Goal: Information Seeking & Learning: Learn about a topic

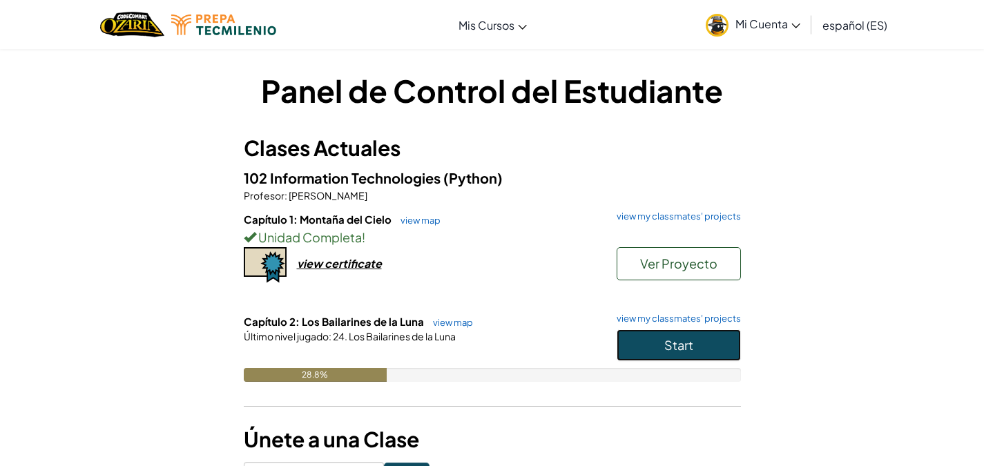
click at [620, 347] on button "Start" at bounding box center [679, 345] width 124 height 32
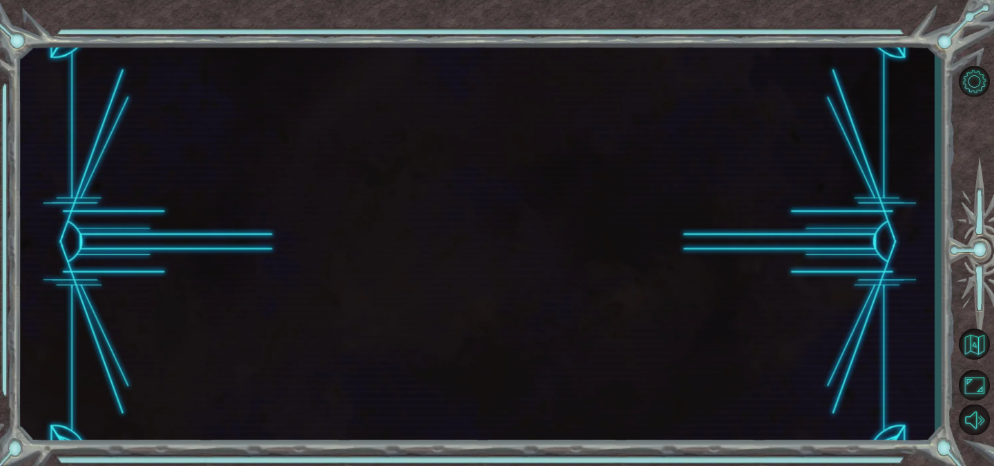
click at [620, 347] on div at bounding box center [477, 242] width 915 height 410
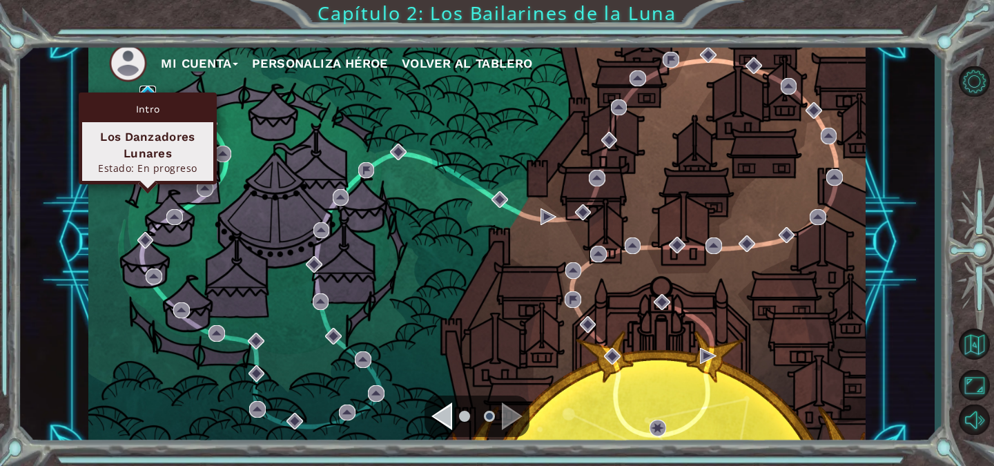
click at [147, 89] on img at bounding box center [147, 94] width 17 height 17
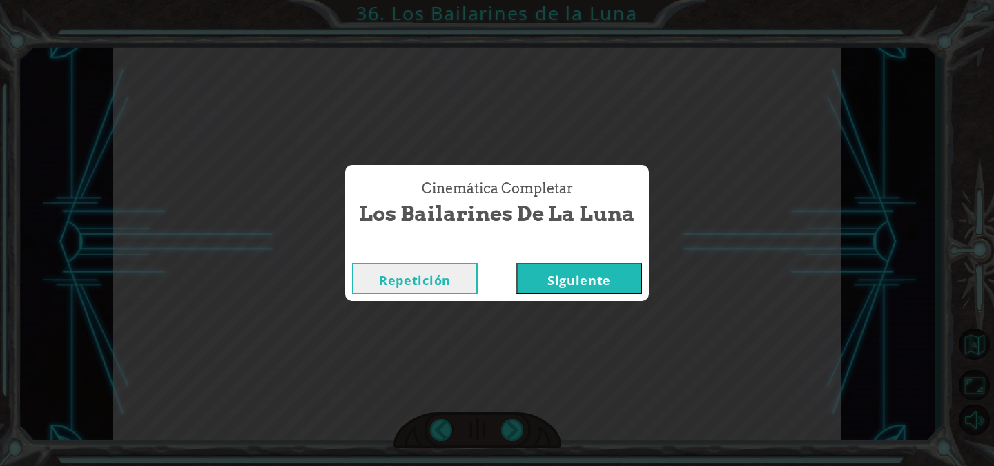
click at [559, 286] on button "Siguiente" at bounding box center [579, 278] width 126 height 31
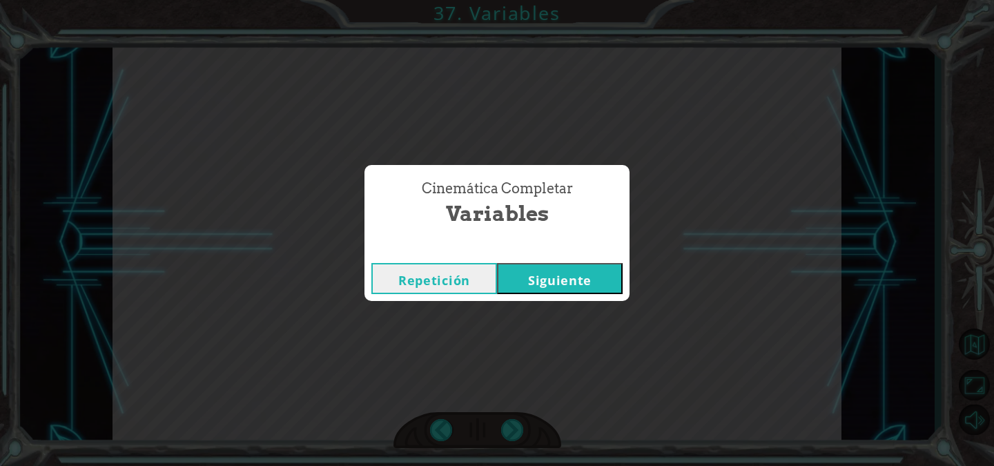
click at [559, 286] on button "Siguiente" at bounding box center [560, 278] width 126 height 31
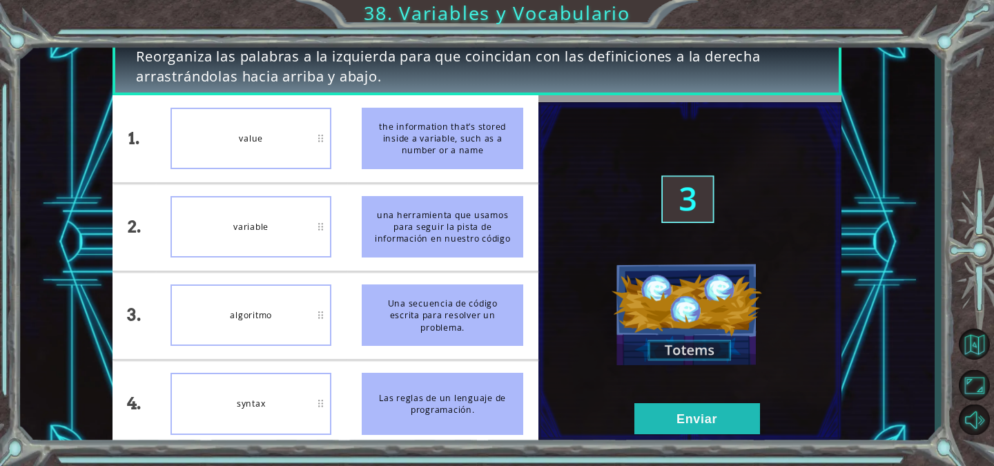
click at [442, 136] on div "the information that’s stored inside a variable, such as a number or a name" at bounding box center [443, 138] width 162 height 61
click at [288, 226] on div "variable" at bounding box center [252, 226] width 162 height 61
drag, startPoint x: 662, startPoint y: 427, endPoint x: 643, endPoint y: 428, distance: 18.7
click at [643, 428] on button "Enviar" at bounding box center [698, 418] width 126 height 31
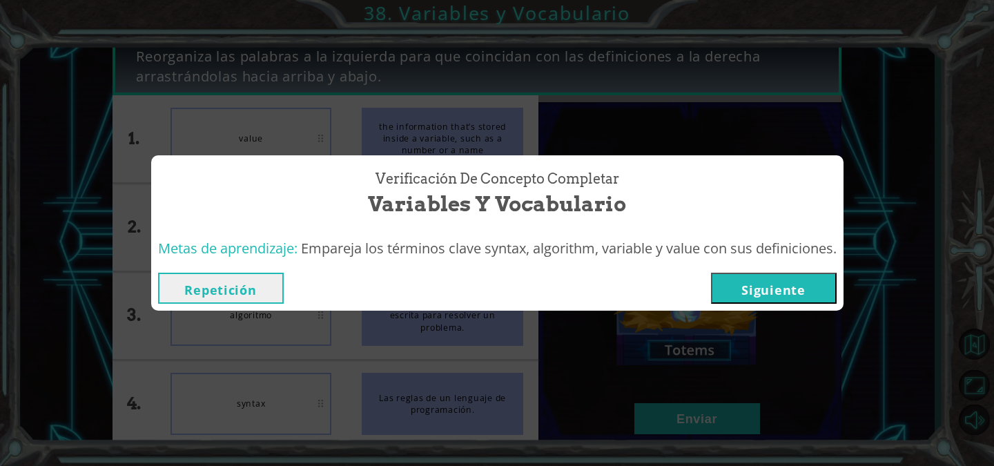
click at [750, 271] on div "Repetición [GEOGRAPHIC_DATA]" at bounding box center [497, 288] width 693 height 45
click at [753, 280] on button "Siguiente" at bounding box center [774, 288] width 126 height 31
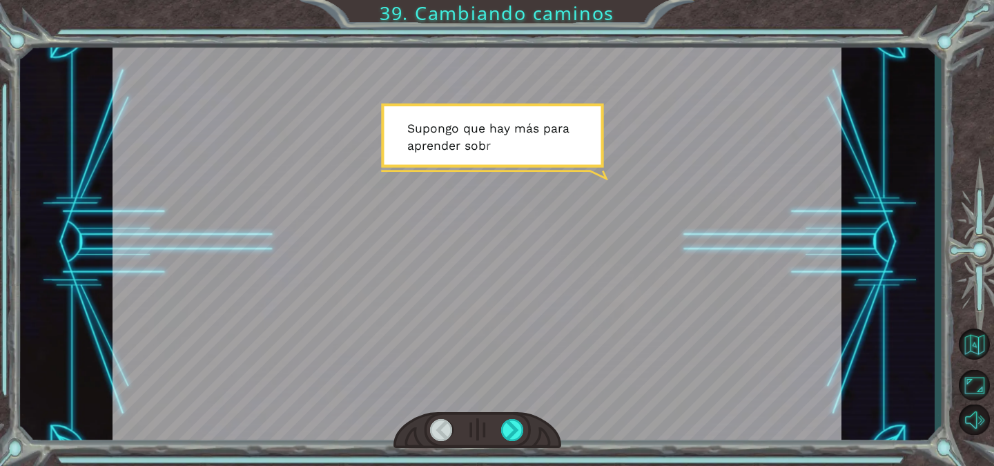
click at [753, 280] on div at bounding box center [478, 242] width 730 height 410
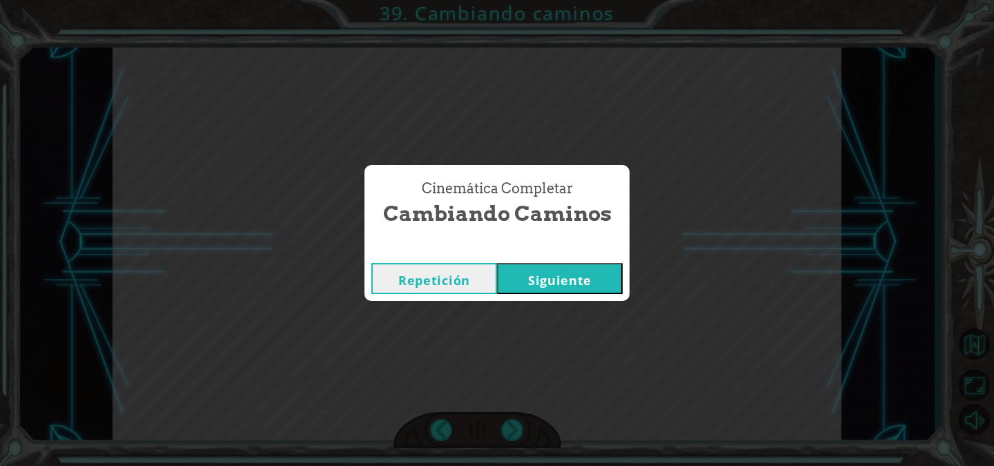
click at [597, 280] on button "Siguiente" at bounding box center [560, 278] width 126 height 31
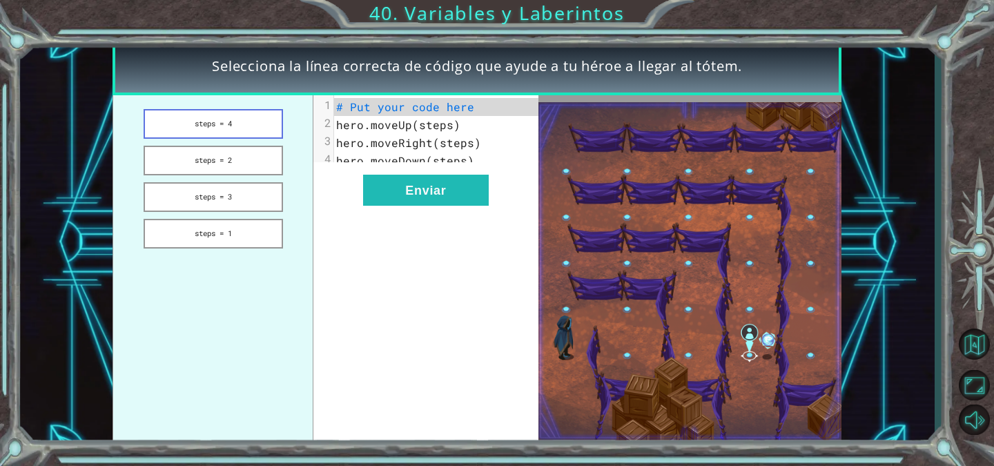
click at [238, 130] on button "steps = 4" at bounding box center [213, 124] width 139 height 30
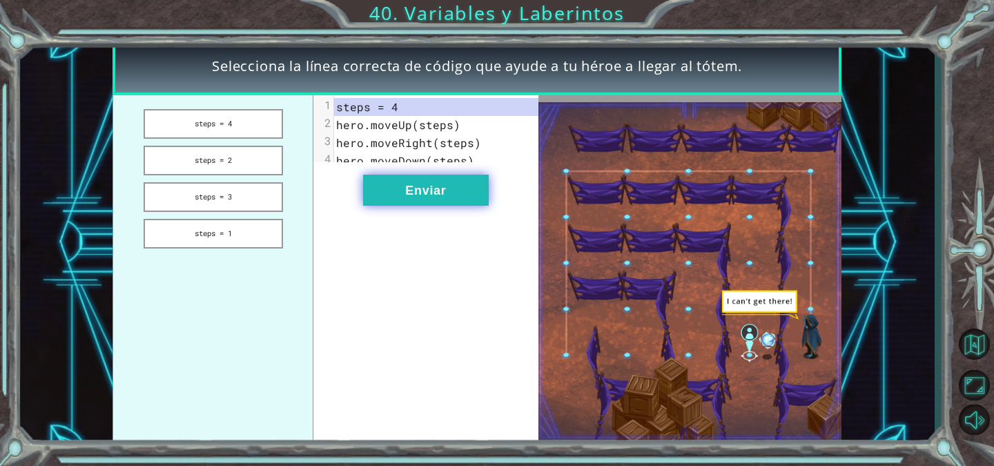
click at [409, 206] on button "Enviar" at bounding box center [426, 190] width 126 height 31
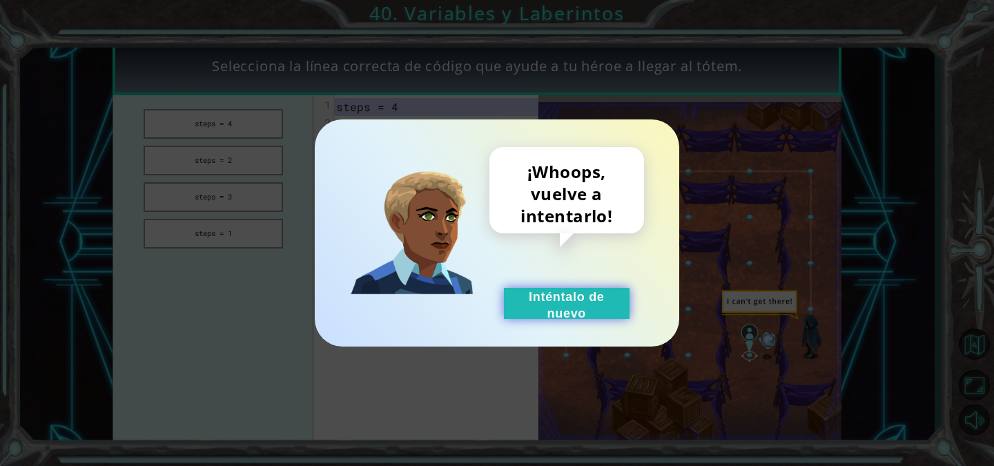
click at [565, 309] on button "Inténtalo de nuevo" at bounding box center [567, 303] width 126 height 31
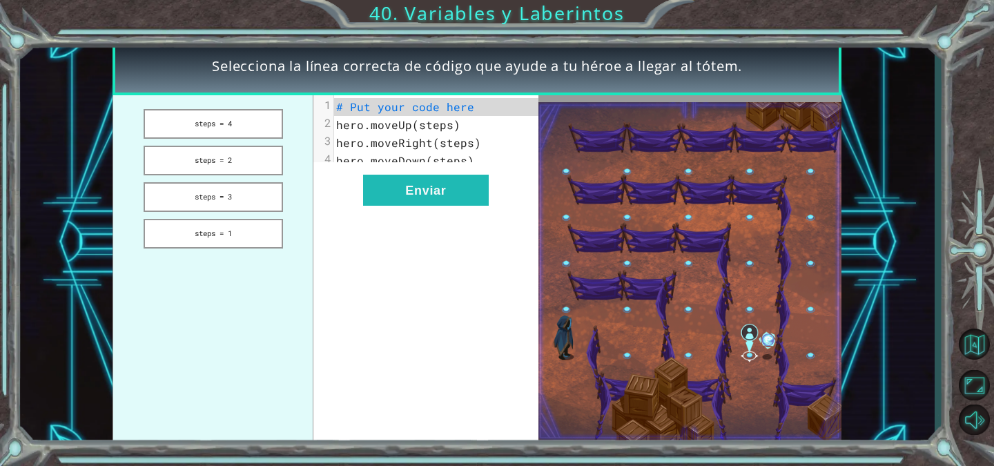
click at [407, 115] on pre "# Put your code here" at bounding box center [441, 107] width 215 height 18
click at [389, 104] on span "# Put your code here" at bounding box center [405, 106] width 138 height 14
click at [242, 130] on button "steps = 4" at bounding box center [213, 124] width 139 height 30
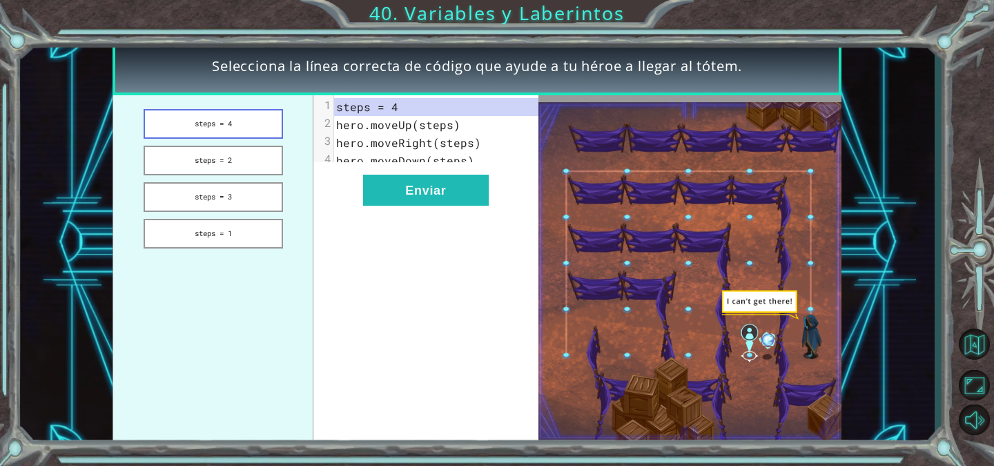
click at [242, 130] on button "steps = 4" at bounding box center [213, 124] width 139 height 30
click at [263, 158] on button "steps = 2" at bounding box center [213, 161] width 139 height 30
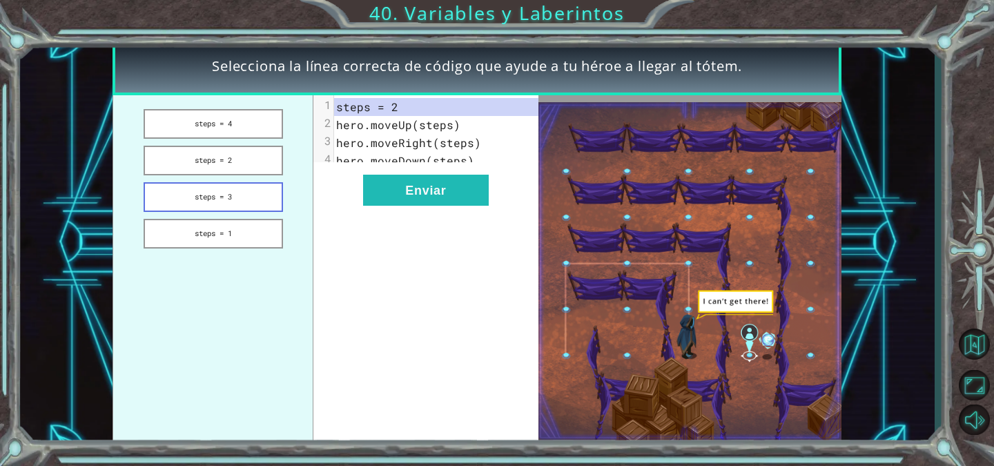
click at [273, 193] on button "steps = 3" at bounding box center [213, 197] width 139 height 30
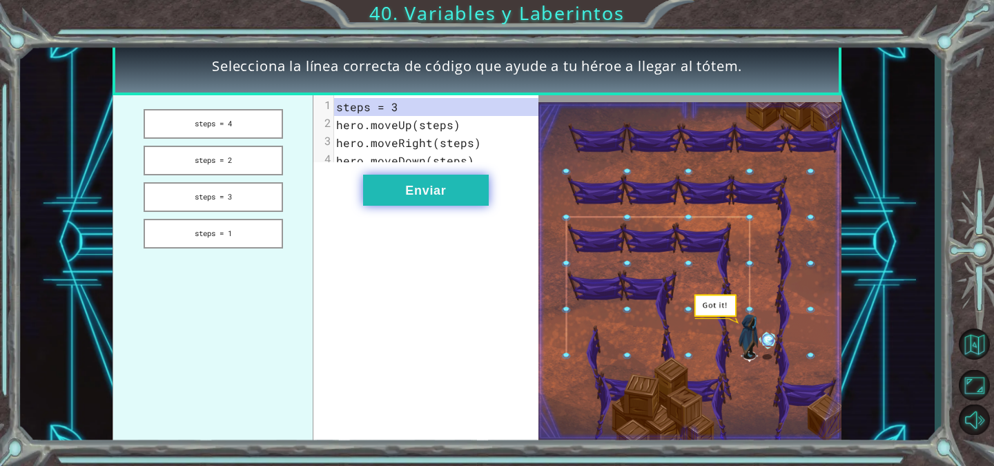
click at [401, 200] on button "Enviar" at bounding box center [426, 190] width 126 height 31
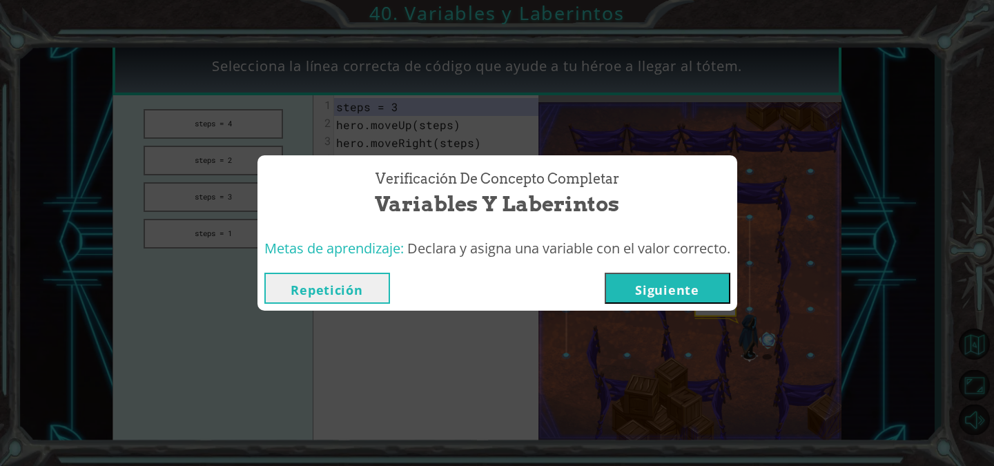
click at [670, 280] on button "Siguiente" at bounding box center [668, 288] width 126 height 31
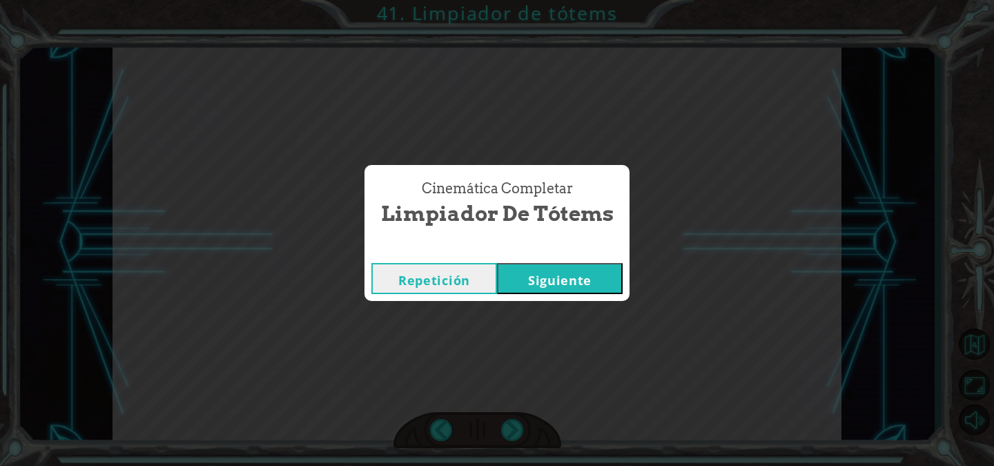
click at [560, 275] on button "Siguiente" at bounding box center [560, 278] width 126 height 31
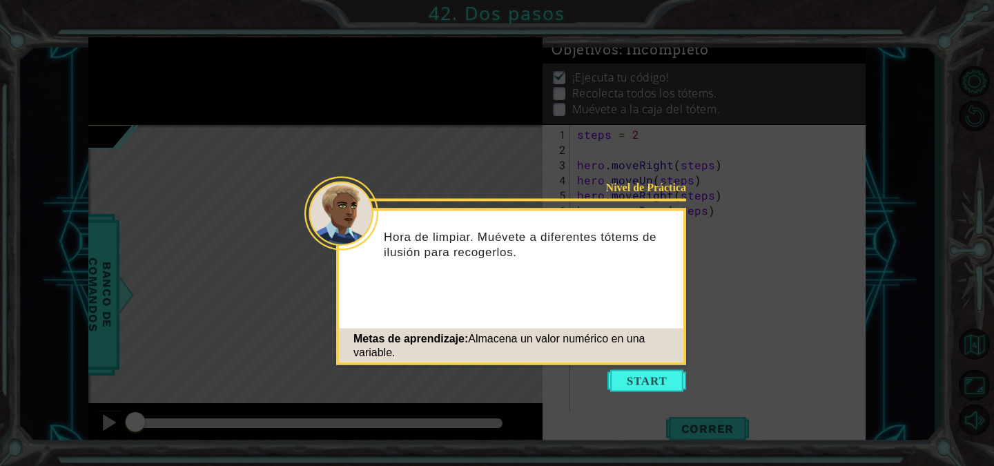
click at [630, 359] on div "Metas de aprendizaje: Almacena un valor numérico en una variable." at bounding box center [511, 345] width 345 height 41
click at [633, 386] on button "Start" at bounding box center [647, 381] width 79 height 22
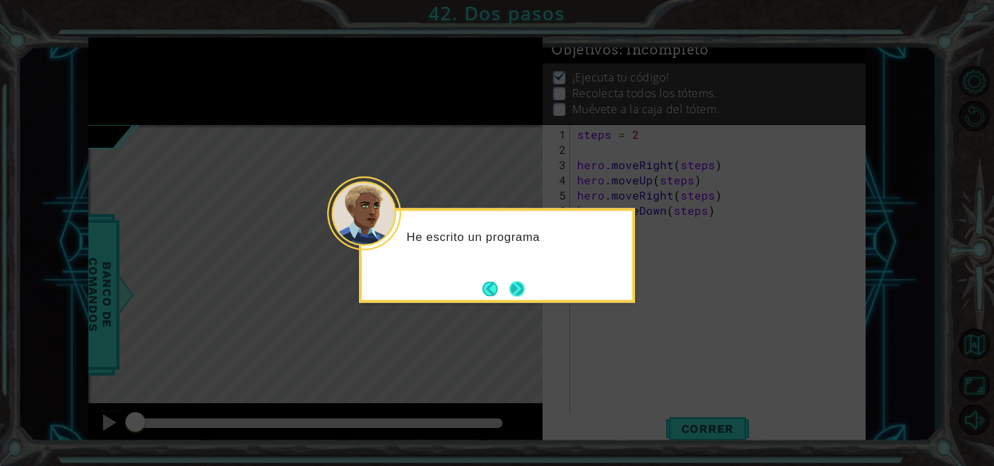
click at [522, 298] on button "Next" at bounding box center [517, 288] width 25 height 25
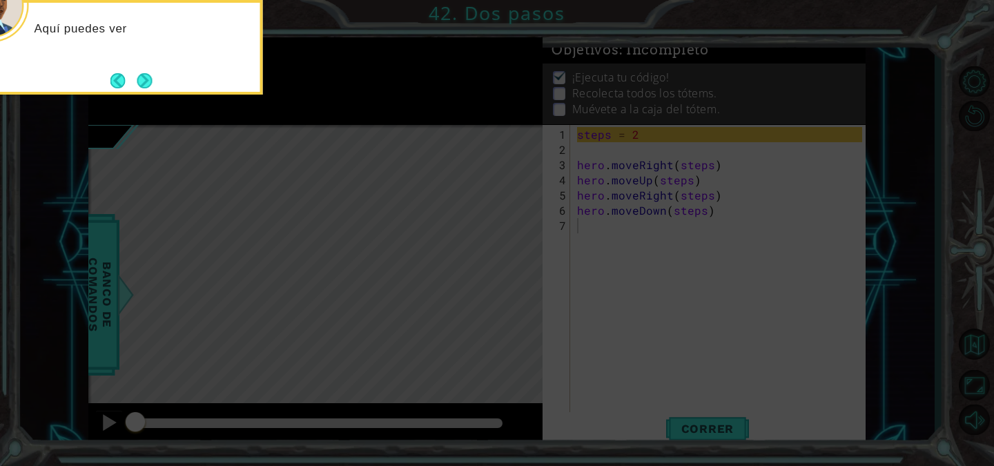
click at [522, 298] on icon at bounding box center [497, 69] width 994 height 793
click at [150, 77] on button "Next" at bounding box center [144, 80] width 17 height 17
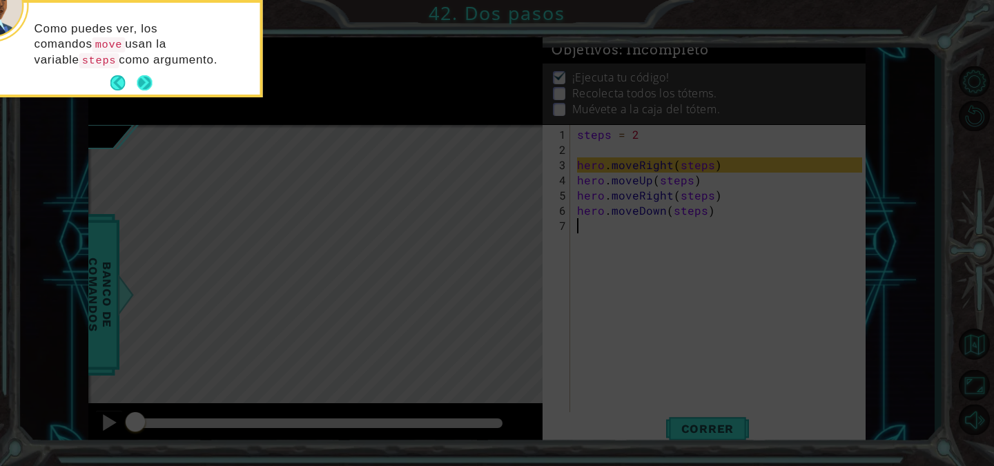
click at [155, 77] on button "Next" at bounding box center [145, 83] width 21 height 21
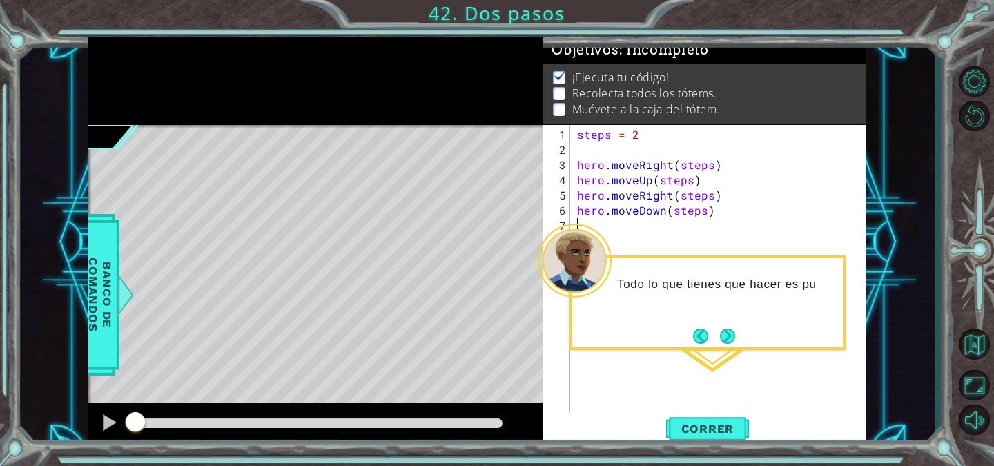
click at [690, 409] on div "steps = 2 hero . moveRight ( steps ) hero . moveUp ( steps ) hero . moveRight (…" at bounding box center [721, 294] width 295 height 334
click at [699, 425] on span "Correr" at bounding box center [708, 429] width 81 height 14
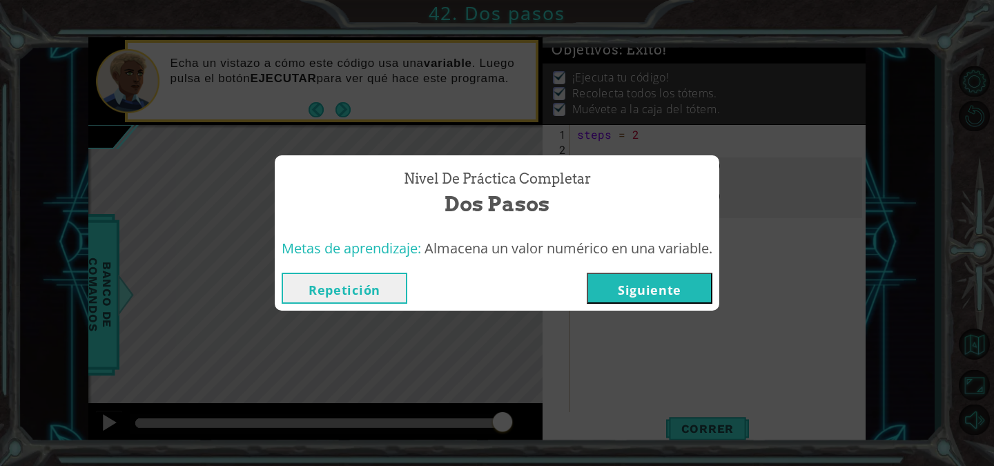
click at [670, 296] on button "Siguiente" at bounding box center [650, 288] width 126 height 31
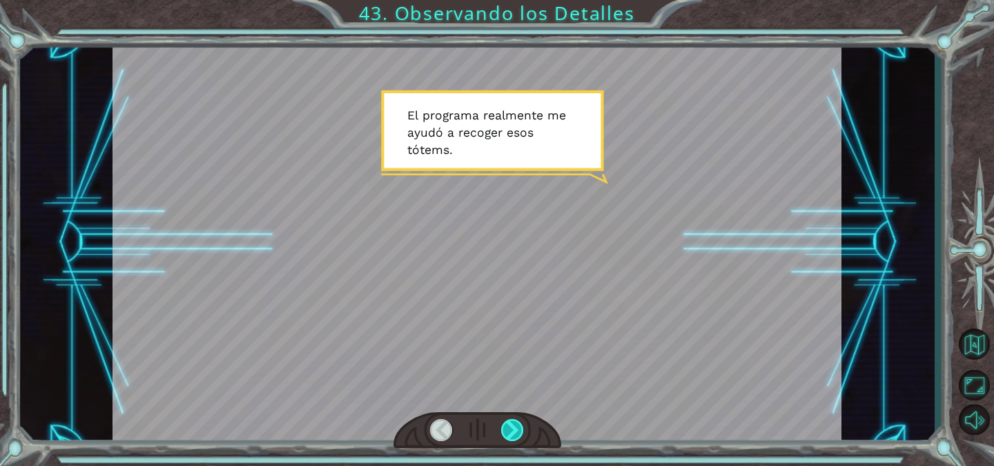
click at [509, 429] on div at bounding box center [512, 430] width 23 height 22
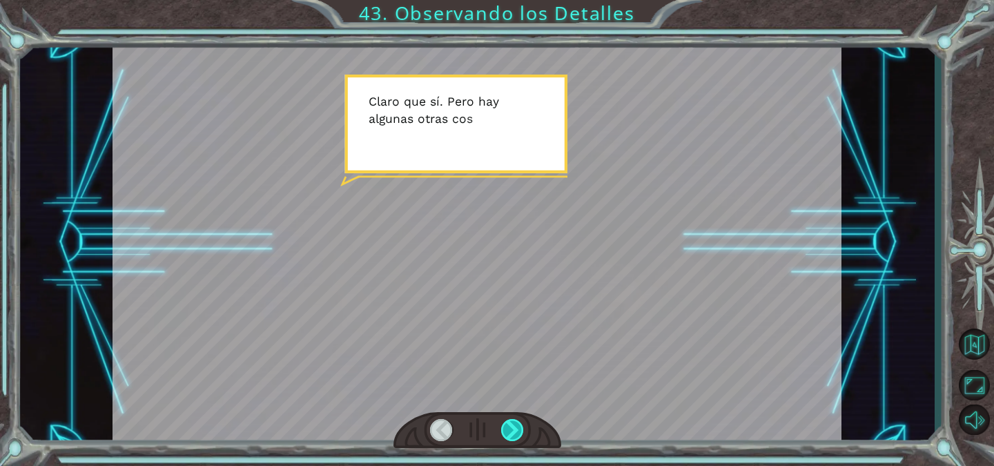
click at [509, 429] on div at bounding box center [512, 430] width 23 height 22
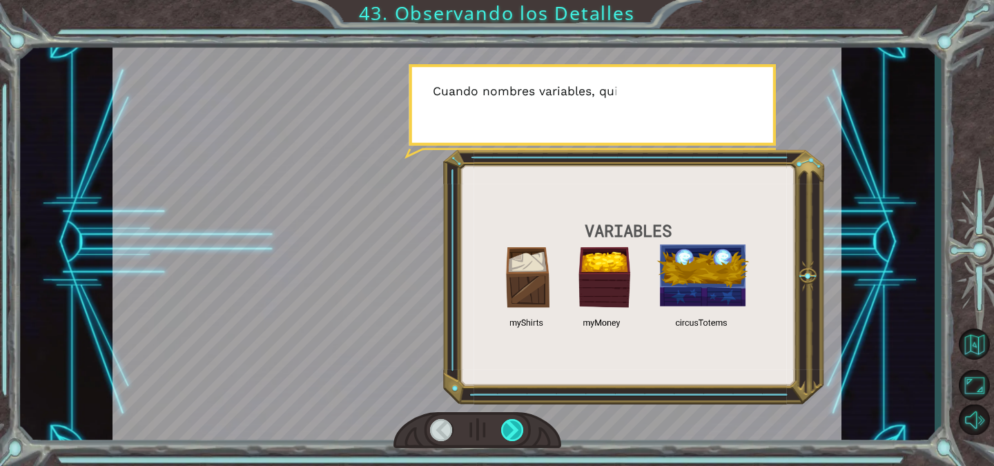
click at [509, 429] on div at bounding box center [512, 430] width 23 height 22
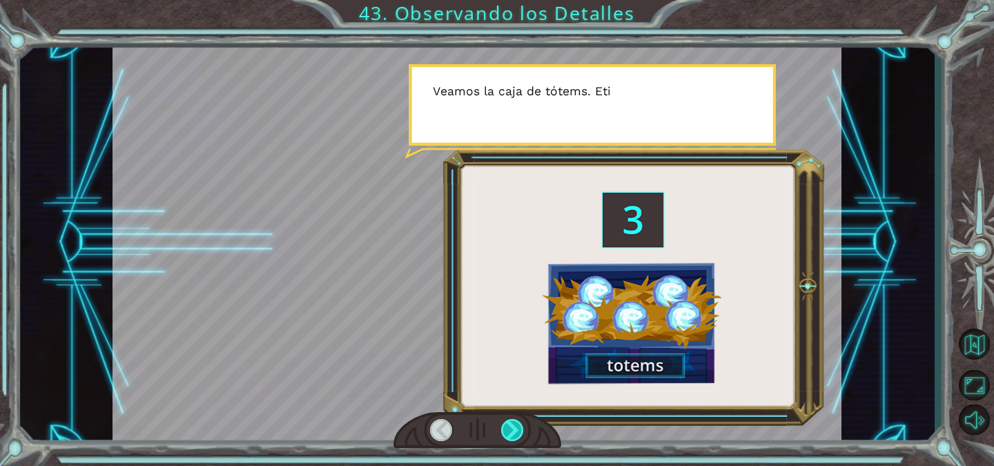
click at [509, 429] on div at bounding box center [512, 430] width 23 height 22
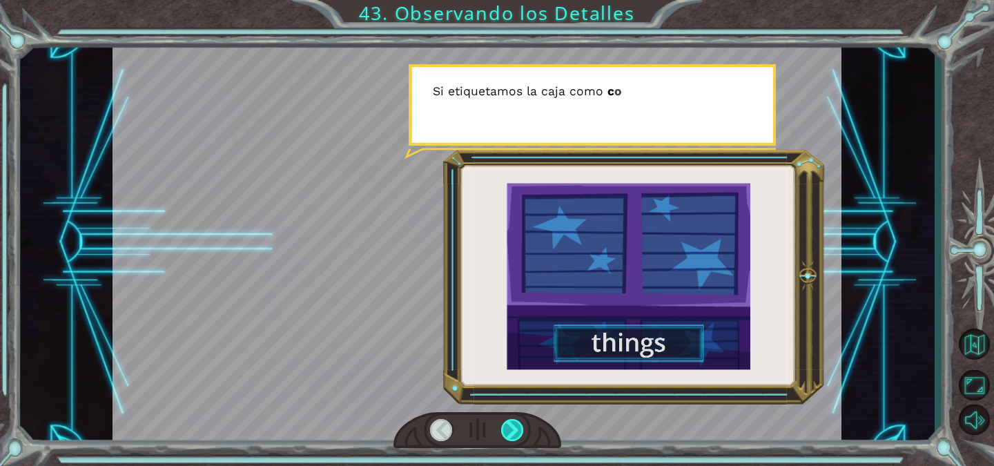
click at [509, 429] on div at bounding box center [512, 430] width 23 height 22
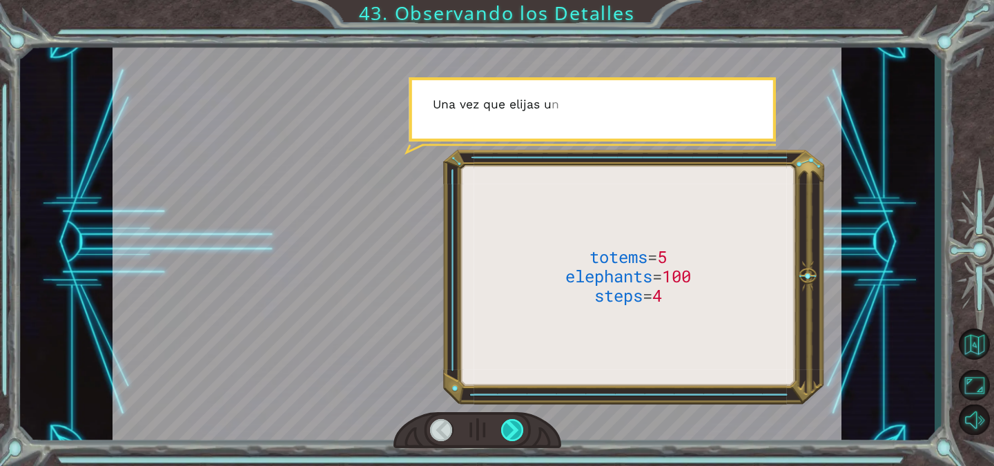
click at [509, 429] on div at bounding box center [512, 430] width 23 height 22
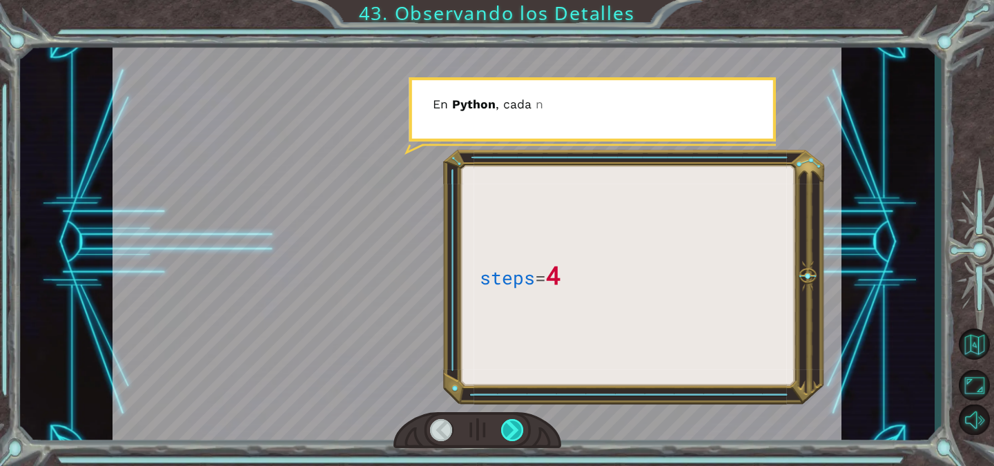
click at [509, 429] on div at bounding box center [512, 430] width 23 height 22
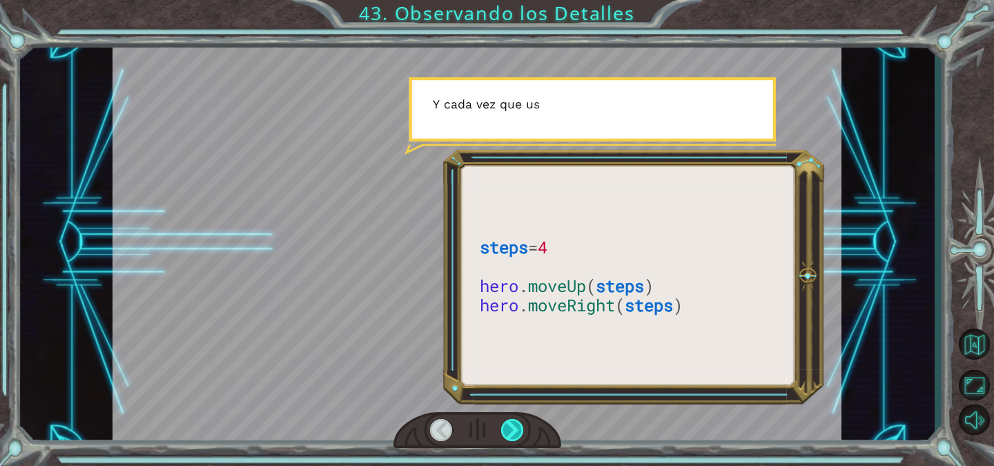
click at [509, 429] on div at bounding box center [512, 430] width 23 height 22
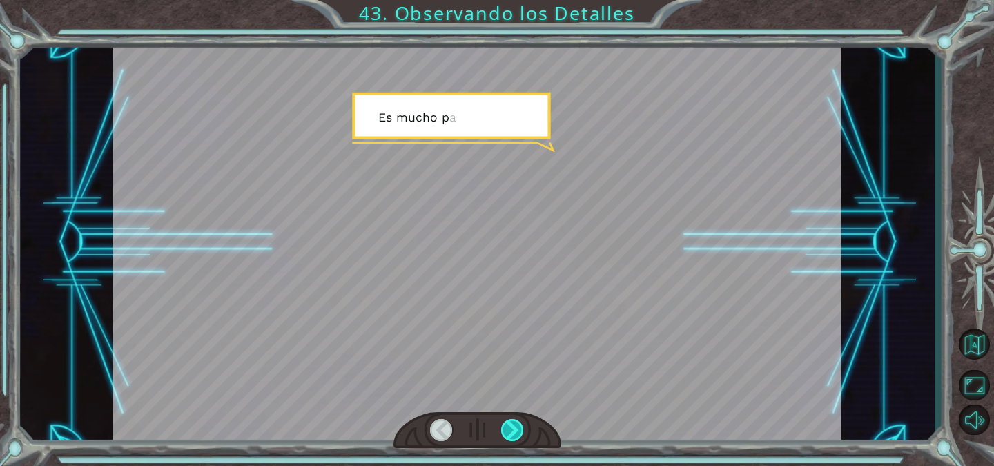
click at [509, 429] on div at bounding box center [512, 430] width 23 height 22
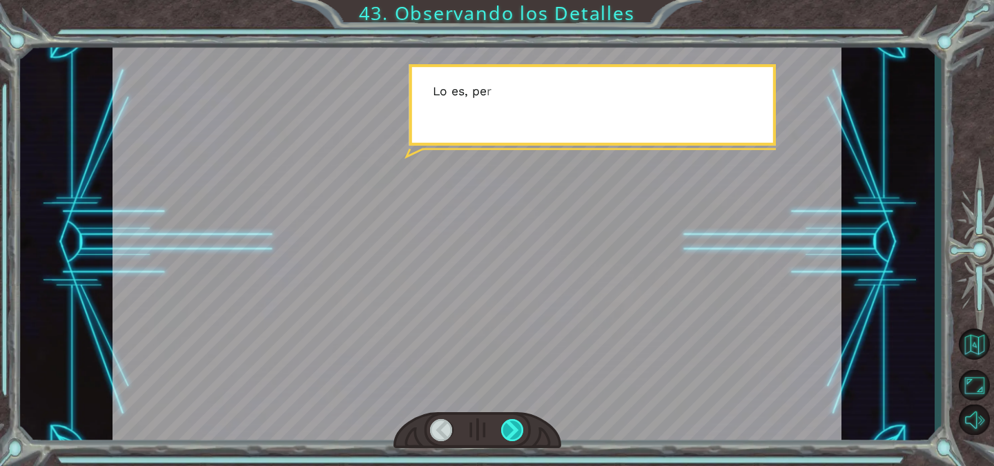
click at [509, 429] on div at bounding box center [512, 430] width 23 height 22
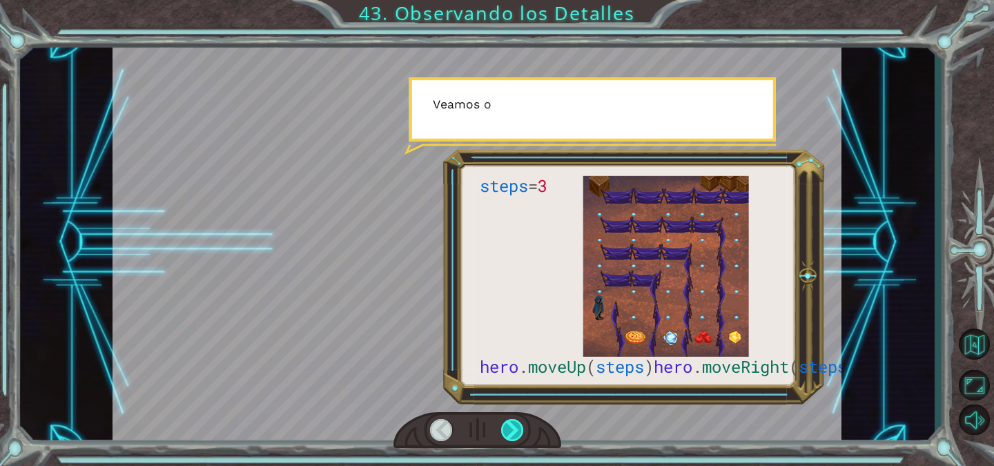
click at [509, 429] on div at bounding box center [512, 430] width 23 height 22
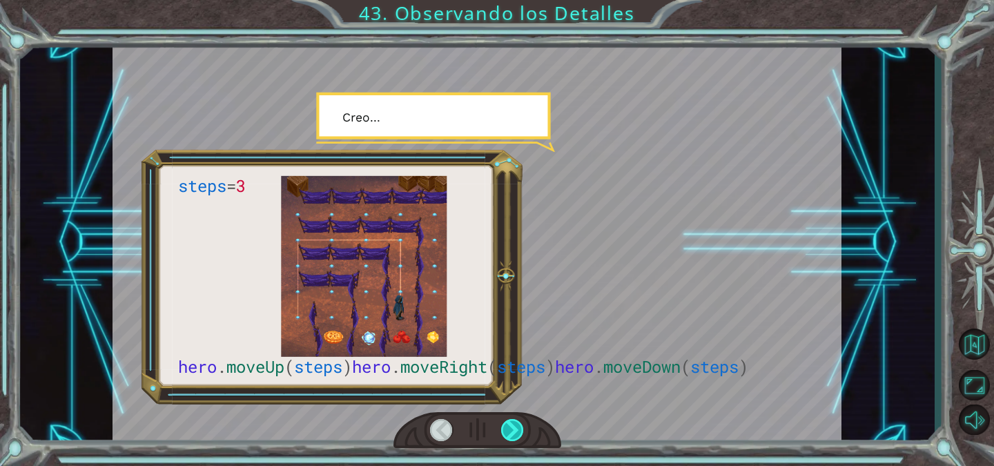
click at [509, 429] on div at bounding box center [512, 430] width 23 height 22
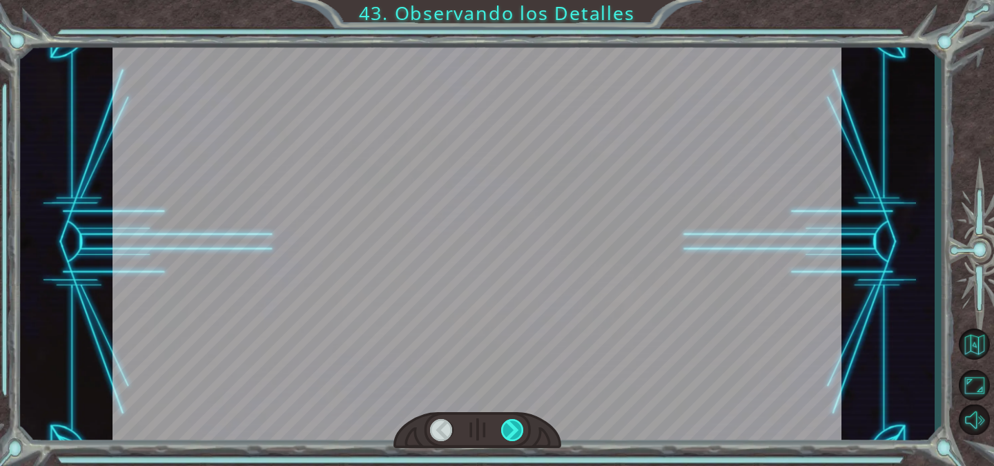
click at [509, 429] on div at bounding box center [512, 430] width 23 height 22
click at [509, 0] on div "steps = 3 hero . moveUp ( steps ) hero . moveRight ( steps ) hero . moveDown ( …" at bounding box center [497, 0] width 994 height 0
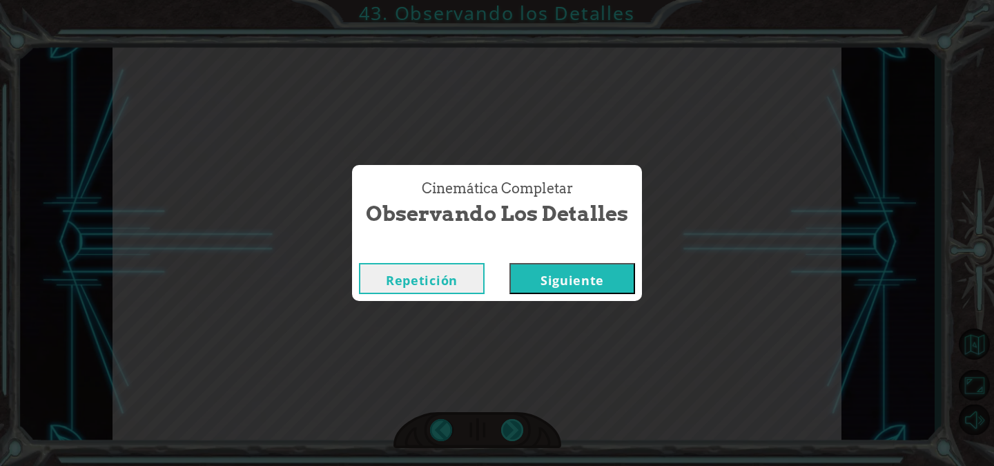
click at [509, 429] on div "Cinemática Completar Observando los Detalles Repetición [GEOGRAPHIC_DATA]" at bounding box center [497, 233] width 994 height 466
click at [556, 267] on button "Siguiente" at bounding box center [573, 278] width 126 height 31
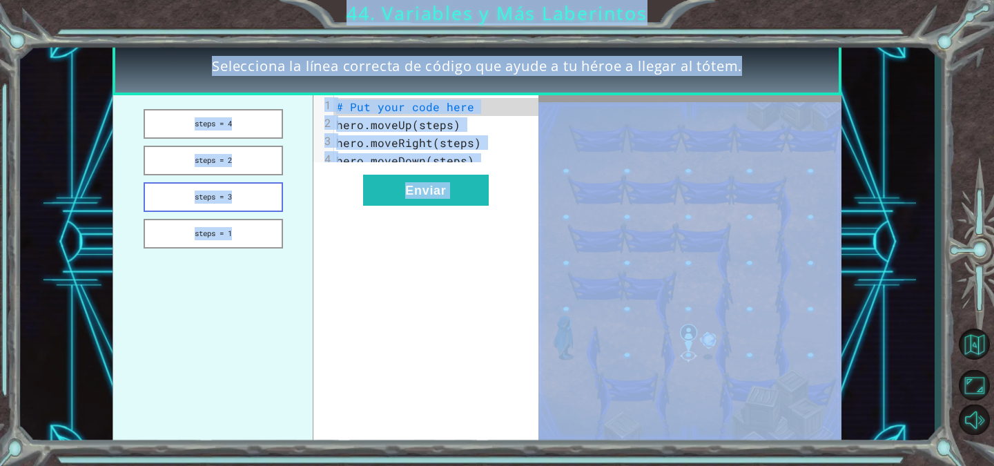
click at [273, 187] on button "steps = 3" at bounding box center [213, 197] width 139 height 30
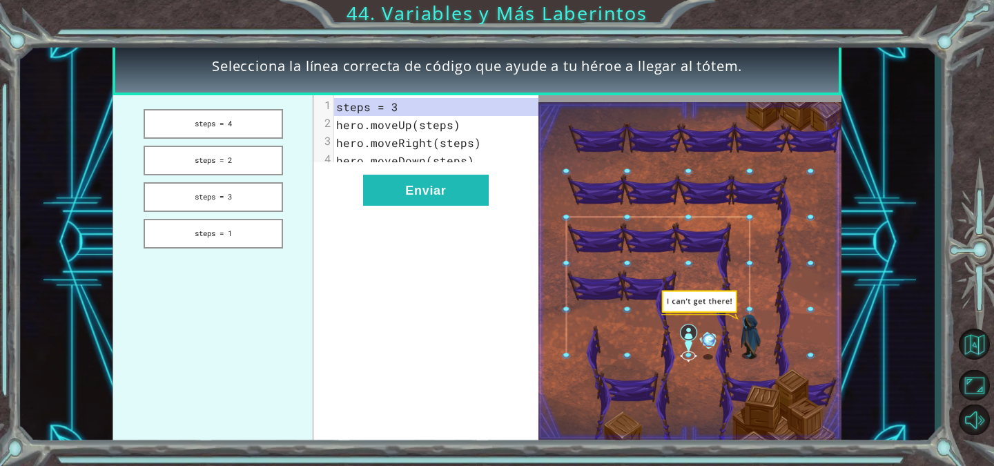
click at [267, 217] on ul "steps = 4 steps = 2 steps = 3 steps = 1" at bounding box center [213, 271] width 201 height 352
click at [267, 223] on button "steps = 1" at bounding box center [213, 234] width 139 height 30
click at [258, 168] on button "steps = 2" at bounding box center [213, 161] width 139 height 30
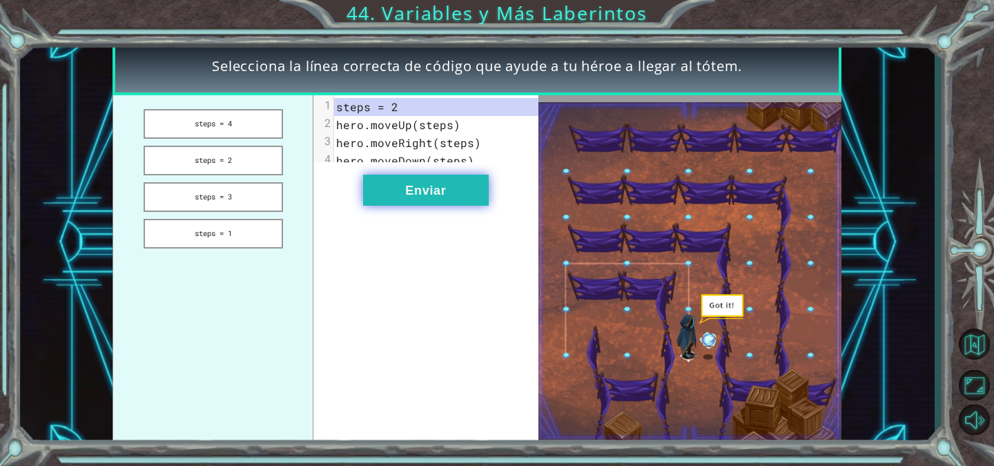
click at [445, 201] on button "Enviar" at bounding box center [426, 190] width 126 height 31
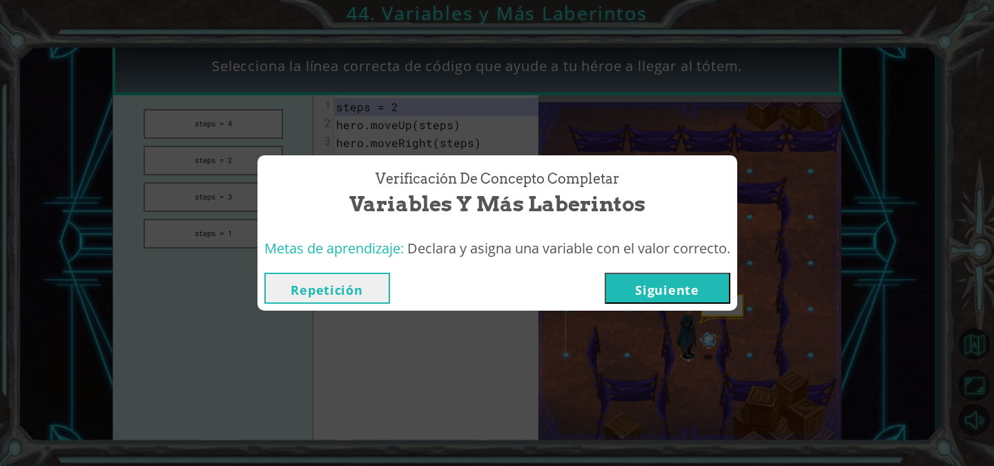
click at [713, 289] on button "Siguiente" at bounding box center [668, 288] width 126 height 31
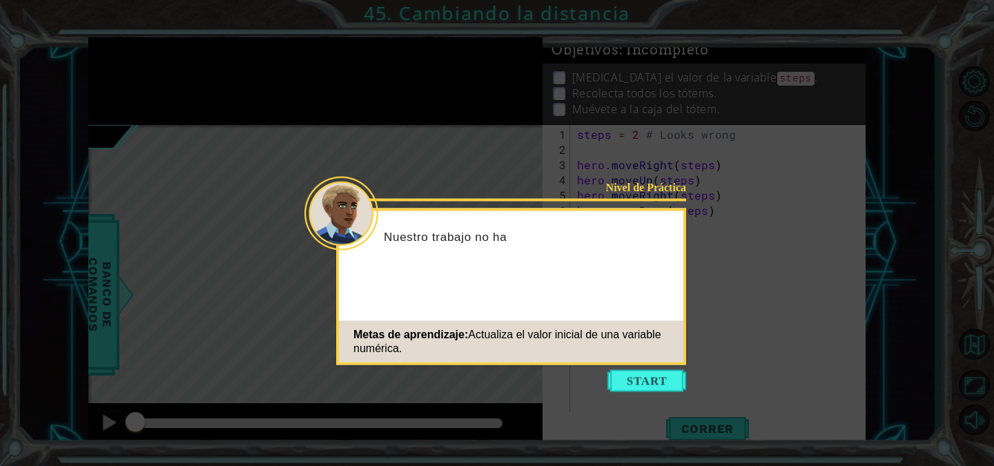
click at [629, 368] on icon at bounding box center [497, 233] width 994 height 466
click at [633, 376] on button "Start" at bounding box center [647, 381] width 79 height 22
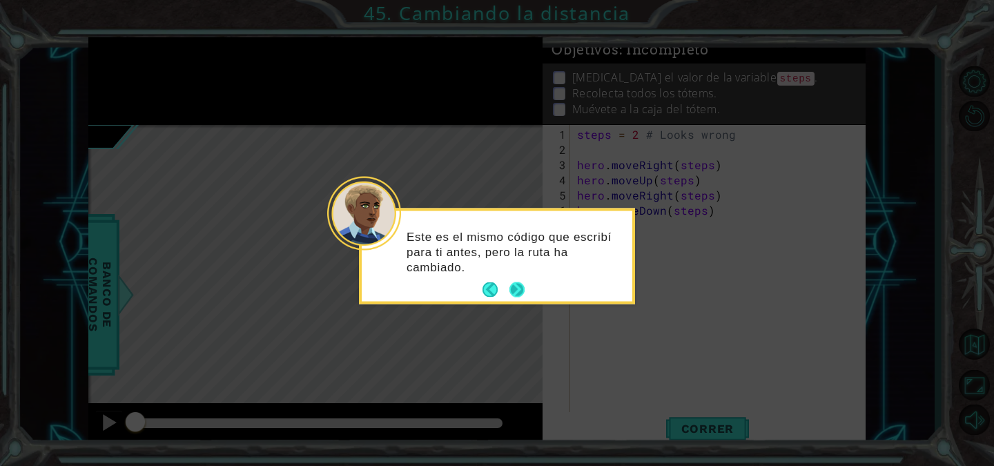
click at [513, 293] on button "Next" at bounding box center [517, 290] width 24 height 24
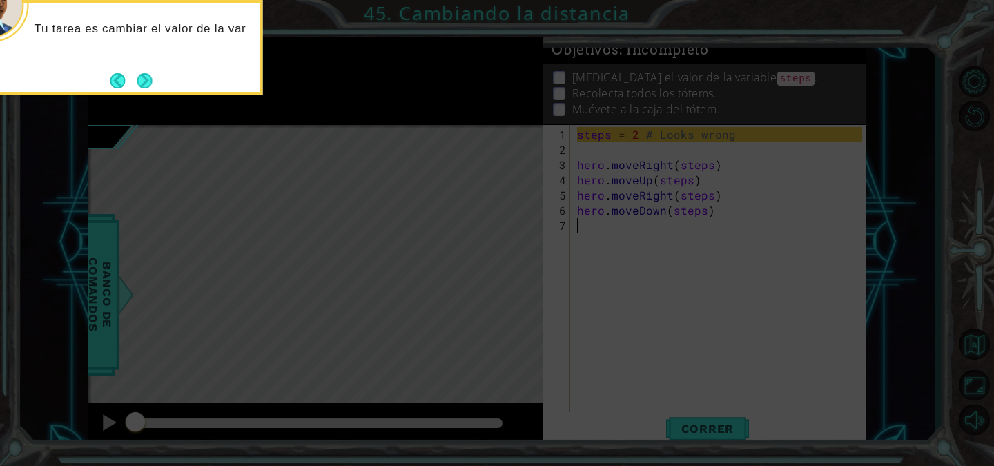
click at [157, 63] on div "Tu tarea es cambiar el valor de la var" at bounding box center [125, 35] width 271 height 55
click at [144, 86] on button "Next" at bounding box center [144, 80] width 19 height 19
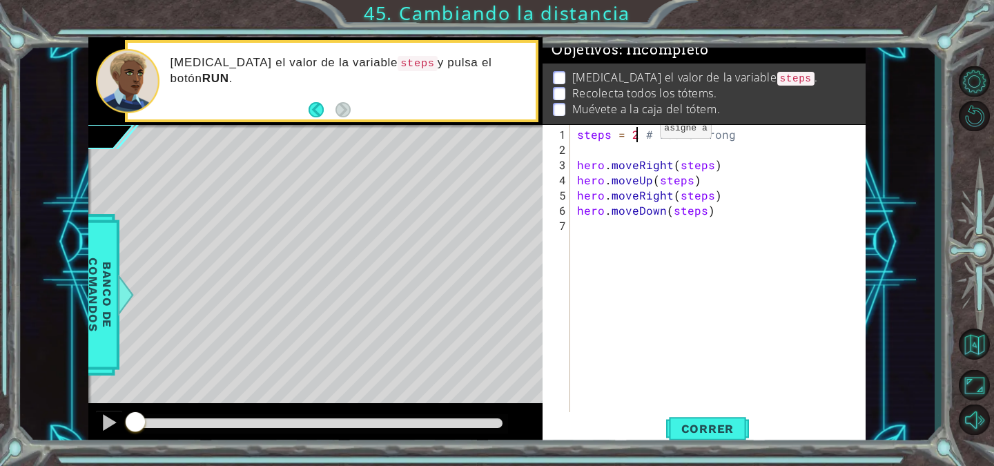
click at [637, 134] on div "steps = 2 # Looks wrong hero . moveRight ( steps ) hero . moveUp ( steps ) hero…" at bounding box center [721, 294] width 295 height 334
type textarea "steps = 3# Looks wrong"
click at [717, 434] on span "Correr" at bounding box center [708, 429] width 81 height 14
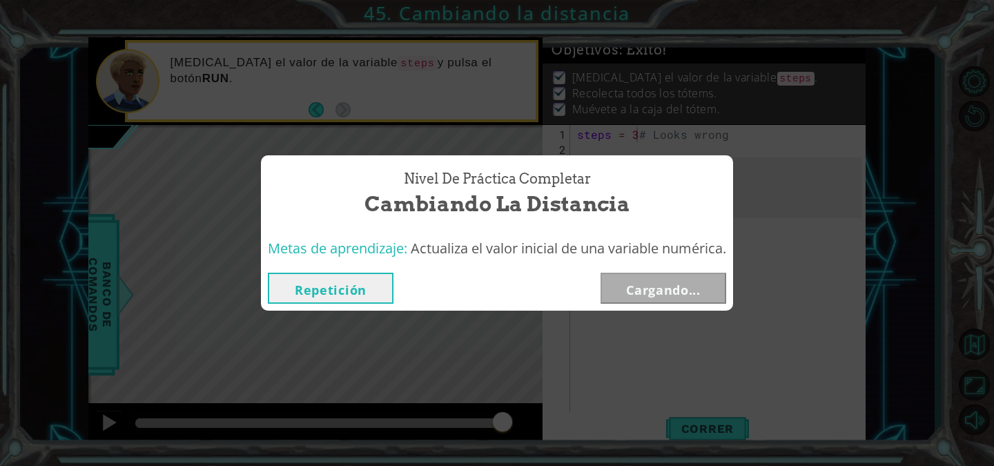
drag, startPoint x: 162, startPoint y: 419, endPoint x: 676, endPoint y: 402, distance: 514.0
click at [675, 402] on body "1 ההההההההההההההההההההההההההההההההההההההההההההההההההההההההההההההההההההההההההההה…" at bounding box center [497, 233] width 994 height 466
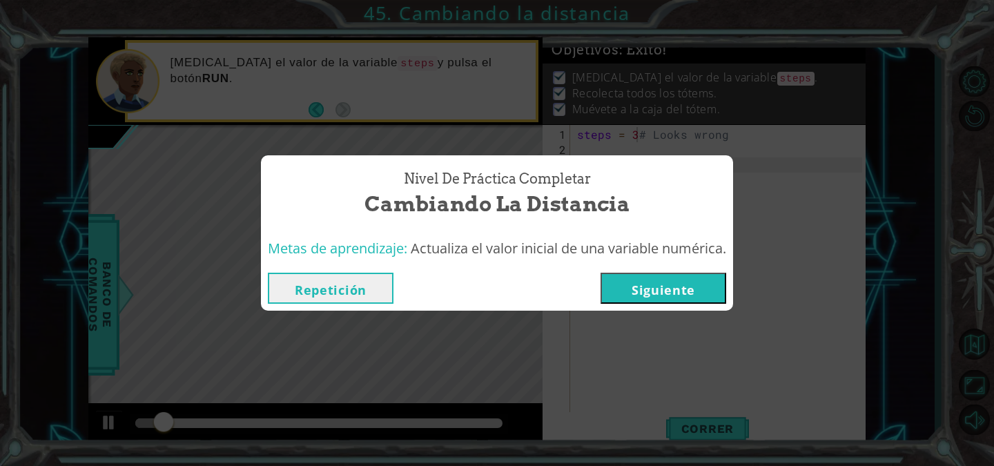
click at [657, 296] on button "Siguiente" at bounding box center [664, 288] width 126 height 31
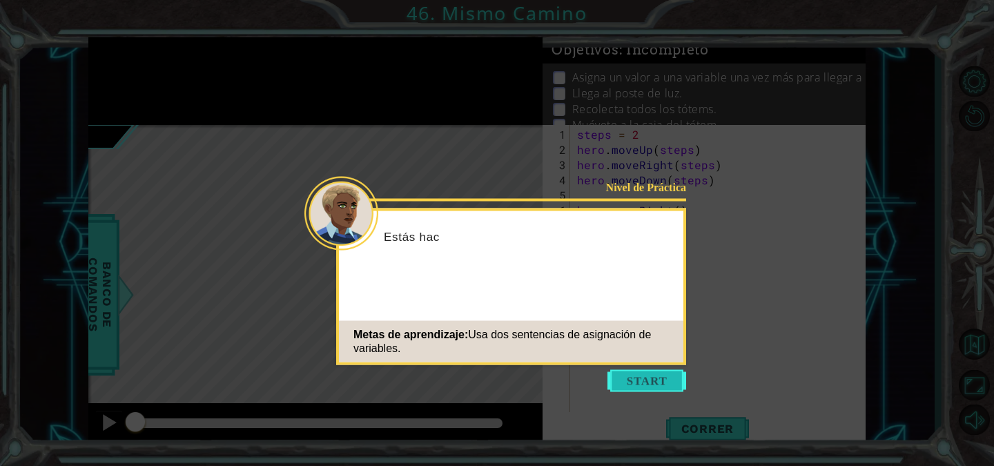
click at [622, 380] on button "Start" at bounding box center [647, 381] width 79 height 22
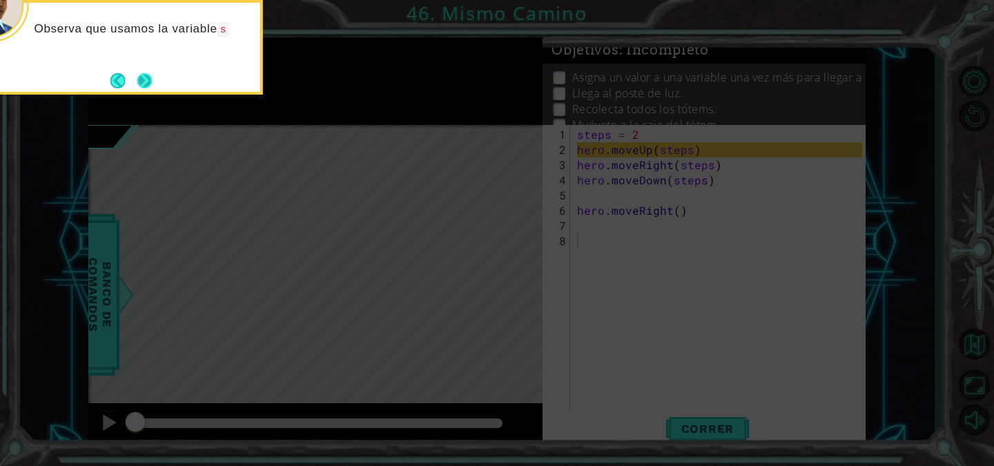
click at [153, 84] on button "Next" at bounding box center [145, 80] width 24 height 24
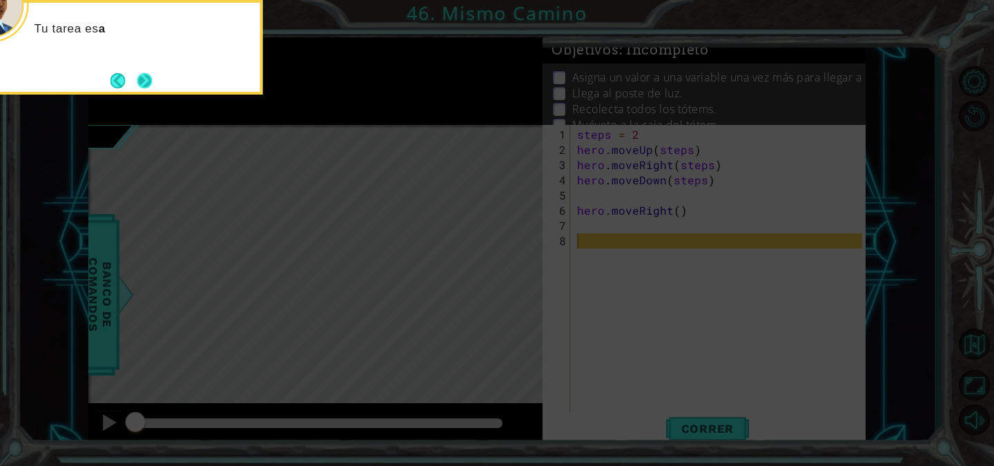
click at [153, 84] on button "Next" at bounding box center [145, 80] width 16 height 16
click at [153, 84] on button "Next" at bounding box center [145, 80] width 20 height 20
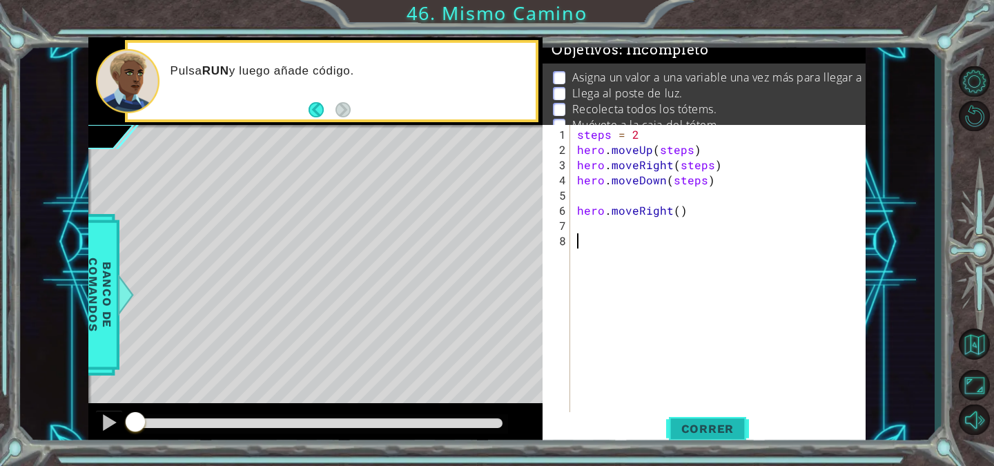
click at [692, 417] on button "Correr" at bounding box center [707, 428] width 83 height 32
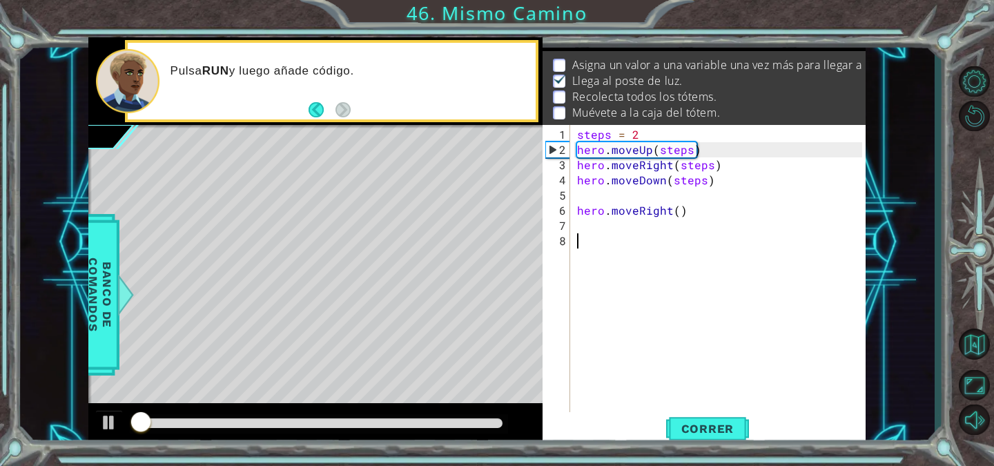
scroll to position [17, 0]
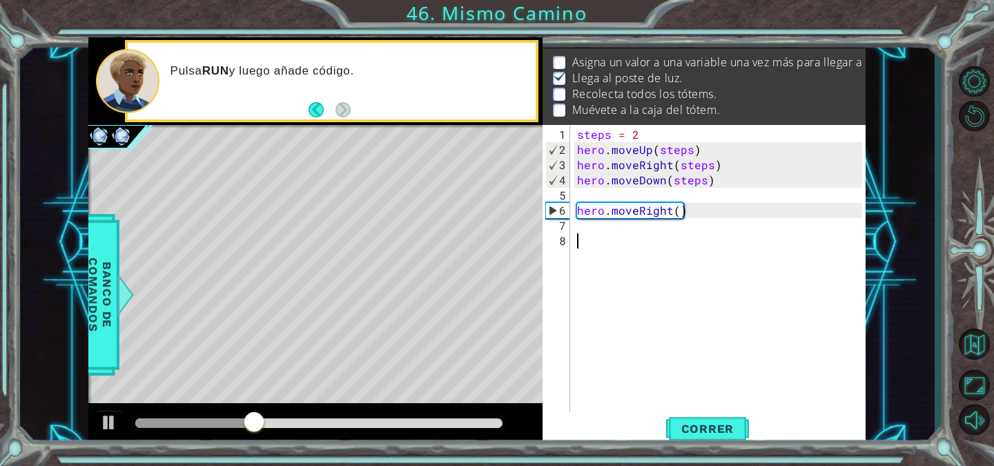
click at [619, 233] on div "steps = 2 hero . moveUp ( steps ) hero . moveRight ( steps ) hero . moveDown ( …" at bounding box center [721, 294] width 295 height 334
click at [617, 231] on div "steps = 2 hero . moveUp ( steps ) hero . moveRight ( steps ) hero . moveDown ( …" at bounding box center [721, 294] width 295 height 334
click at [610, 224] on div "steps = 2 hero . moveUp ( steps ) hero . moveRight ( steps ) hero . moveDown ( …" at bounding box center [721, 294] width 295 height 334
type textarea "hero.moveUp()"
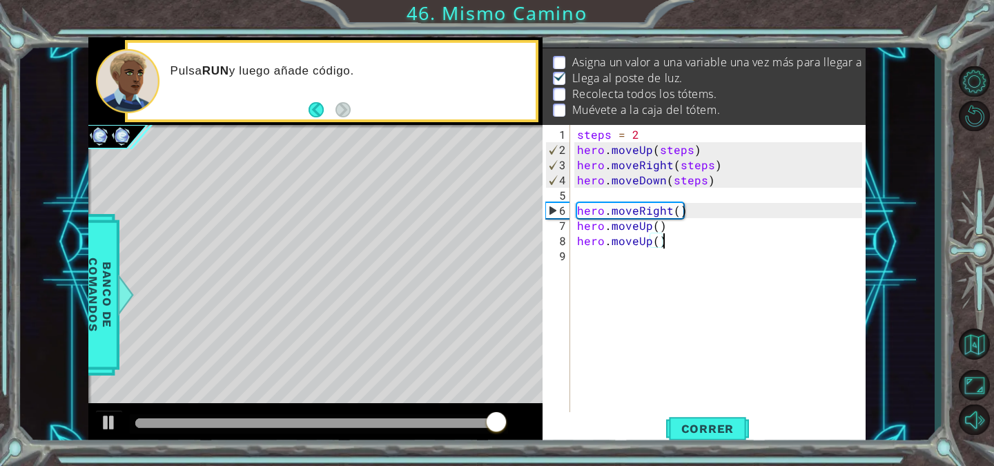
scroll to position [0, 5]
type textarea "hero.moveUp()"
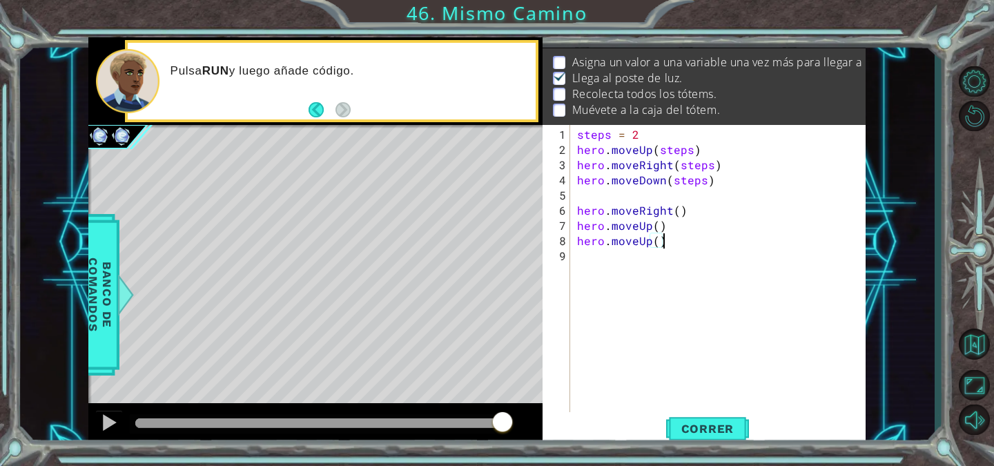
scroll to position [0, 0]
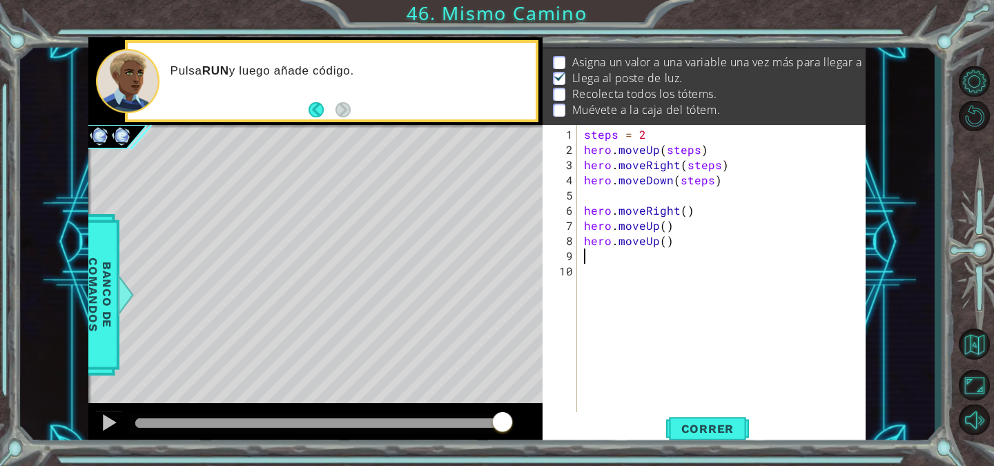
type textarea "e"
type textarea "hero.moveRight()"
click at [658, 193] on div "steps = 2 hero . moveUp ( steps ) hero . moveRight ( steps ) hero . moveDown ( …" at bounding box center [725, 286] width 289 height 319
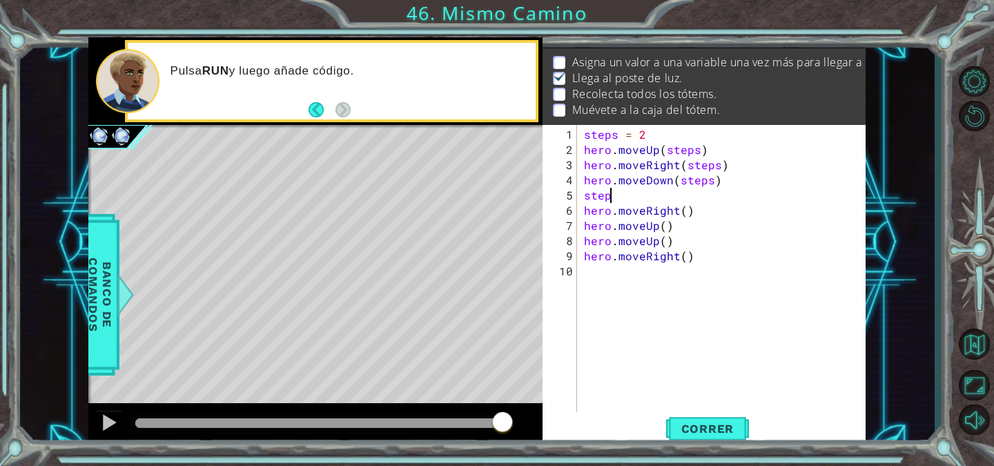
scroll to position [0, 1]
type textarea "steps = 3"
click at [623, 273] on div "steps = 2 hero . moveUp ( steps ) hero . moveRight ( steps ) hero . moveDown ( …" at bounding box center [725, 286] width 289 height 319
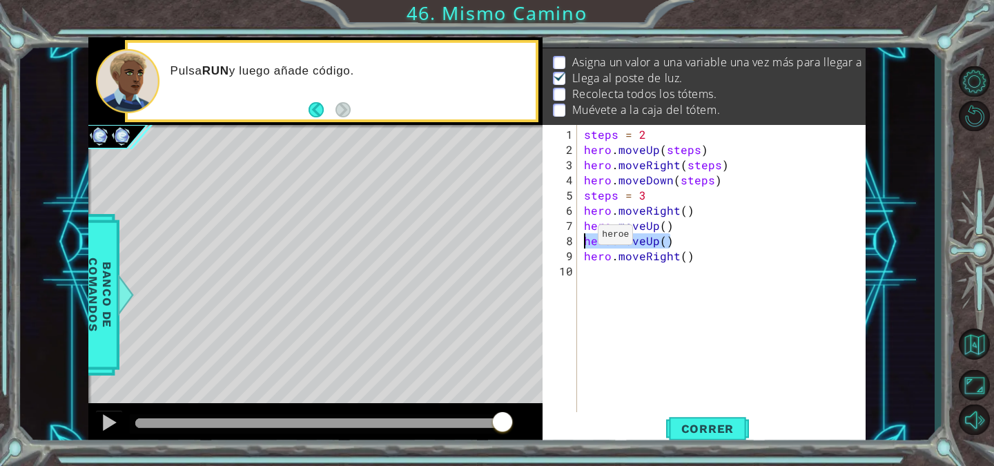
drag, startPoint x: 693, startPoint y: 240, endPoint x: 573, endPoint y: 240, distance: 120.1
click at [573, 240] on div "1 2 3 4 5 6 7 8 9 10 steps = 2 hero . moveUp ( steps ) hero . moveRight ( steps…" at bounding box center [703, 269] width 320 height 289
type textarea "hero.moveUp()"
type textarea "hero.moveRight()"
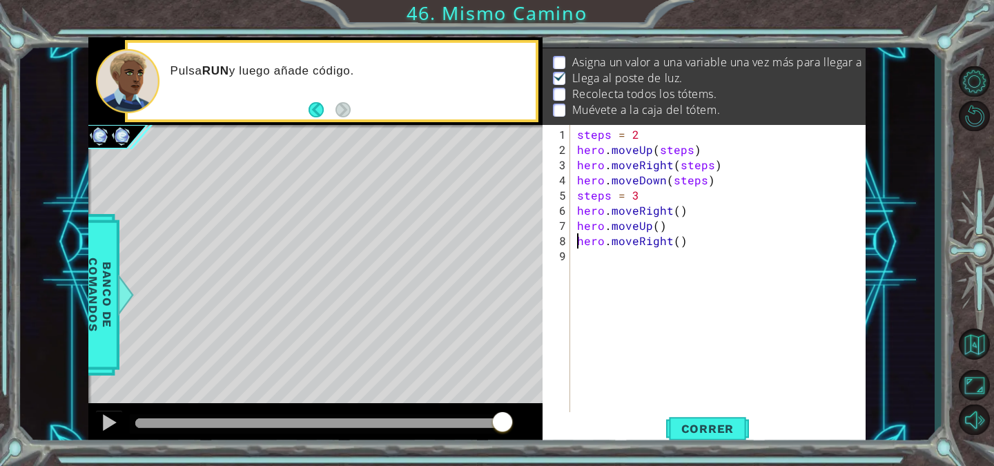
click at [614, 255] on div "steps = 2 hero . moveUp ( steps ) hero . moveRight ( steps ) hero . moveDown ( …" at bounding box center [721, 286] width 295 height 319
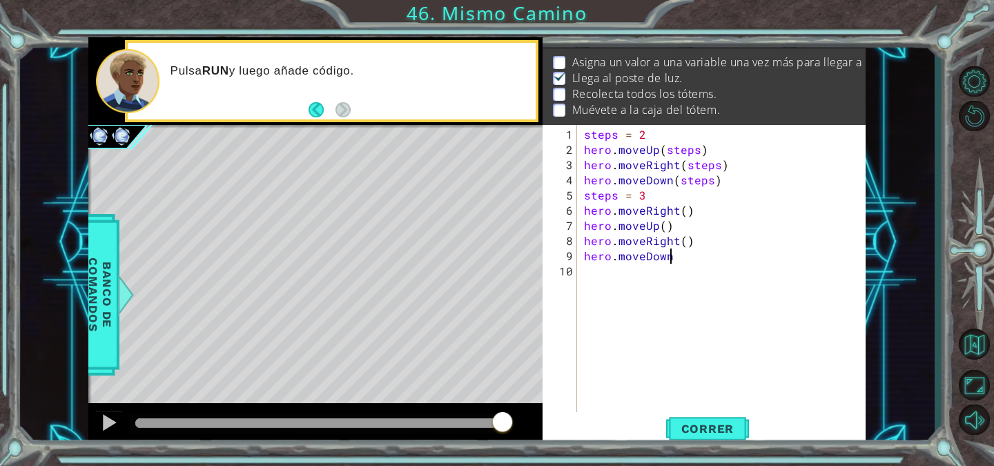
scroll to position [0, 6]
click at [708, 436] on button "Correr" at bounding box center [707, 428] width 83 height 32
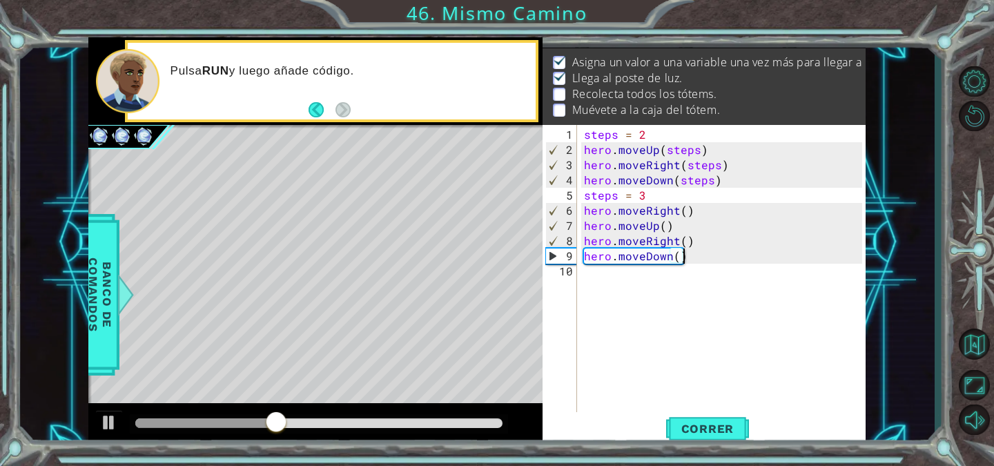
click at [652, 198] on div "steps = 2 hero . moveUp ( steps ) hero . moveRight ( steps ) hero . moveDown ( …" at bounding box center [725, 286] width 289 height 319
drag, startPoint x: 652, startPoint y: 198, endPoint x: 583, endPoint y: 196, distance: 69.1
click at [583, 196] on div "steps = 2 hero . moveUp ( steps ) hero . moveRight ( steps ) hero . moveDown ( …" at bounding box center [725, 286] width 289 height 319
type textarea "steps = 3"
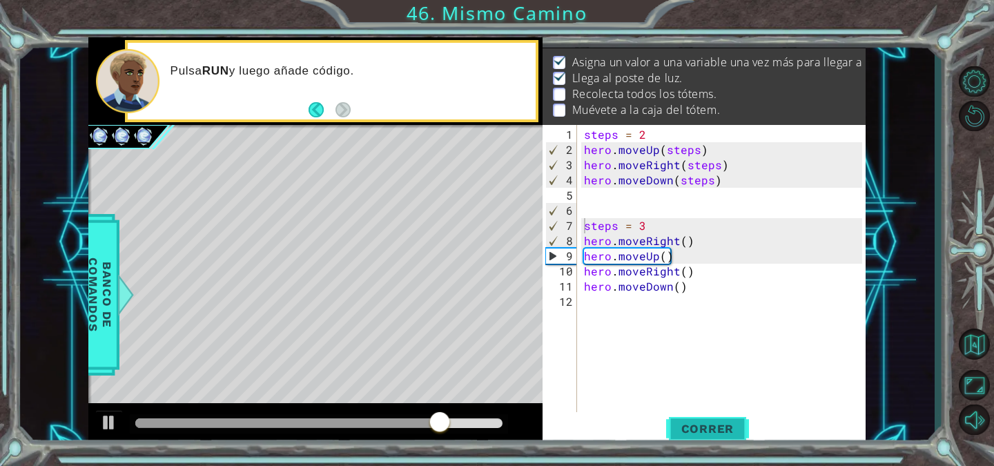
click at [687, 440] on button "Correr" at bounding box center [707, 428] width 83 height 32
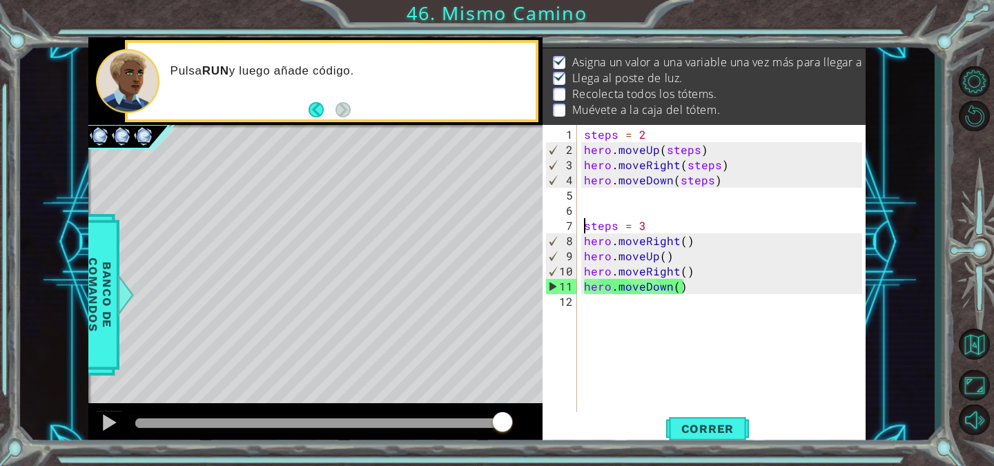
drag, startPoint x: 153, startPoint y: 420, endPoint x: 593, endPoint y: 375, distance: 442.1
click at [593, 375] on div "1 ההההההההההההההההההההההההההההההההההההההההההההההההההההההההההההההההההההההההההההה…" at bounding box center [476, 242] width 777 height 410
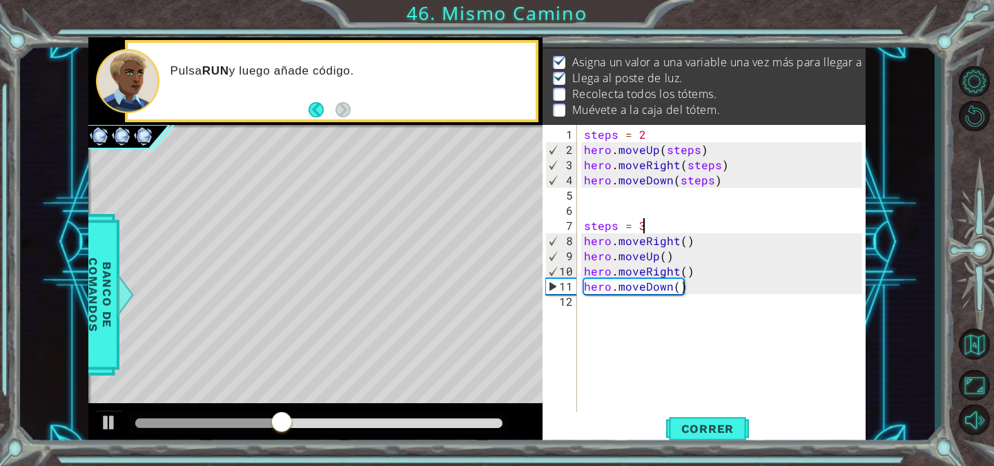
click at [686, 229] on div "steps = 2 hero . moveUp ( steps ) hero . moveRight ( steps ) hero . moveDown ( …" at bounding box center [725, 286] width 289 height 319
drag, startPoint x: 686, startPoint y: 229, endPoint x: 561, endPoint y: 224, distance: 125.8
click at [561, 224] on div "steps = 3 1 2 3 4 5 6 7 8 9 10 11 12 steps = 2 hero . moveUp ( steps ) hero . m…" at bounding box center [703, 269] width 320 height 289
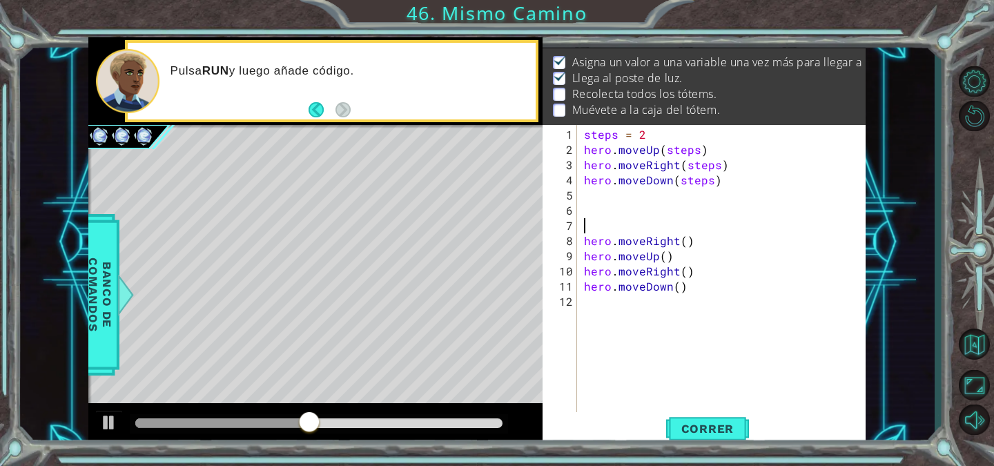
scroll to position [0, 0]
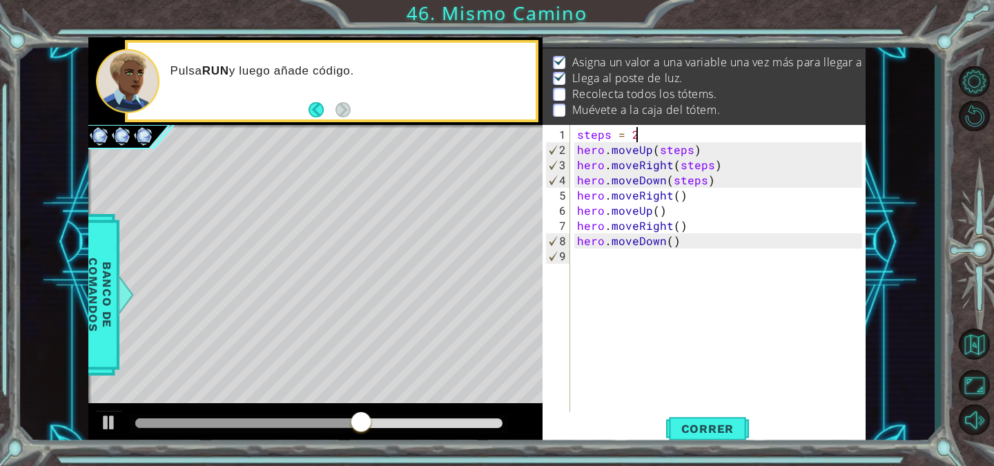
click at [657, 136] on div "steps = 2 hero . moveUp ( steps ) hero . moveRight ( steps ) hero . moveDown ( …" at bounding box center [721, 286] width 295 height 319
click at [688, 415] on button "Correr" at bounding box center [707, 428] width 83 height 32
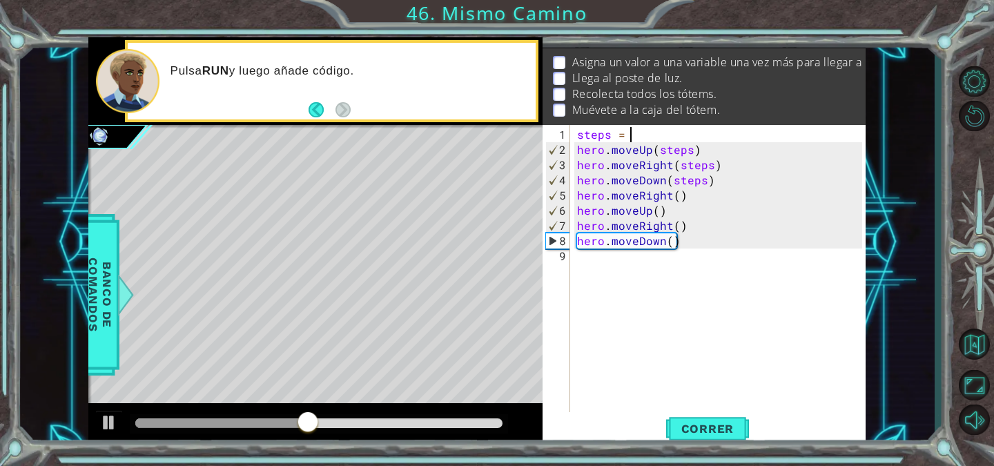
type textarea "steps = 2"
click at [716, 420] on button "Correr" at bounding box center [707, 428] width 83 height 32
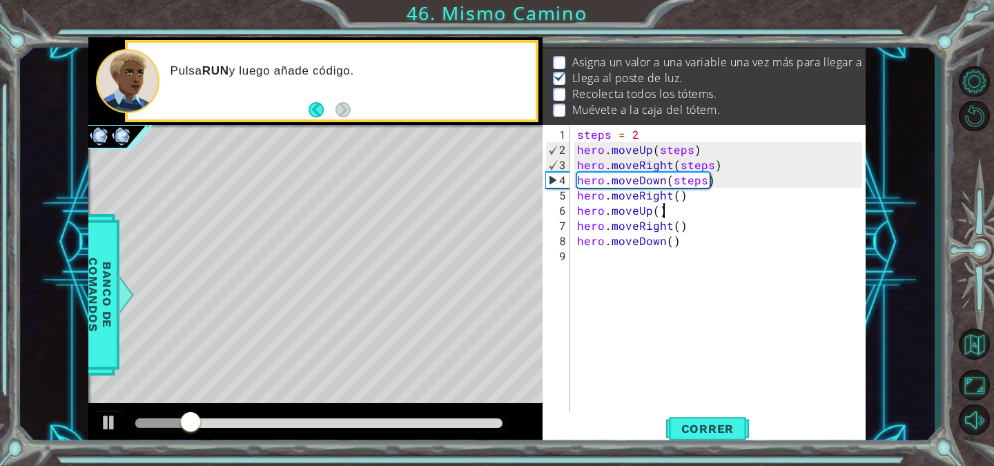
click at [665, 208] on div "steps = 2 hero . moveUp ( steps ) hero . moveRight ( steps ) hero . moveDown ( …" at bounding box center [721, 286] width 295 height 319
type textarea "hero.moveUp()"
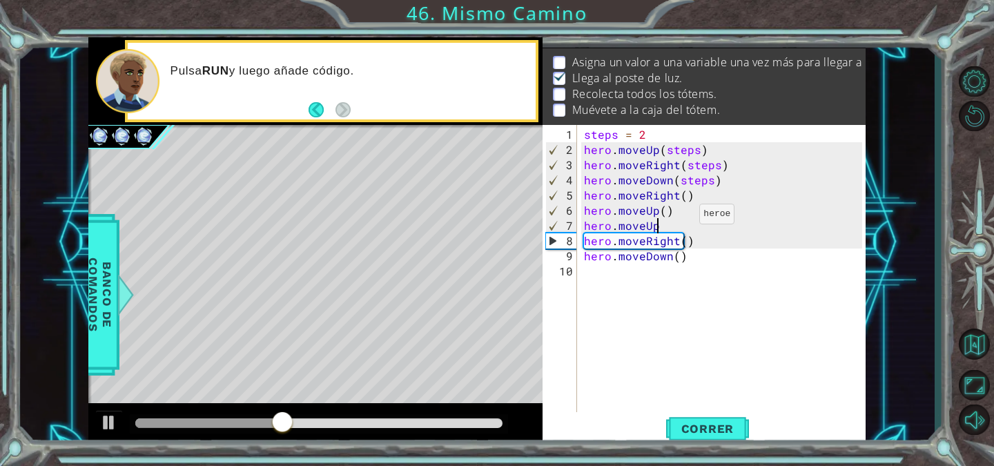
scroll to position [0, 4]
type textarea "hero.moveUp()"
click at [699, 436] on button "Correr" at bounding box center [707, 428] width 83 height 32
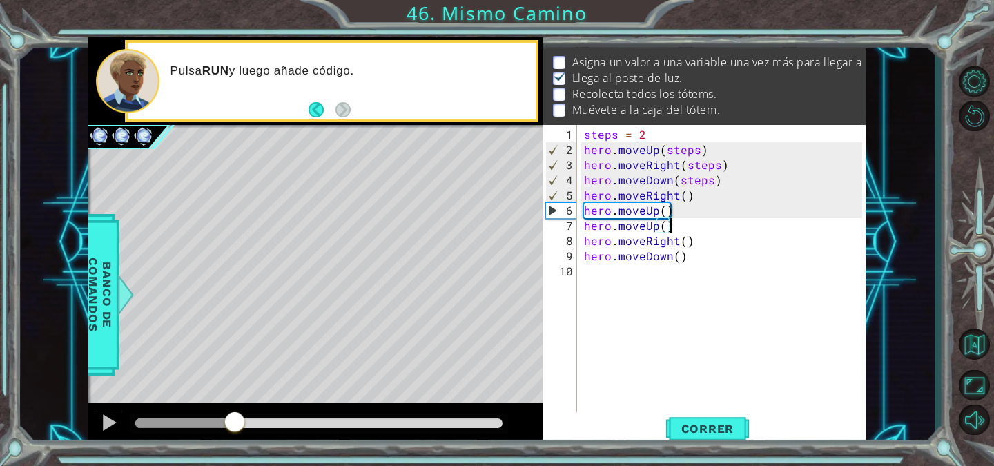
drag, startPoint x: 150, startPoint y: 427, endPoint x: 235, endPoint y: 407, distance: 87.8
click at [235, 407] on div at bounding box center [315, 425] width 454 height 44
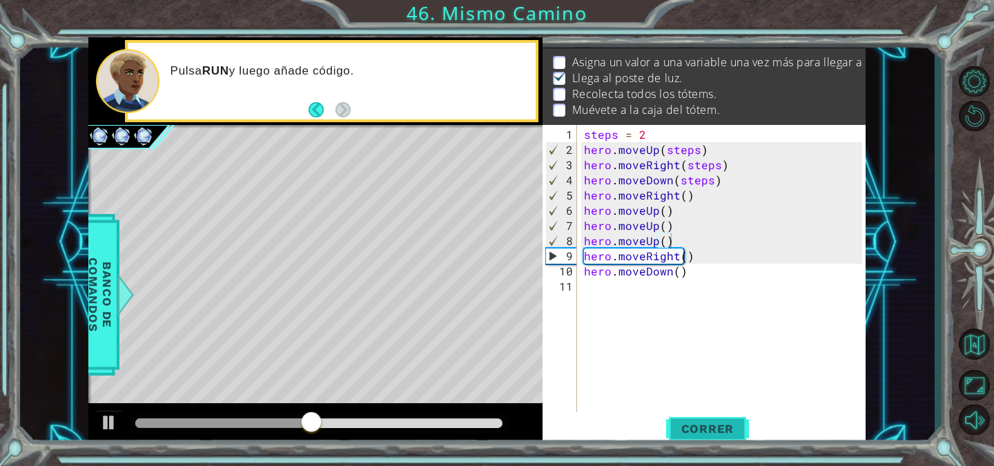
click at [699, 423] on span "Correr" at bounding box center [708, 429] width 81 height 14
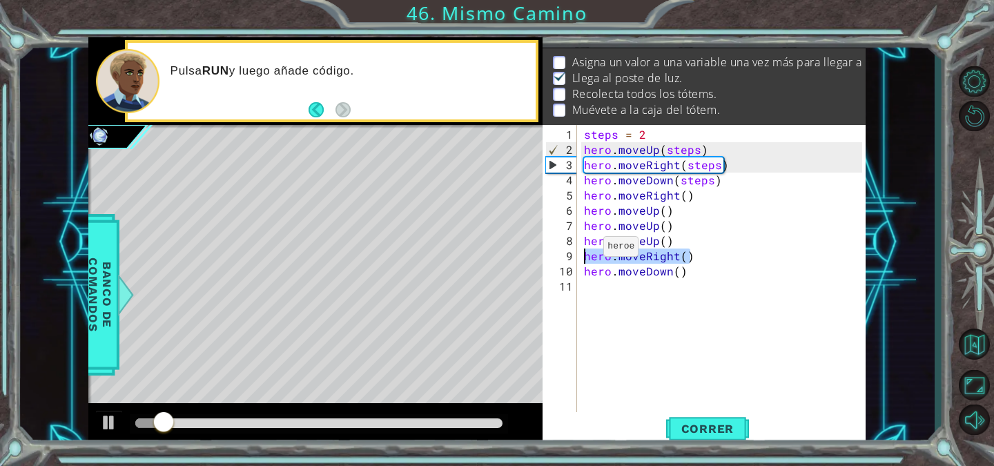
drag, startPoint x: 704, startPoint y: 260, endPoint x: 583, endPoint y: 251, distance: 120.5
click at [583, 251] on div "steps = 2 hero . moveUp ( steps ) hero . moveRight ( steps ) hero . moveDown ( …" at bounding box center [725, 286] width 289 height 319
type textarea "hero.moveRight()"
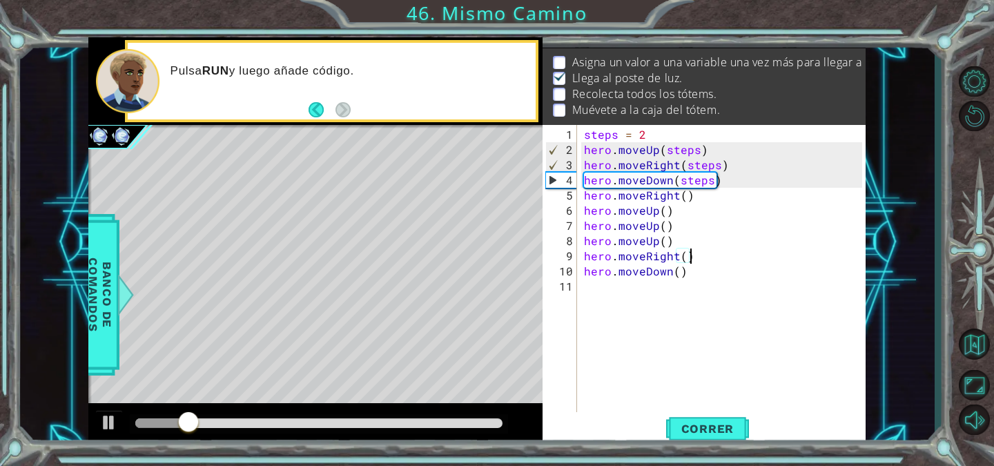
click at [730, 255] on div "steps = 2 hero . moveUp ( steps ) hero . moveRight ( steps ) hero . moveDown ( …" at bounding box center [725, 286] width 289 height 319
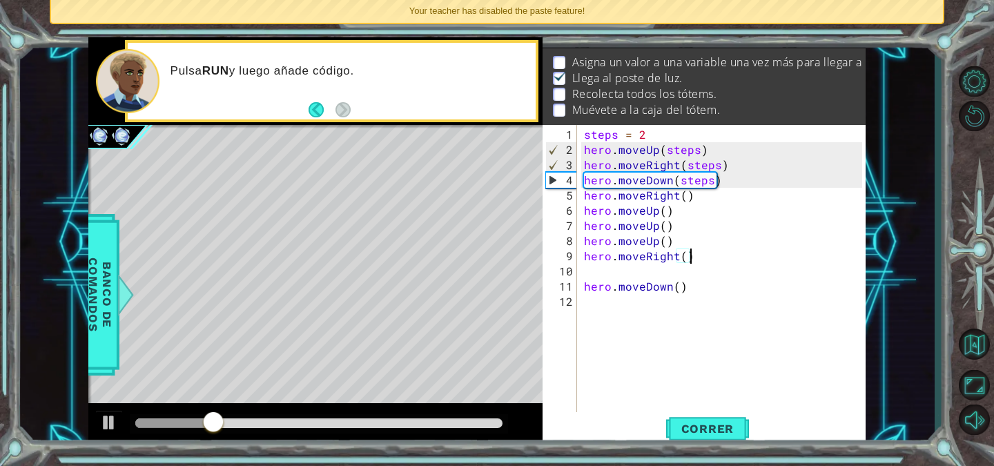
click at [730, 255] on div "steps = 2 hero . moveUp ( steps ) hero . moveRight ( steps ) hero . moveDown ( …" at bounding box center [725, 286] width 289 height 319
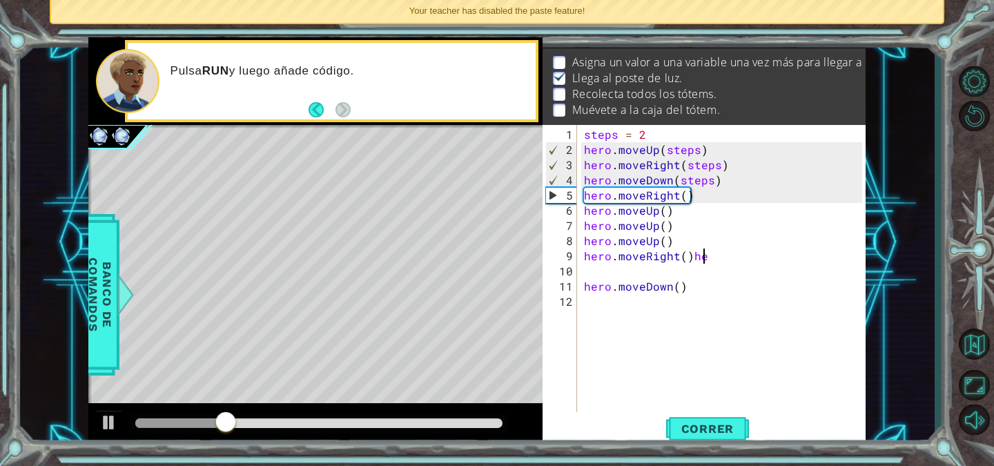
type textarea "hero.moveRight()"
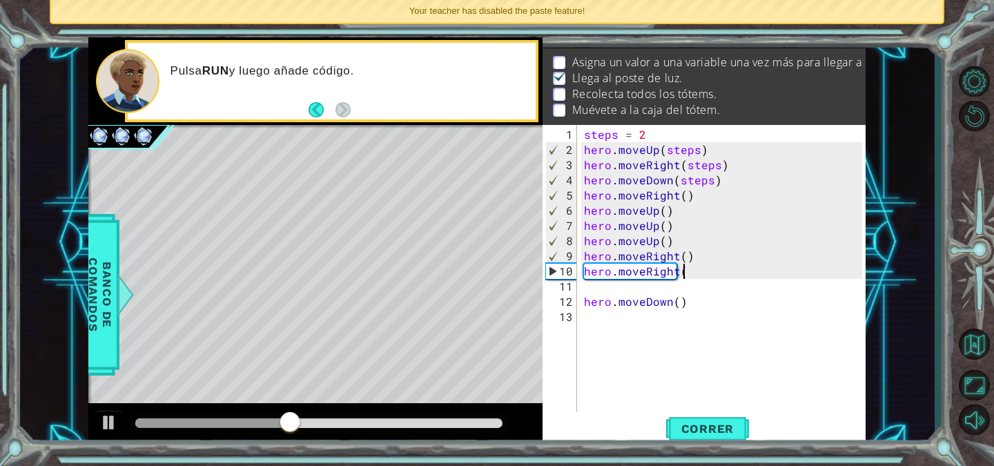
scroll to position [0, 6]
type textarea "hero.moveRight()"
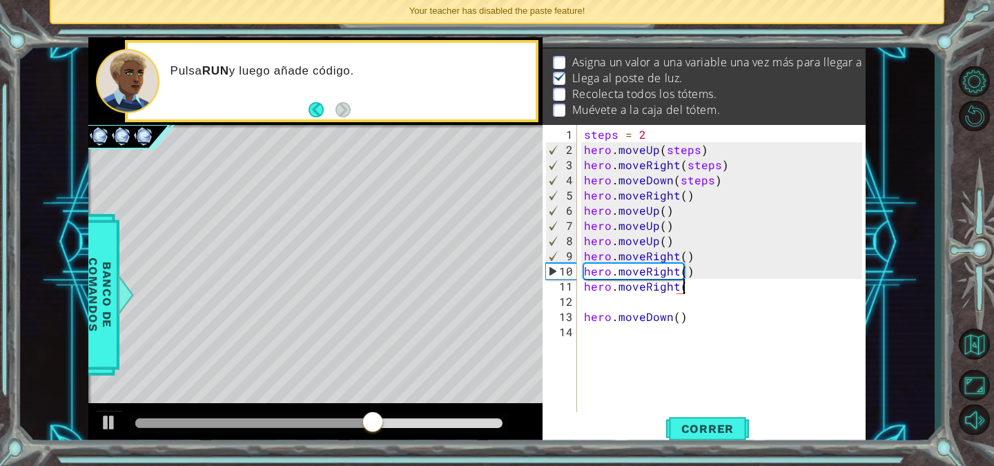
type textarea "hero.moveRight()"
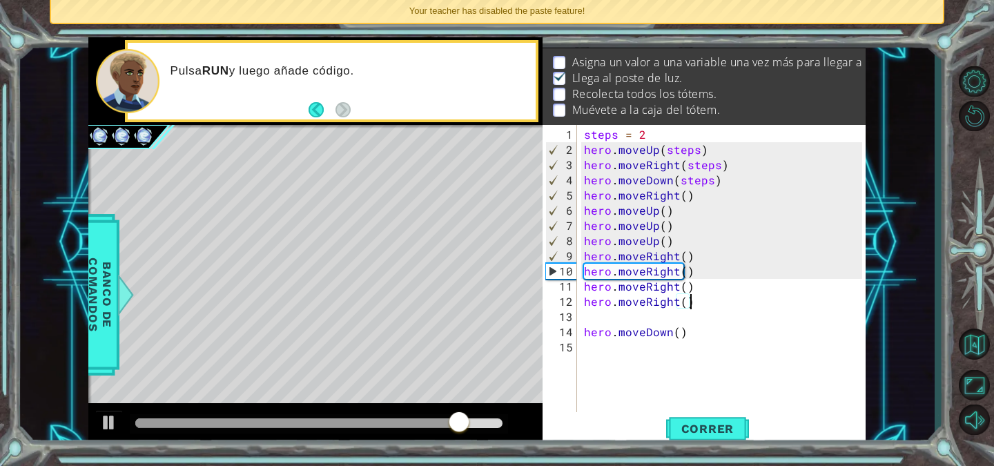
scroll to position [0, 6]
click at [579, 330] on div "hero.moveRight() 1 2 3 4 5 6 7 8 9 10 11 12 13 14 15 steps = 2 hero . moveUp ( …" at bounding box center [703, 269] width 320 height 289
click at [585, 331] on div "steps = 2 hero . moveUp ( steps ) hero . moveRight ( steps ) hero . moveDown ( …" at bounding box center [725, 286] width 289 height 319
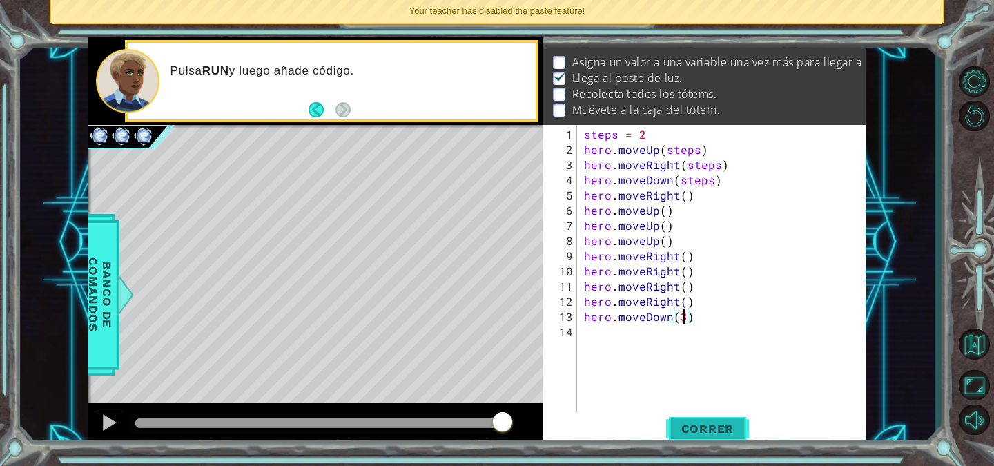
click at [706, 436] on button "Correr" at bounding box center [707, 428] width 83 height 32
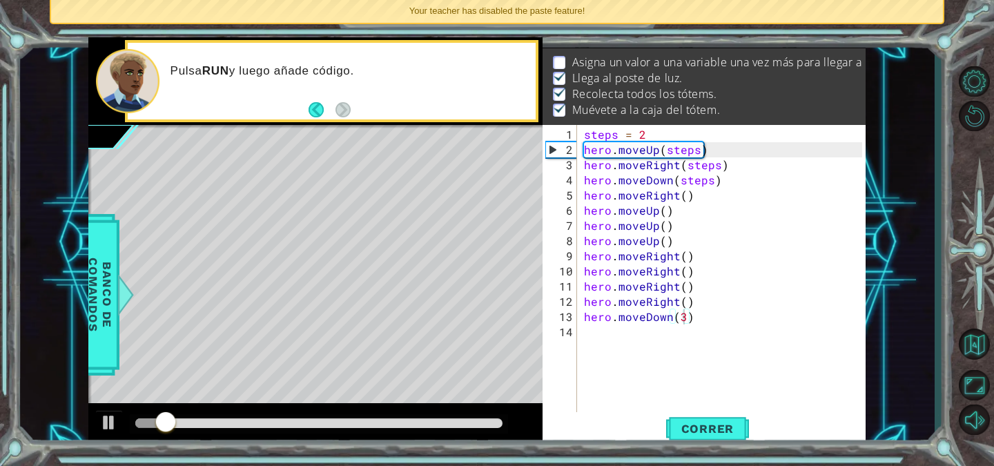
click at [148, 430] on div at bounding box center [319, 423] width 378 height 19
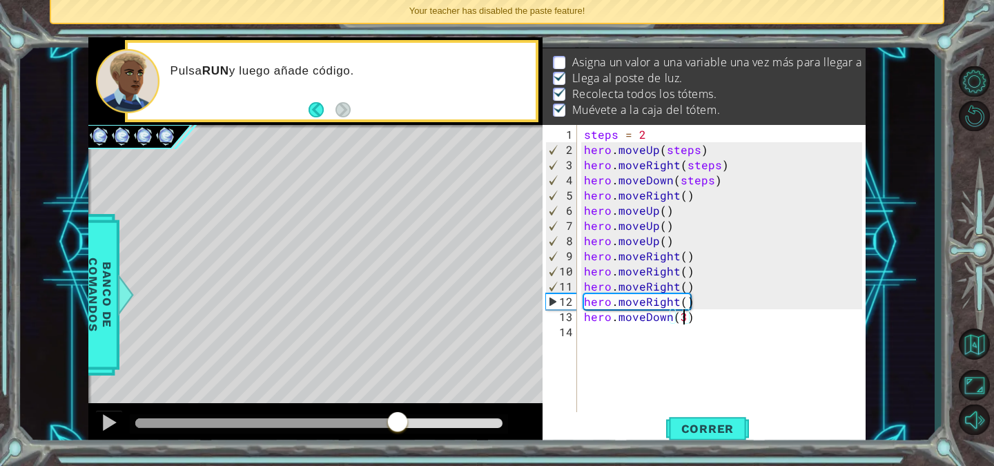
drag, startPoint x: 168, startPoint y: 424, endPoint x: 397, endPoint y: 430, distance: 229.3
click at [397, 430] on div at bounding box center [397, 423] width 25 height 25
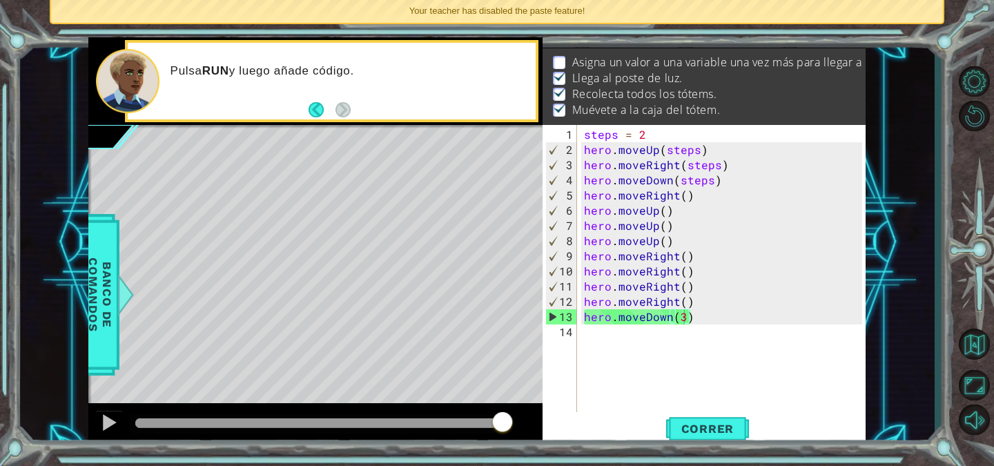
click at [558, 57] on p at bounding box center [559, 62] width 12 height 13
type textarea "hero.moveRight()"
click at [711, 189] on div "steps = 2 hero . moveUp ( steps ) hero . moveRight ( steps ) hero . moveDown ( …" at bounding box center [725, 286] width 289 height 319
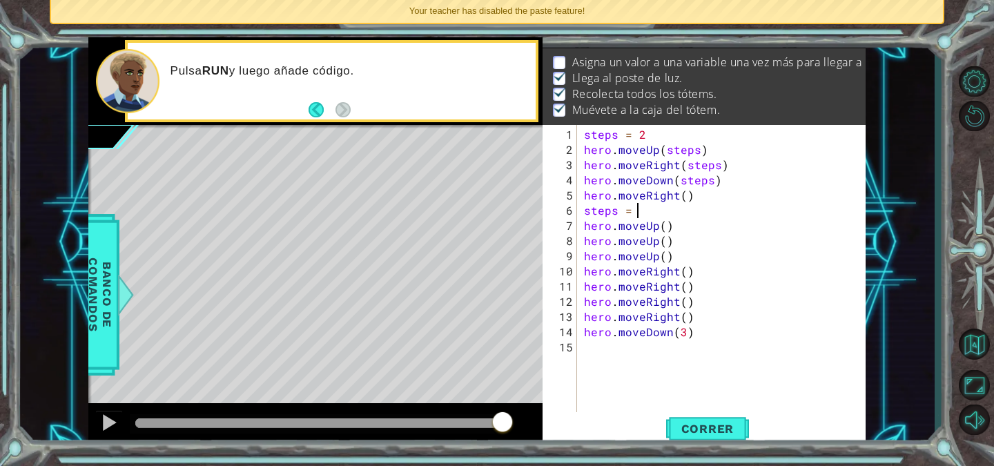
scroll to position [0, 3]
type textarea "steps = 3"
click at [701, 433] on span "Correr" at bounding box center [708, 429] width 81 height 14
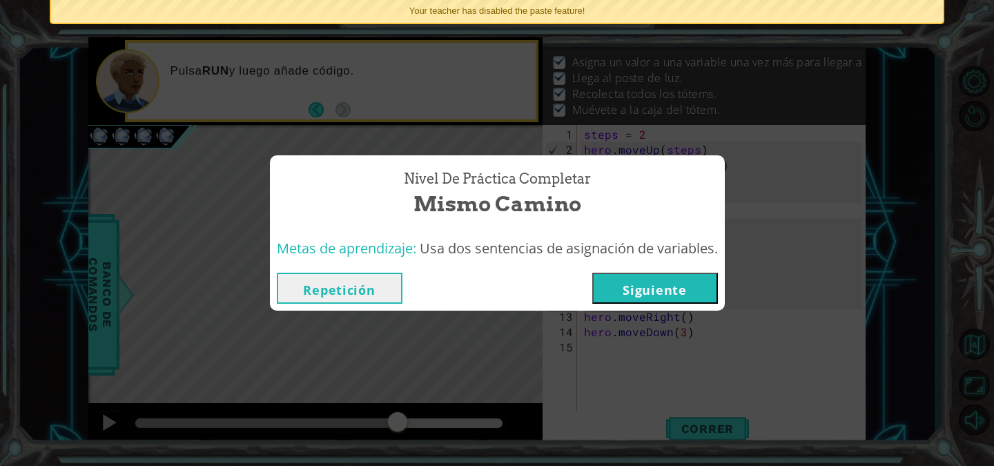
drag, startPoint x: 157, startPoint y: 417, endPoint x: 582, endPoint y: 407, distance: 425.4
click at [582, 407] on body "1 ההההההההההההההההההההההההההההההההההההההההההההההההההההההההההההההההההההההההההההה…" at bounding box center [497, 233] width 994 height 466
click at [658, 282] on button "Siguiente" at bounding box center [655, 288] width 126 height 31
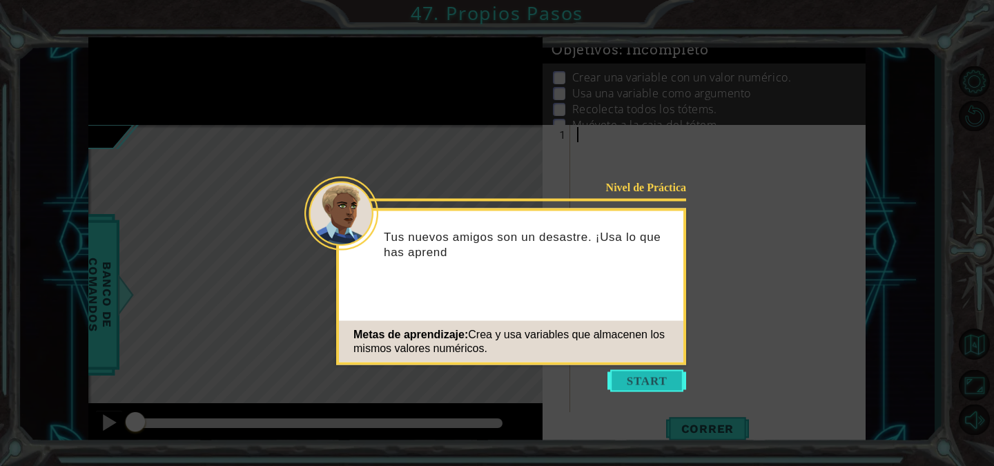
click at [623, 379] on button "Start" at bounding box center [647, 381] width 79 height 22
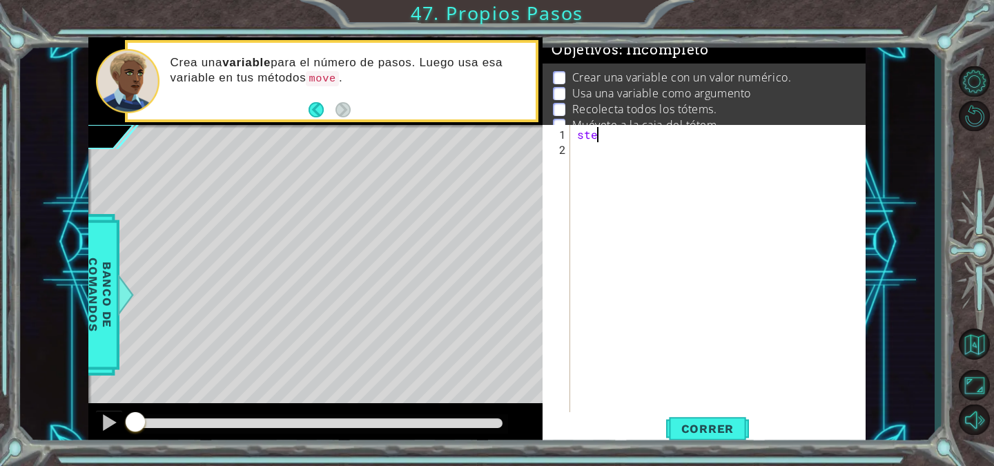
scroll to position [0, 1]
type textarea "steps = 3"
type textarea "hero.moveUp(2)"
type textarea "hero.moveRight(3)"
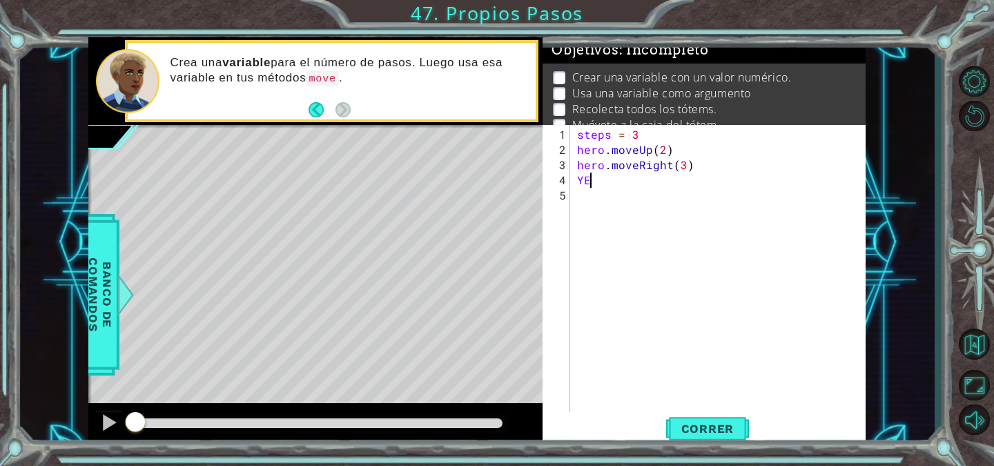
type textarea "Y"
type textarea "hero.moveUp()"
type textarea "hero.moveDown(3)"
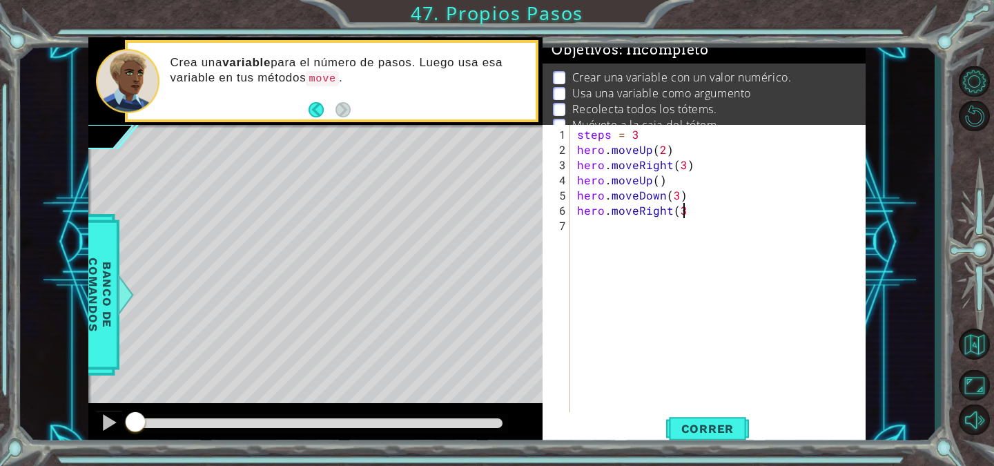
scroll to position [0, 6]
click at [698, 432] on span "Correr" at bounding box center [708, 429] width 81 height 14
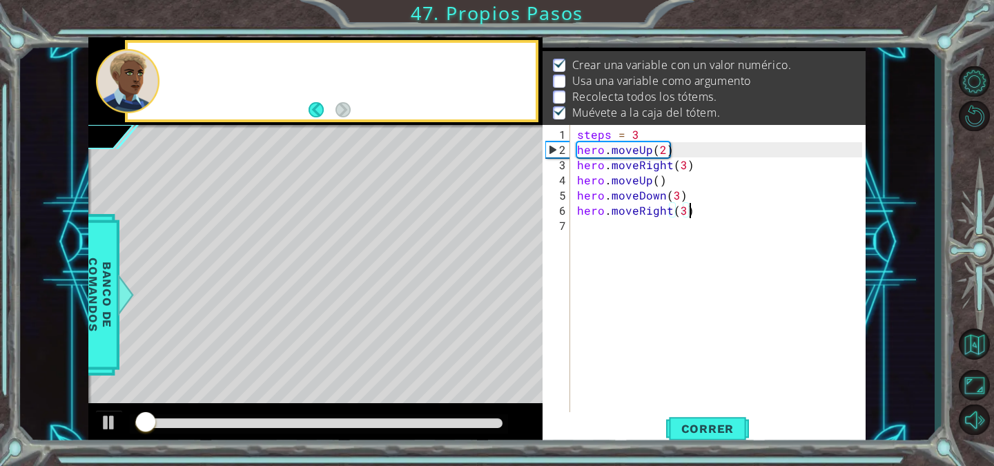
scroll to position [17, 0]
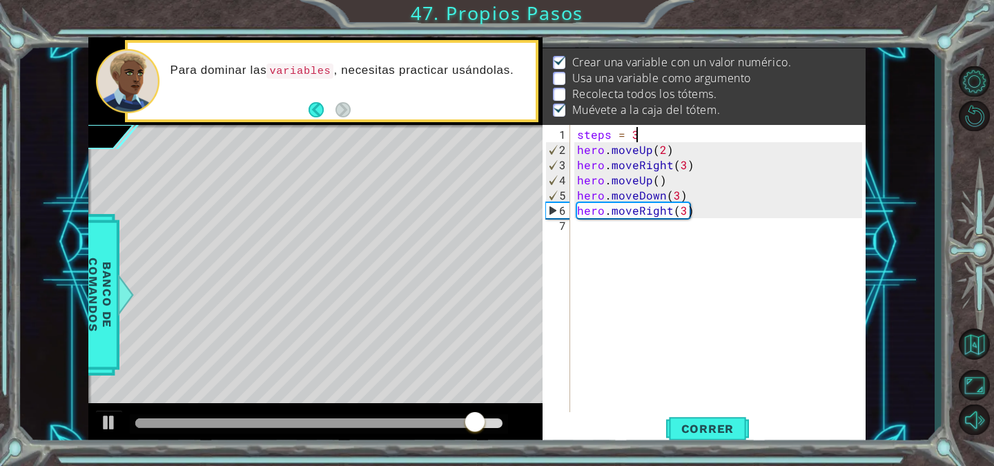
click at [664, 128] on div "steps = 3 hero . moveUp ( 2 ) hero . moveRight ( 3 ) hero . moveUp ( ) hero . m…" at bounding box center [721, 286] width 295 height 319
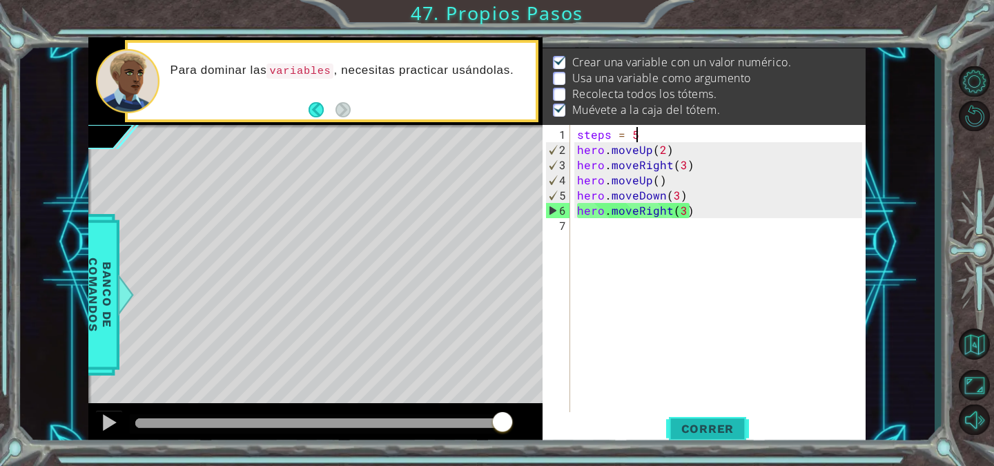
click at [713, 433] on span "Correr" at bounding box center [708, 429] width 81 height 14
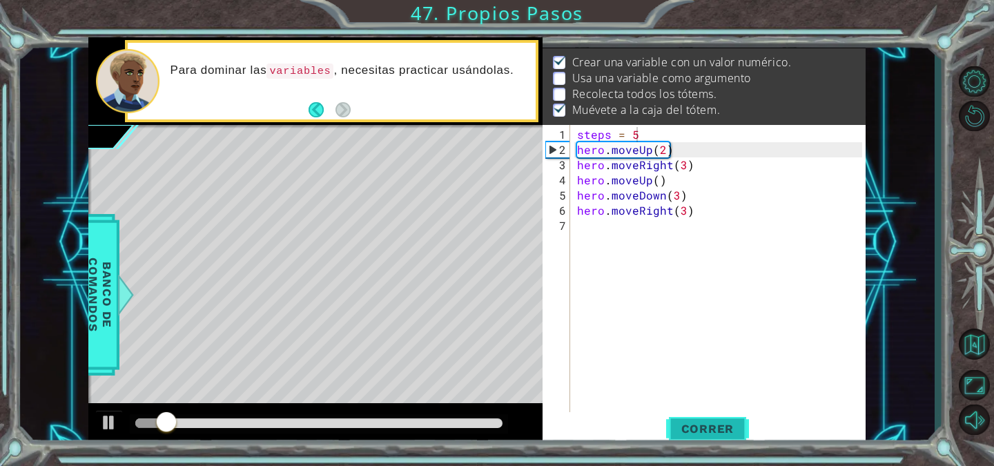
click at [713, 433] on span "Correr" at bounding box center [708, 429] width 81 height 14
click at [659, 151] on div "steps = 5 hero . moveUp ( 2 ) hero . moveRight ( 3 ) hero . moveUp ( ) hero . m…" at bounding box center [721, 286] width 295 height 319
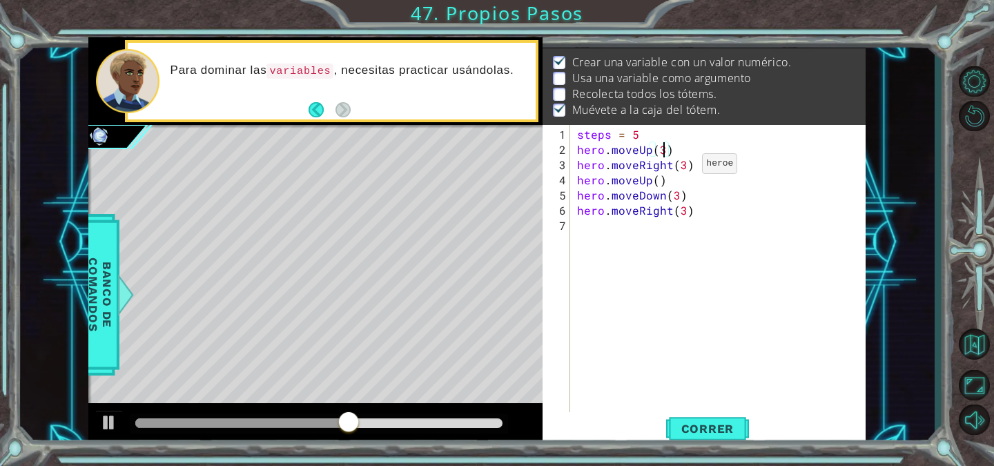
scroll to position [0, 5]
click at [733, 430] on span "Correr" at bounding box center [708, 429] width 81 height 14
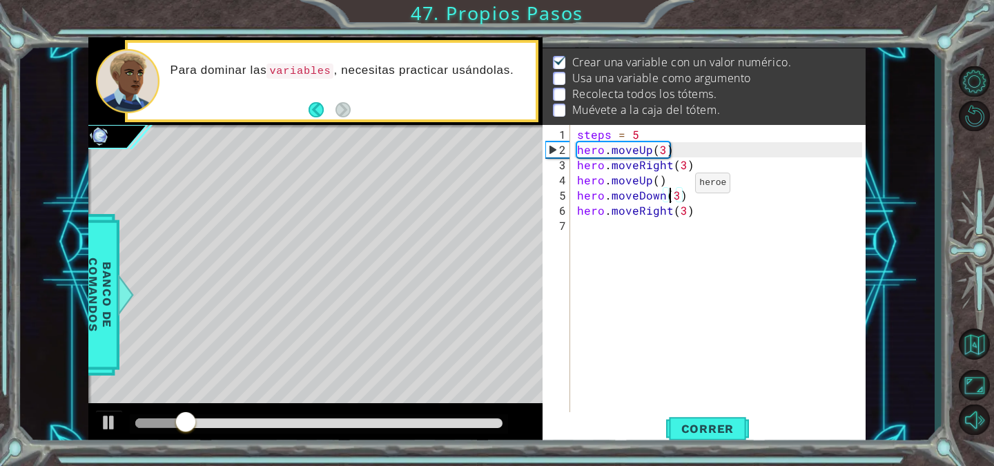
click at [672, 188] on div "steps = 5 hero . moveUp ( 3 ) hero . moveRight ( 3 ) hero . moveUp ( ) hero . m…" at bounding box center [721, 286] width 295 height 319
click at [676, 195] on div "steps = 5 hero . moveUp ( 3 ) hero . moveRight ( 3 ) hero . moveUp ( ) hero . m…" at bounding box center [721, 286] width 295 height 319
type textarea "hero.moveDown(34)"
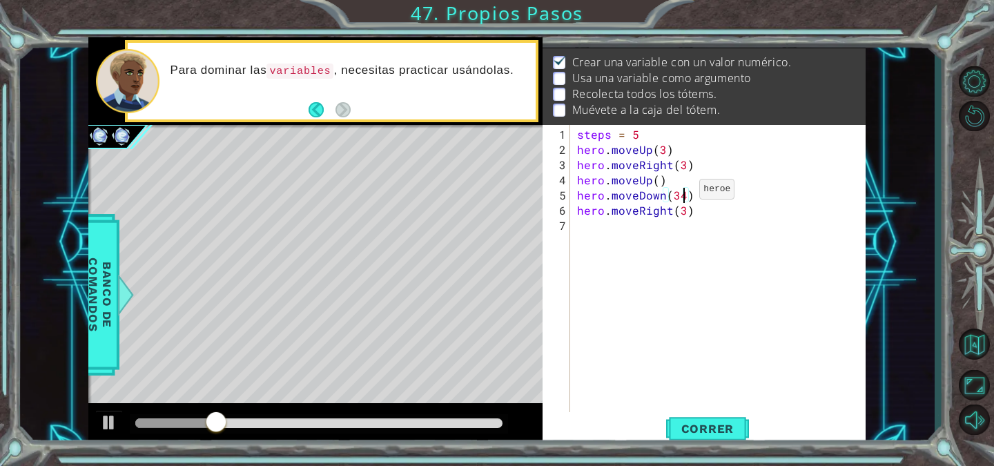
scroll to position [0, 0]
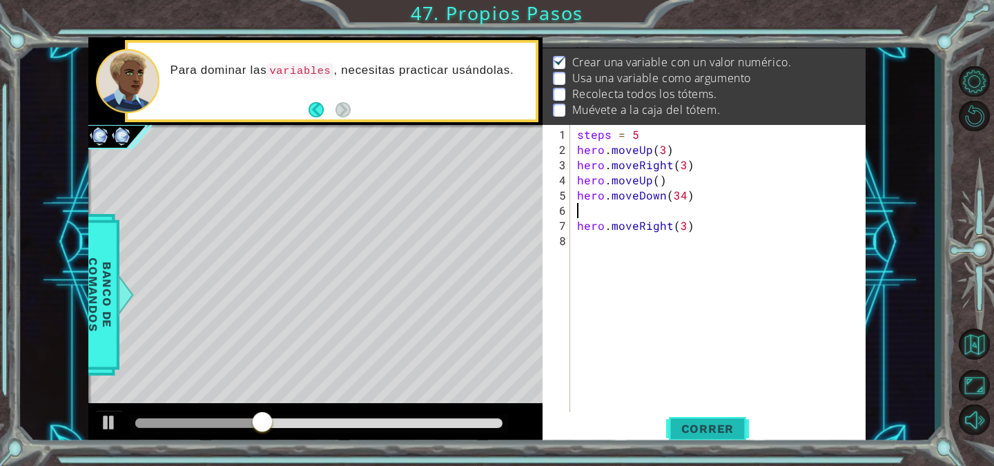
click at [690, 425] on span "Correr" at bounding box center [708, 429] width 81 height 14
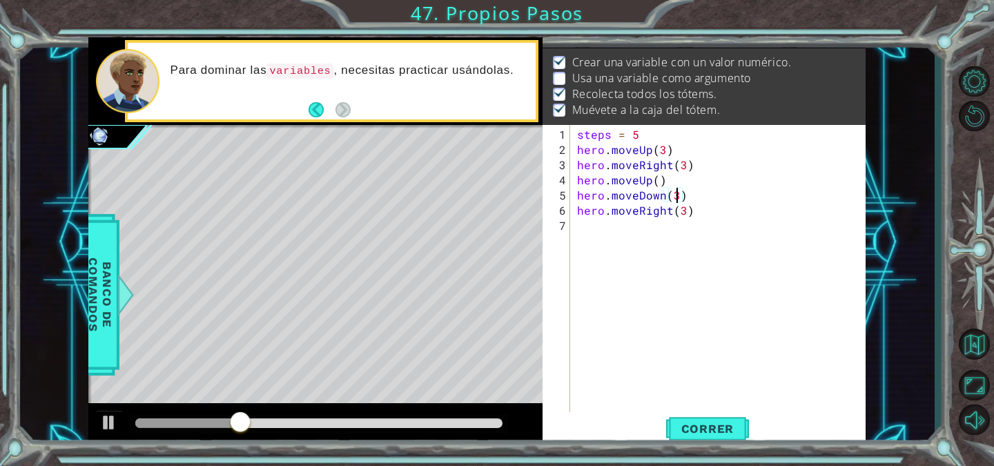
type textarea "hero.moveDown(4)"
click at [681, 440] on button "Correr" at bounding box center [707, 428] width 83 height 32
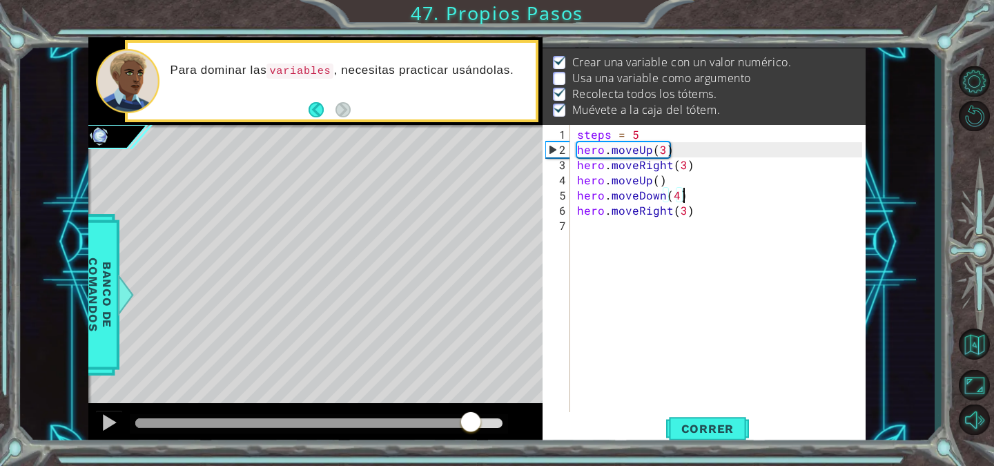
drag, startPoint x: 162, startPoint y: 423, endPoint x: 492, endPoint y: 414, distance: 329.4
click at [483, 414] on div at bounding box center [470, 423] width 25 height 25
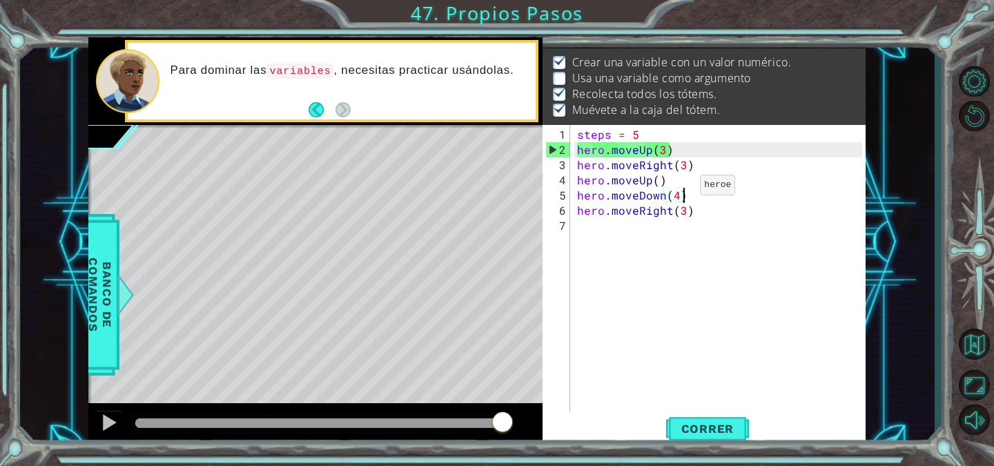
click at [677, 190] on div "steps = 5 hero . moveUp ( 3 ) hero . moveRight ( 3 ) hero . moveUp ( ) hero . m…" at bounding box center [721, 286] width 295 height 319
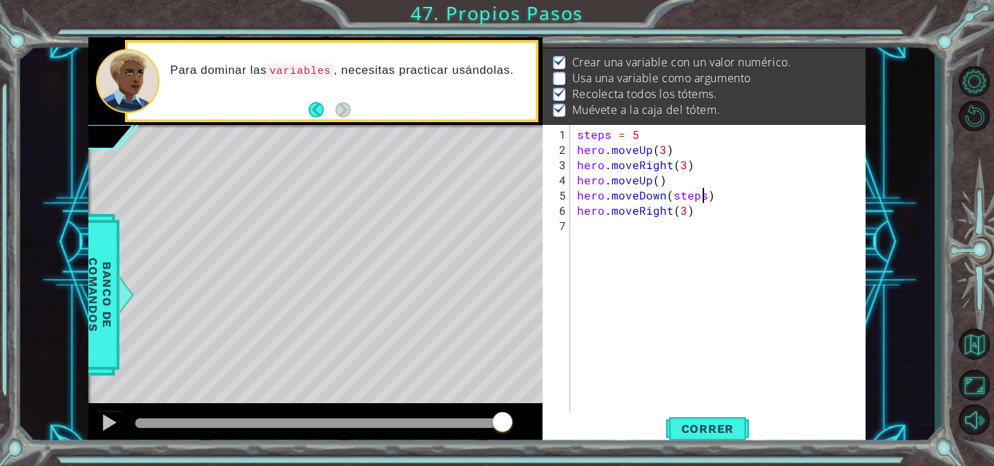
scroll to position [0, 8]
type textarea "hero.moveDown(steps)"
click at [686, 436] on button "Correr" at bounding box center [707, 428] width 83 height 32
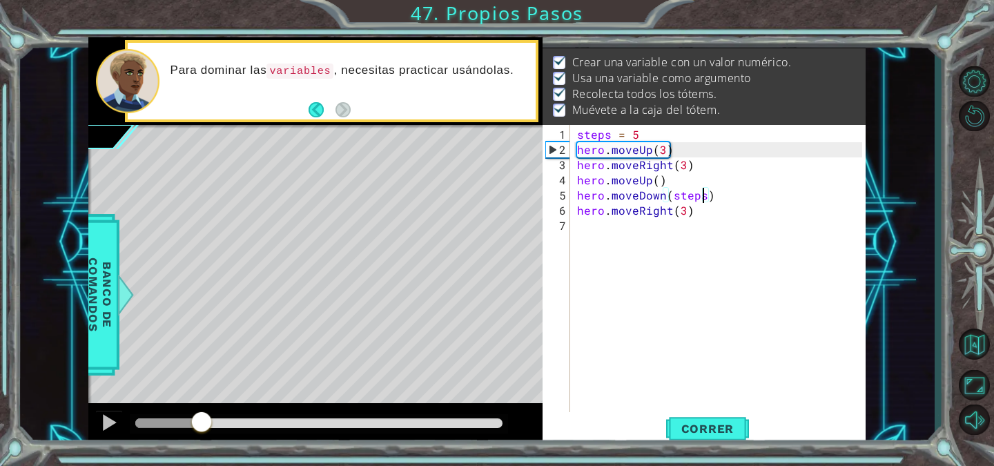
drag, startPoint x: 153, startPoint y: 420, endPoint x: 621, endPoint y: 421, distance: 468.1
click at [621, 421] on div "1 ההההההההההההההההההההההההההההההההההההההההההההההההההההההההההההההההההההההההההההה…" at bounding box center [476, 242] width 777 height 410
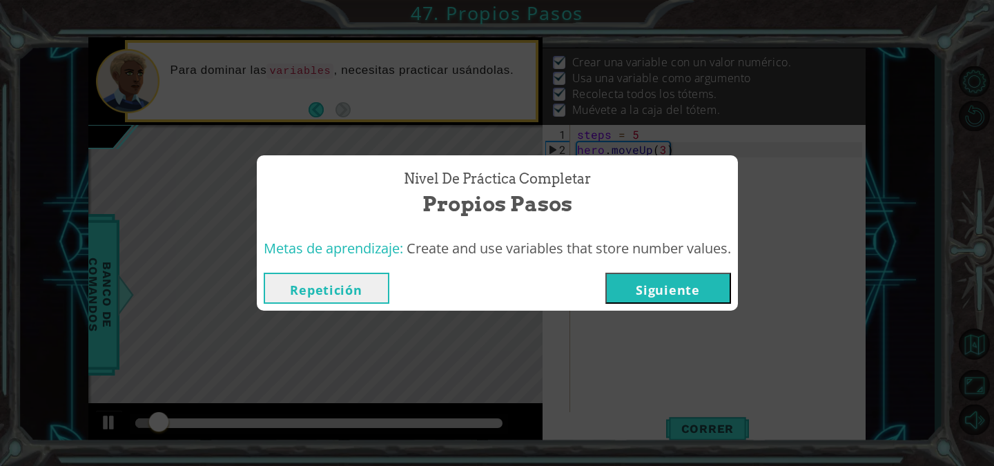
click at [661, 282] on button "Siguiente" at bounding box center [669, 288] width 126 height 31
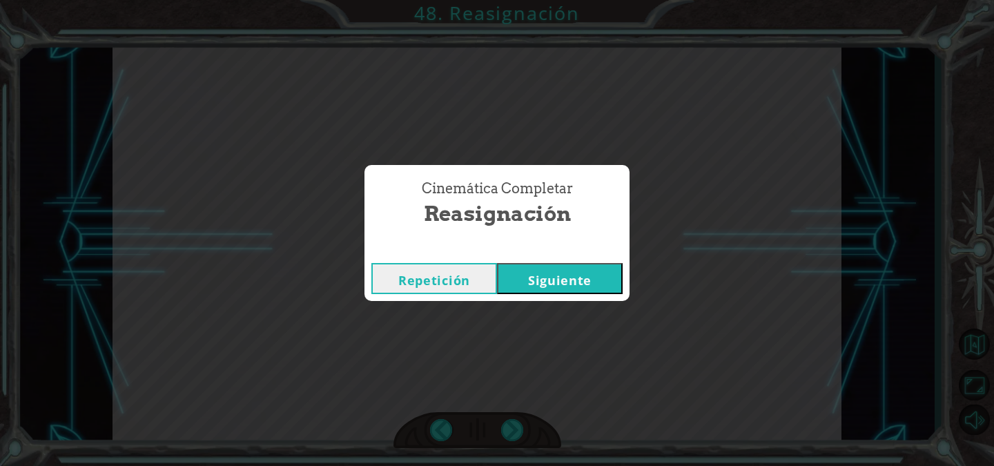
click at [594, 280] on button "Siguiente" at bounding box center [560, 278] width 126 height 31
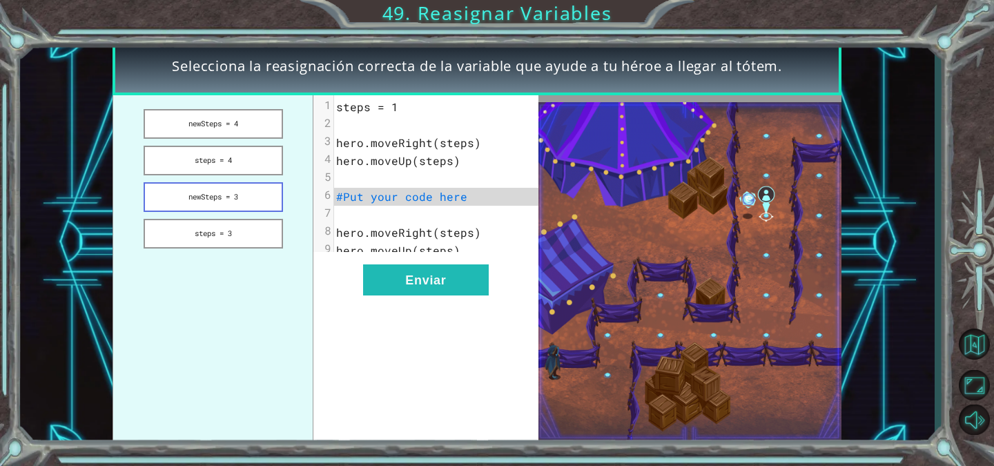
click at [249, 197] on button "newSteps = 3" at bounding box center [213, 197] width 139 height 30
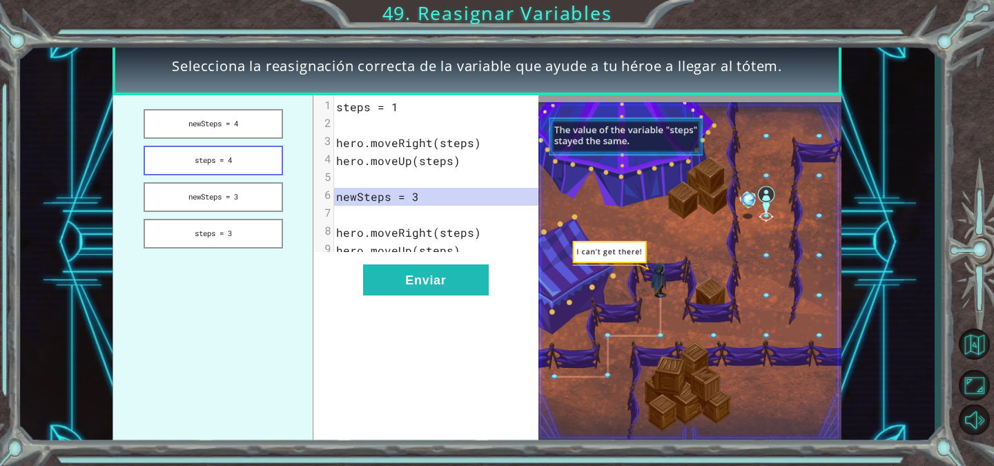
click at [221, 149] on button "steps = 4" at bounding box center [213, 161] width 139 height 30
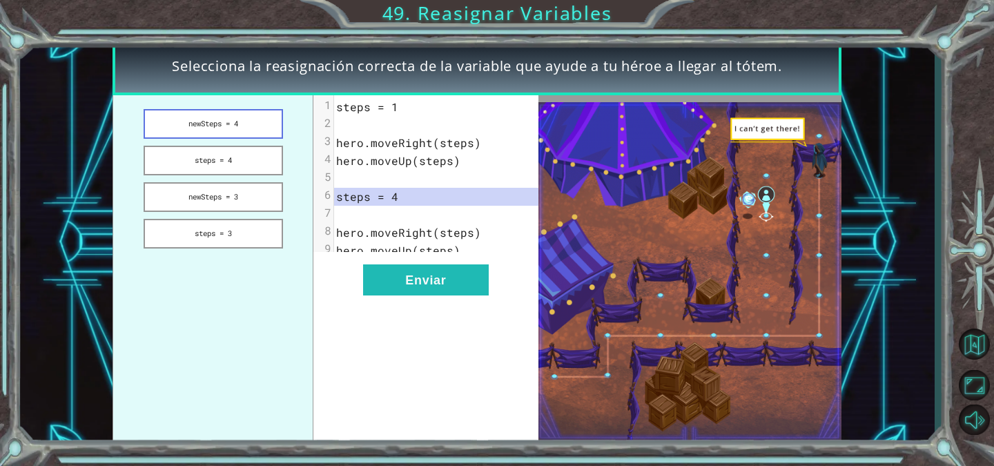
click at [220, 123] on button "newSteps = 4" at bounding box center [213, 124] width 139 height 30
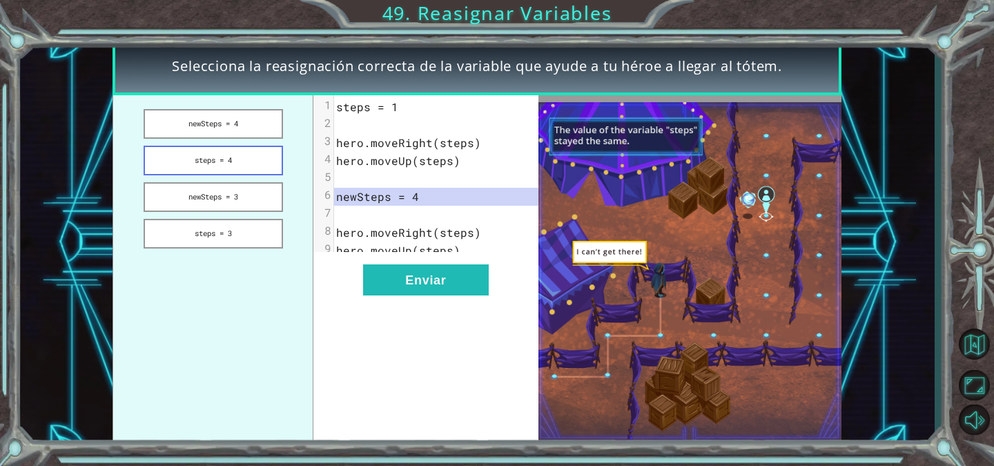
click at [250, 156] on button "steps = 4" at bounding box center [213, 161] width 139 height 30
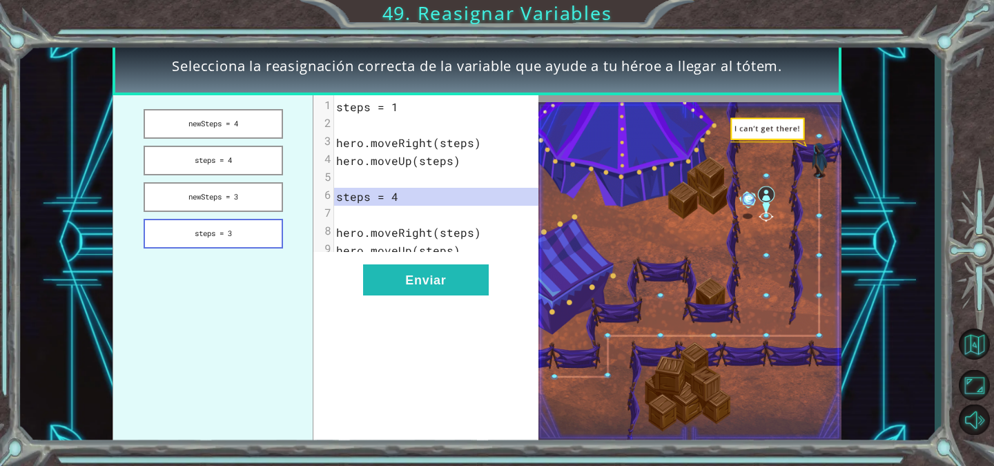
click at [262, 227] on button "steps = 3" at bounding box center [213, 234] width 139 height 30
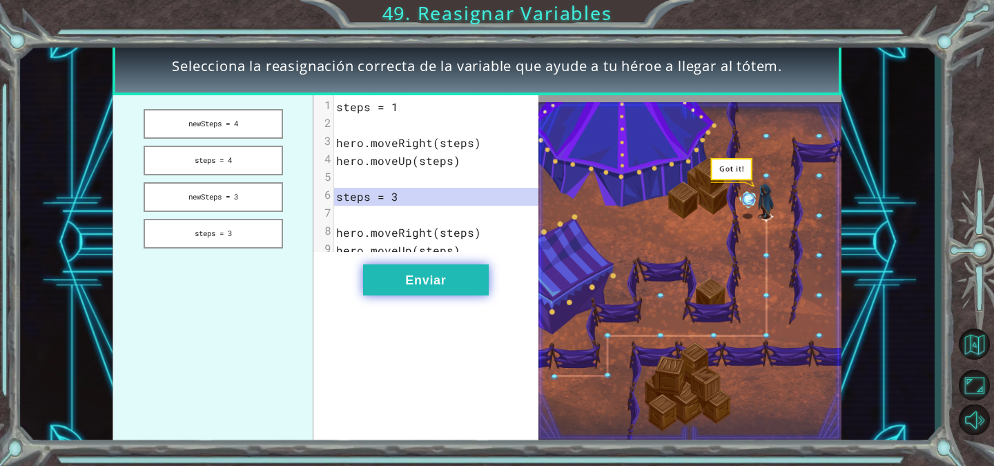
click at [417, 296] on button "Enviar" at bounding box center [426, 279] width 126 height 31
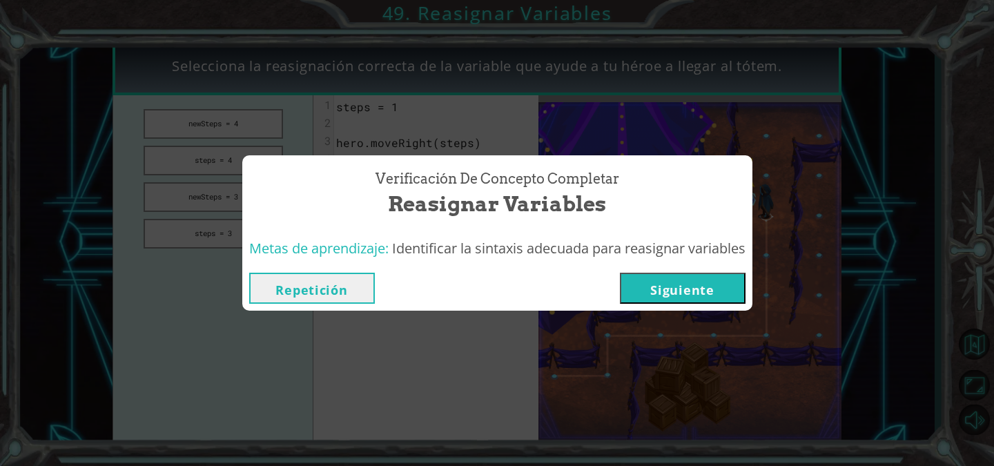
click at [662, 307] on div "Repetición [GEOGRAPHIC_DATA]" at bounding box center [497, 288] width 510 height 45
click at [663, 278] on button "Siguiente" at bounding box center [683, 288] width 126 height 31
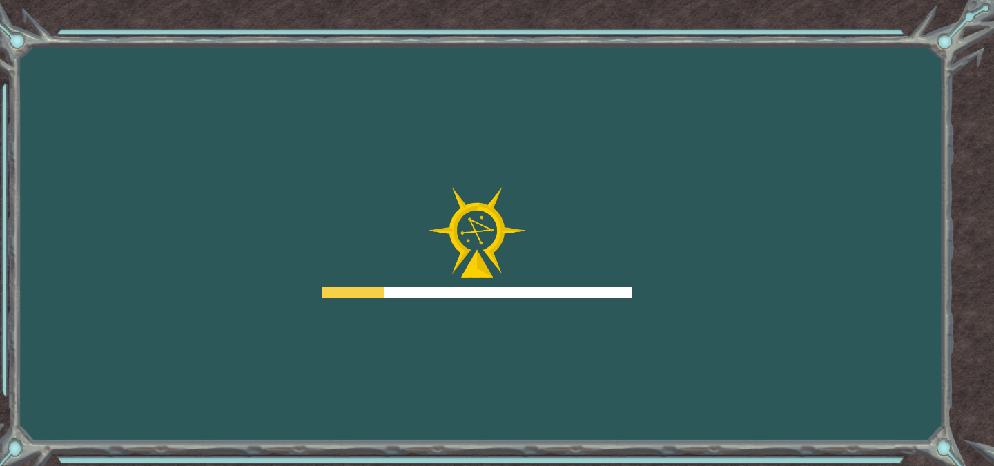
click at [663, 278] on div "Goals Error al cargar desde el servidor. Intenta refrescar la página. Necesitar…" at bounding box center [497, 233] width 994 height 466
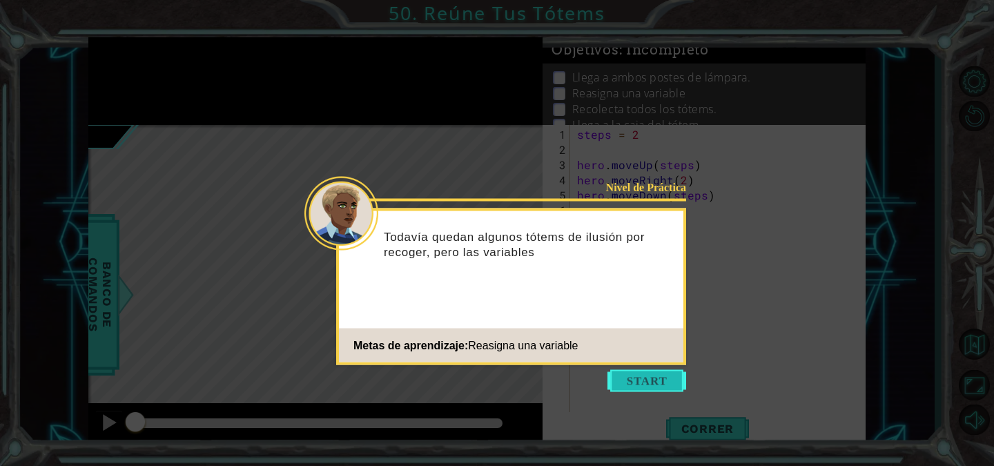
click at [678, 382] on button "Start" at bounding box center [647, 381] width 79 height 22
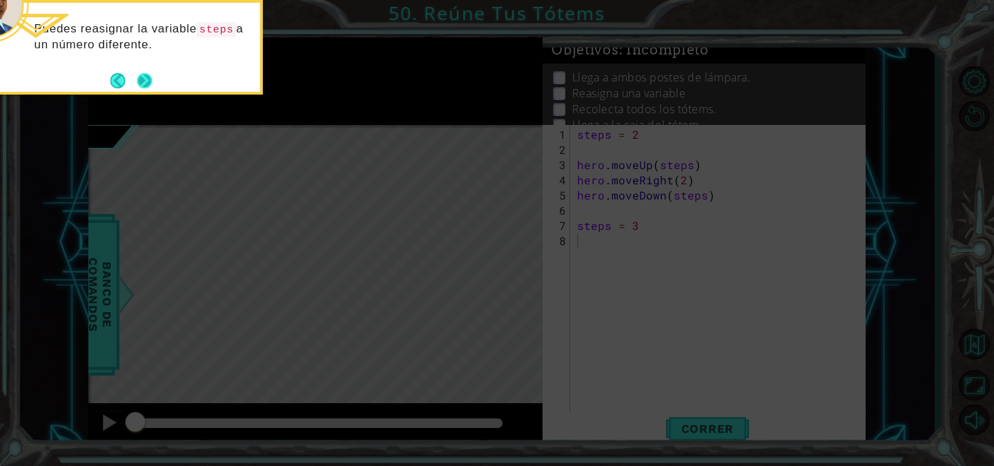
click at [151, 83] on button "Next" at bounding box center [145, 81] width 22 height 22
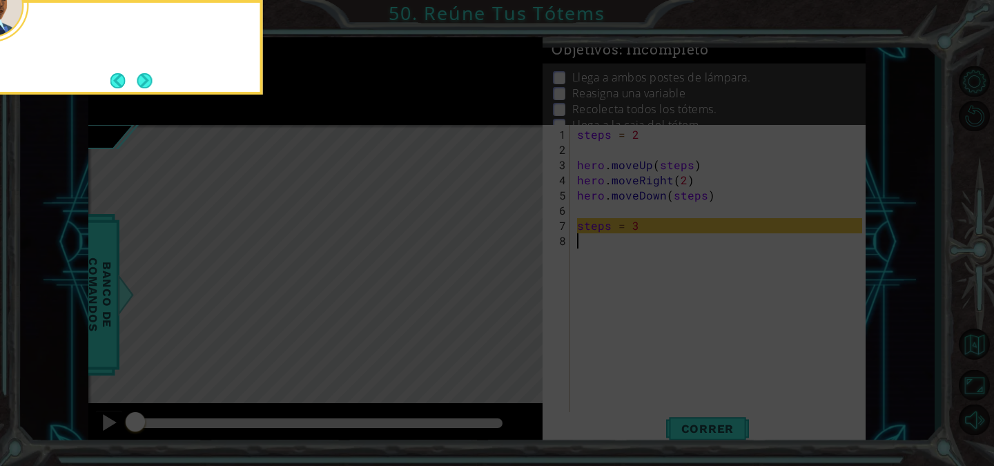
click at [151, 83] on button "Next" at bounding box center [145, 80] width 24 height 24
click at [150, 92] on div "L" at bounding box center [125, 47] width 276 height 95
click at [152, 84] on button "Next" at bounding box center [144, 80] width 17 height 17
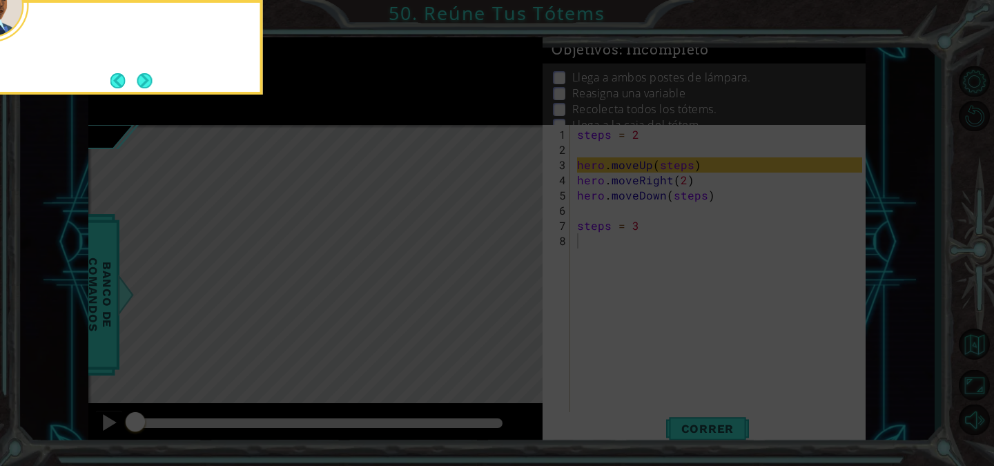
click at [152, 84] on button "Next" at bounding box center [144, 80] width 21 height 21
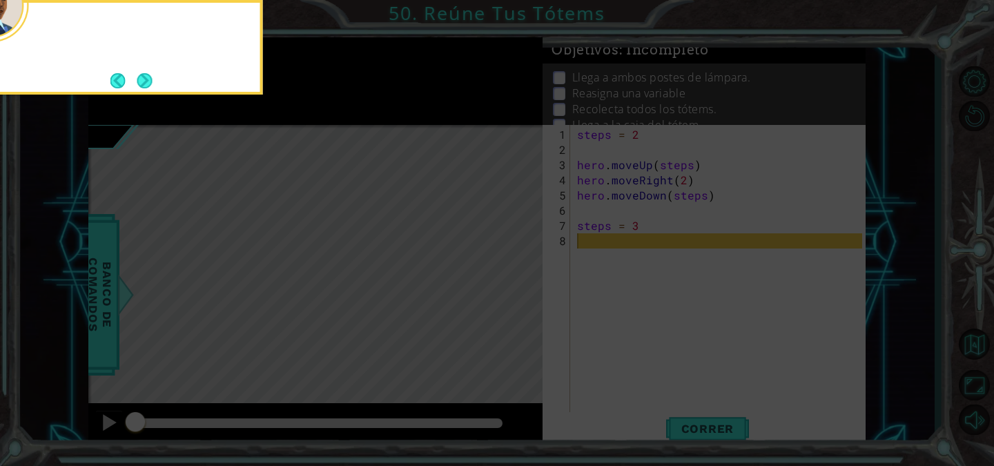
click at [152, 84] on button "Next" at bounding box center [144, 79] width 19 height 19
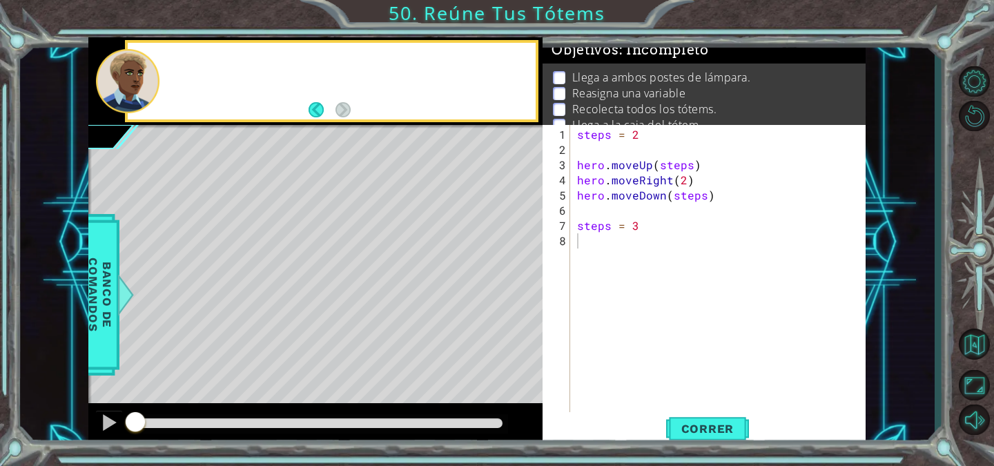
click at [152, 84] on div at bounding box center [128, 81] width 64 height 64
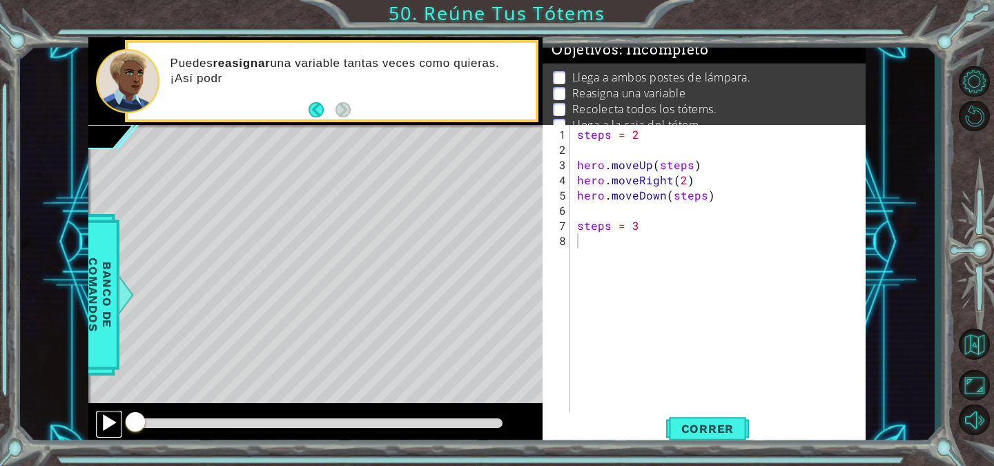
click at [111, 416] on div at bounding box center [109, 423] width 18 height 18
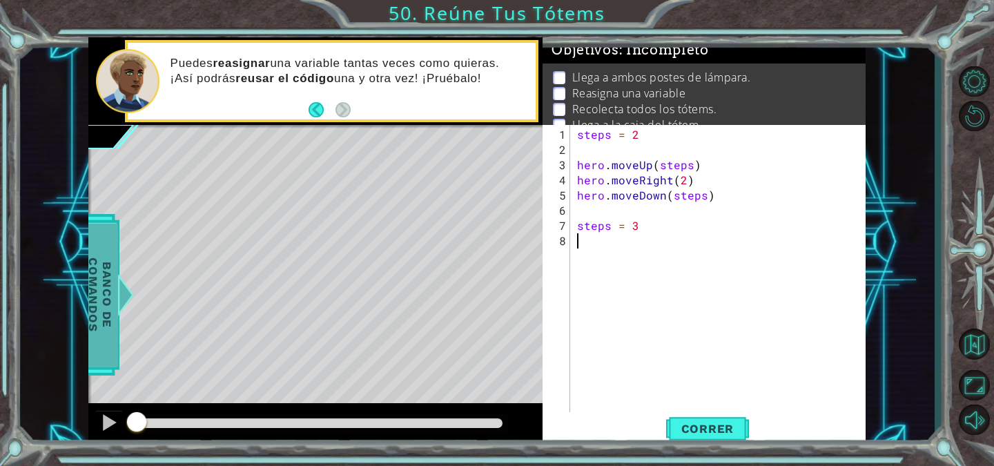
drag, startPoint x: 142, startPoint y: 418, endPoint x: 106, endPoint y: 353, distance: 74.8
click at [106, 353] on div "methods hero use(thing) moveUp(steps) moveDown(steps) moveLeft(steps) moveRight…" at bounding box center [476, 242] width 777 height 410
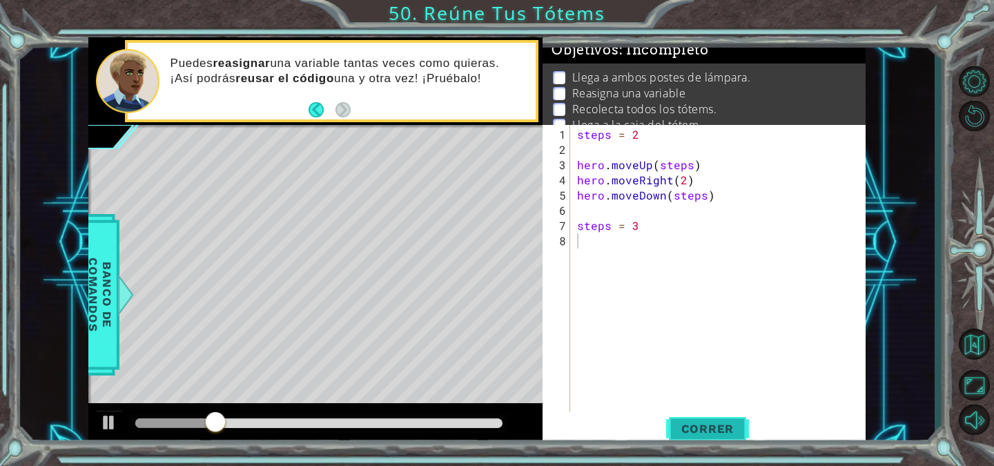
click at [694, 432] on span "Correr" at bounding box center [708, 429] width 81 height 14
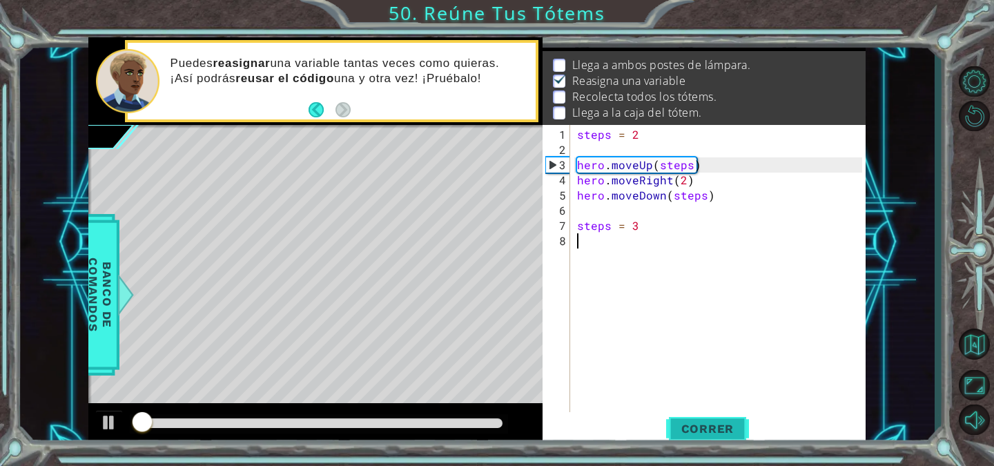
scroll to position [17, 0]
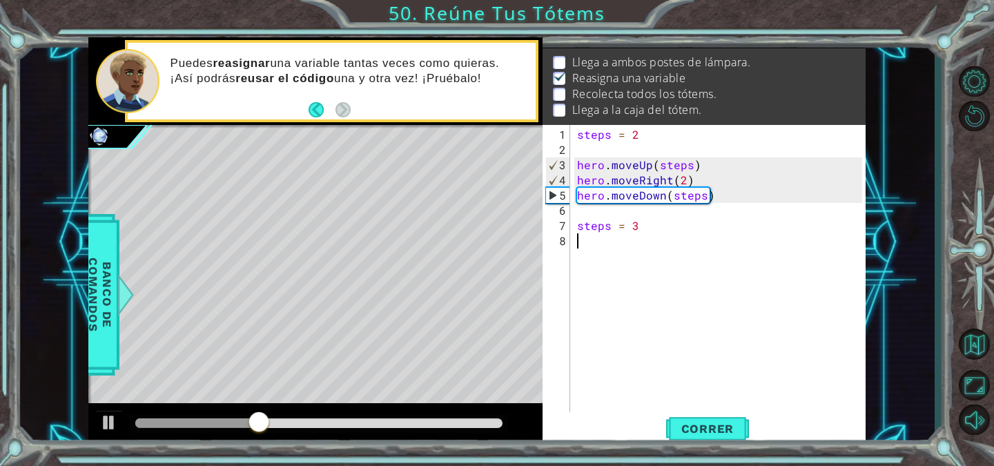
click at [620, 246] on div "steps = 2 hero . moveUp ( steps ) hero . moveRight ( 2 ) hero . moveDown ( step…" at bounding box center [721, 294] width 295 height 334
type textarea "hero.moveUp(steps)"
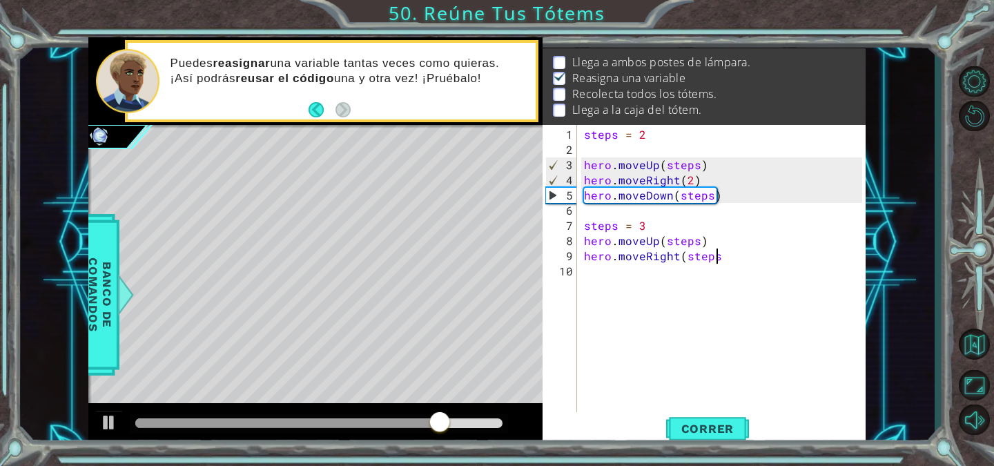
scroll to position [0, 8]
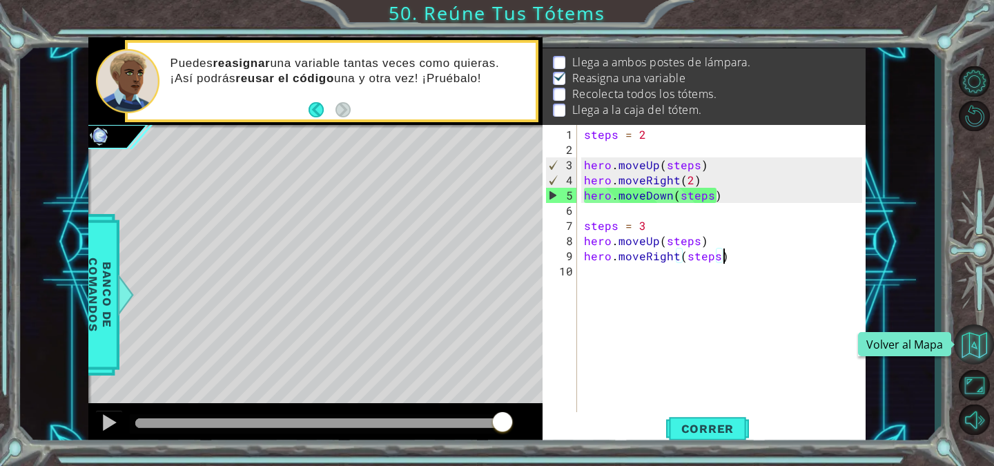
type textarea "hero.moveRight(steps)"
click at [963, 338] on button "Volver al Mapa" at bounding box center [974, 345] width 40 height 40
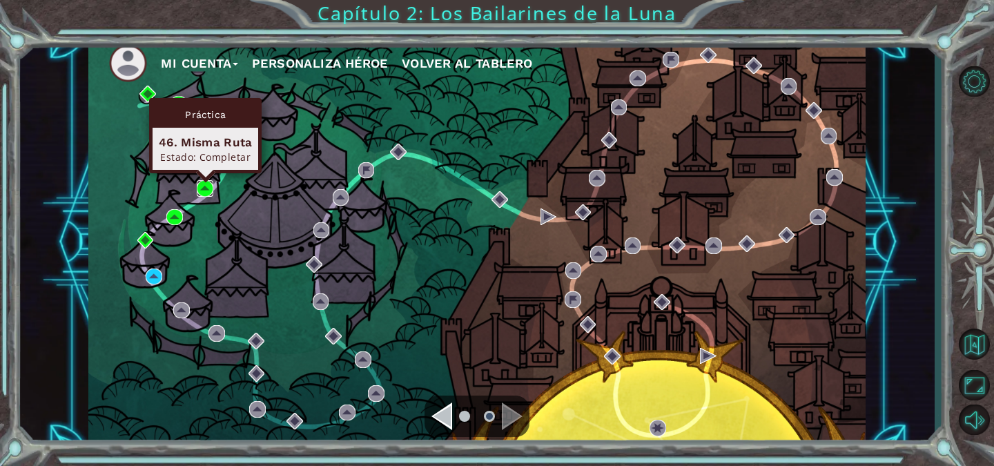
click at [203, 188] on img at bounding box center [205, 188] width 17 height 17
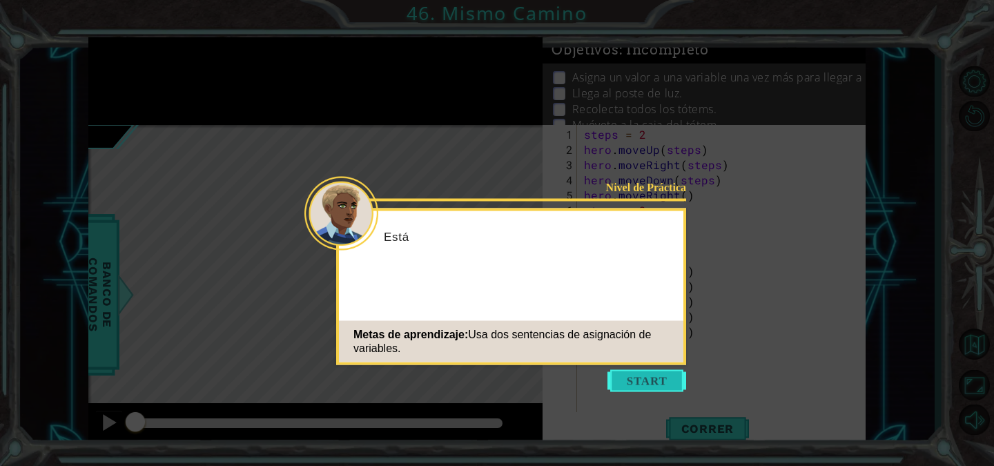
click at [630, 385] on button "Start" at bounding box center [647, 381] width 79 height 22
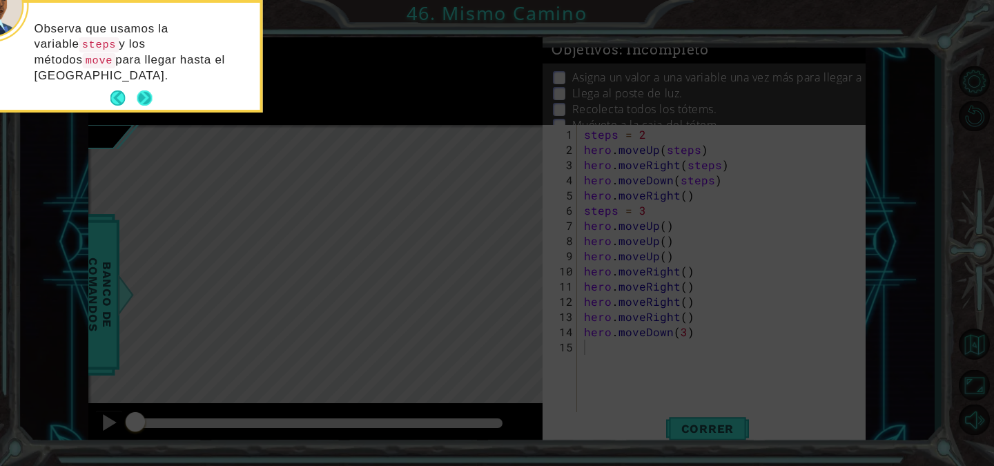
click at [146, 90] on button "Next" at bounding box center [144, 98] width 17 height 17
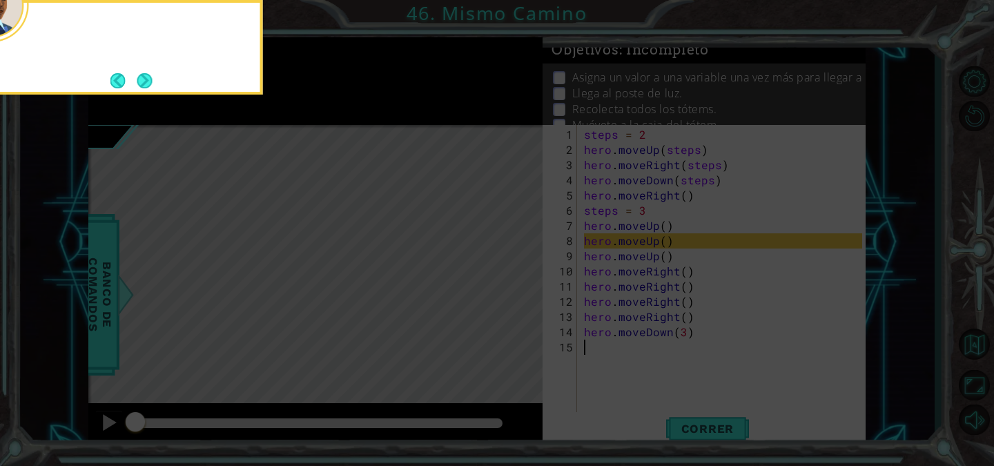
click at [146, 81] on button "Next" at bounding box center [145, 80] width 17 height 17
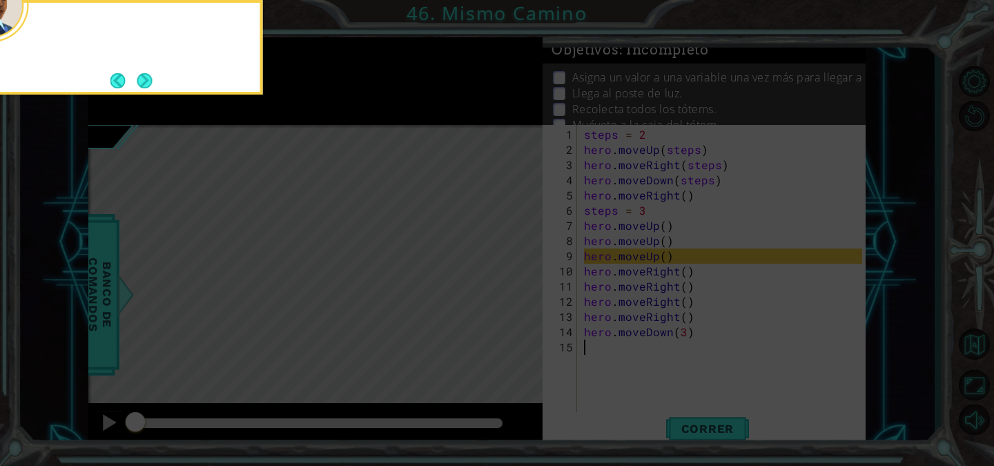
click at [146, 81] on button "Next" at bounding box center [145, 80] width 17 height 17
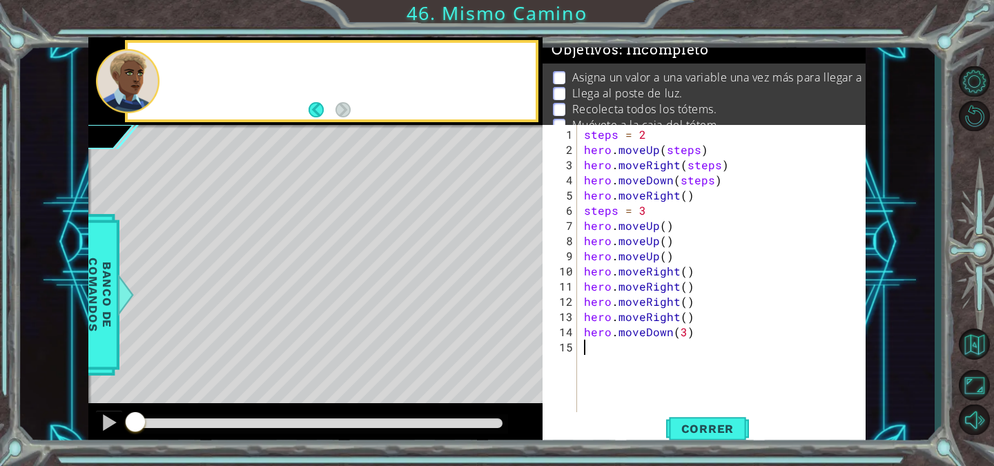
click at [146, 81] on div at bounding box center [128, 81] width 64 height 64
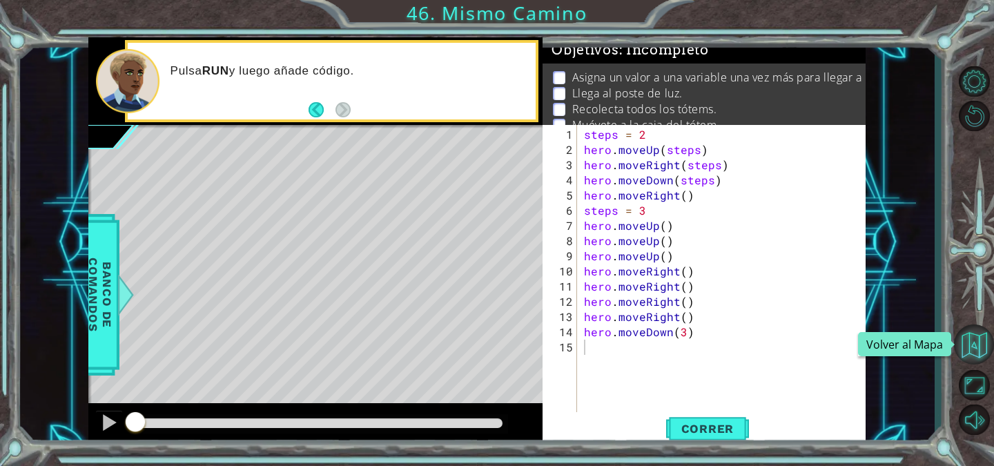
click at [966, 341] on button "Volver al Mapa" at bounding box center [974, 345] width 40 height 40
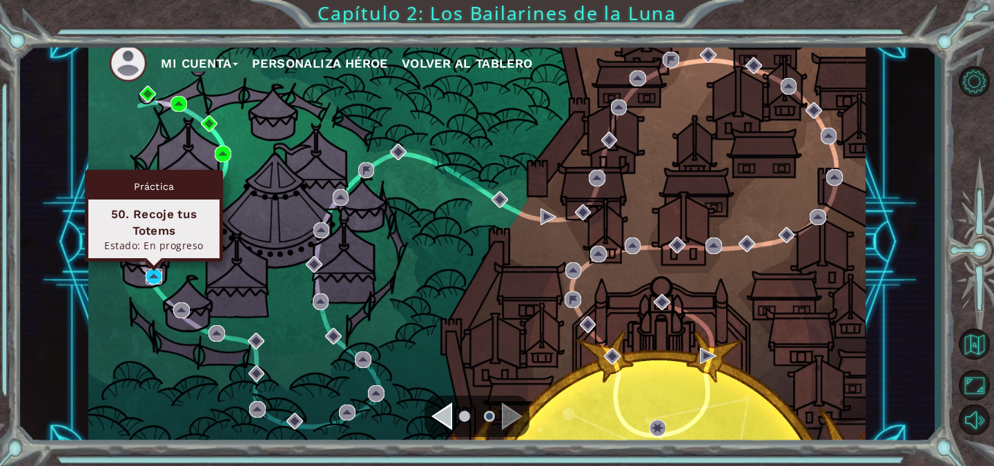
click at [151, 274] on img at bounding box center [154, 277] width 17 height 17
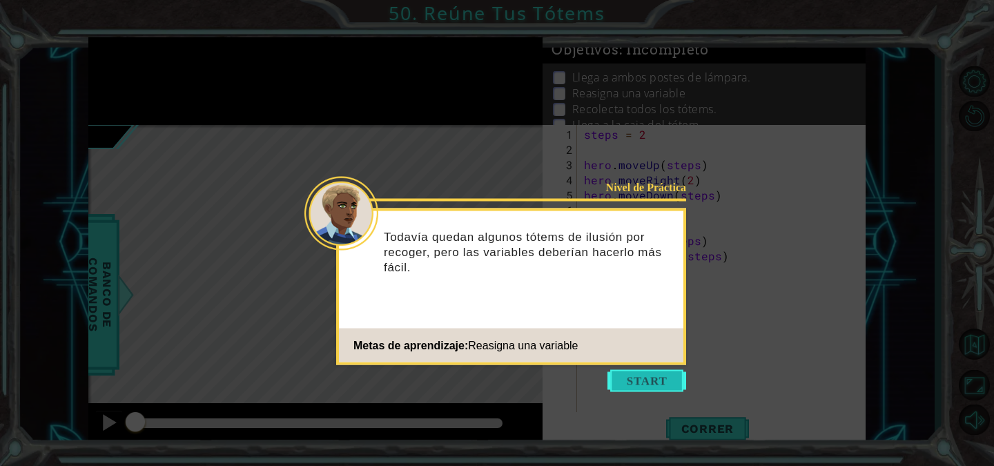
click at [626, 382] on button "Start" at bounding box center [647, 381] width 79 height 22
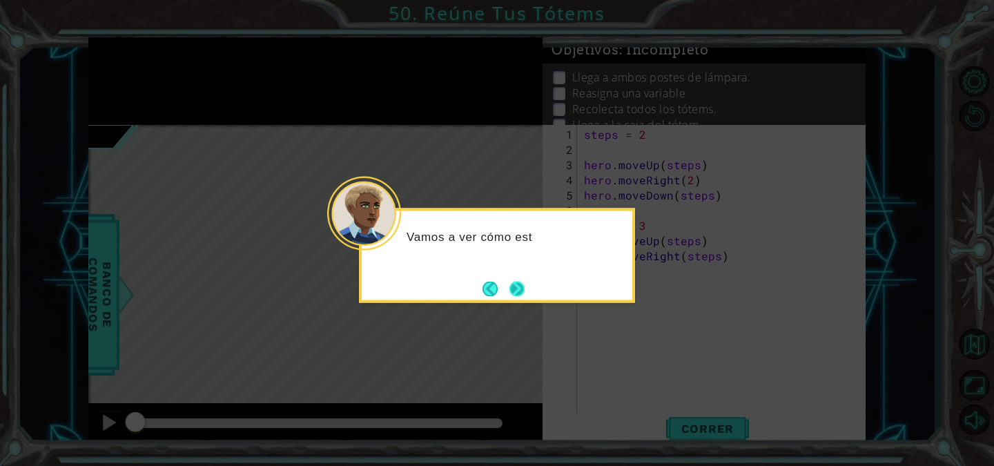
click at [519, 282] on button "Next" at bounding box center [517, 289] width 19 height 19
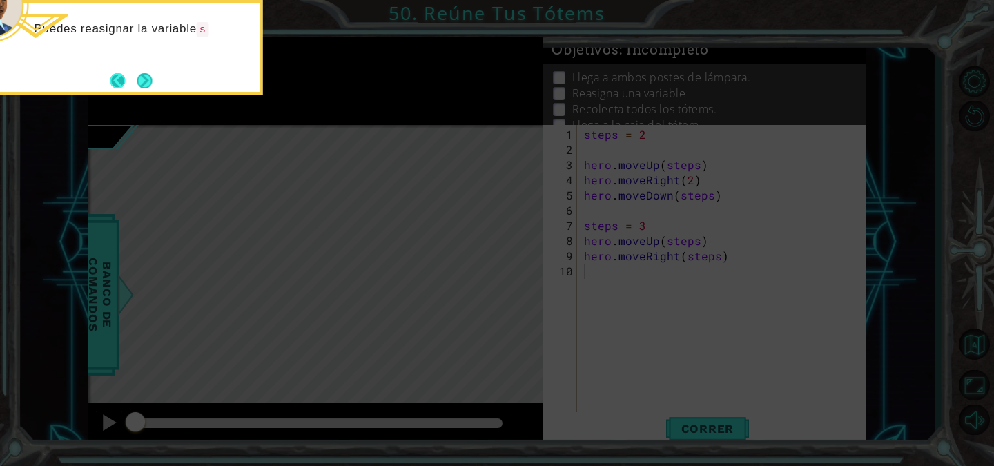
click at [126, 74] on button "Back" at bounding box center [123, 80] width 27 height 15
click at [148, 75] on button "Next" at bounding box center [144, 80] width 19 height 19
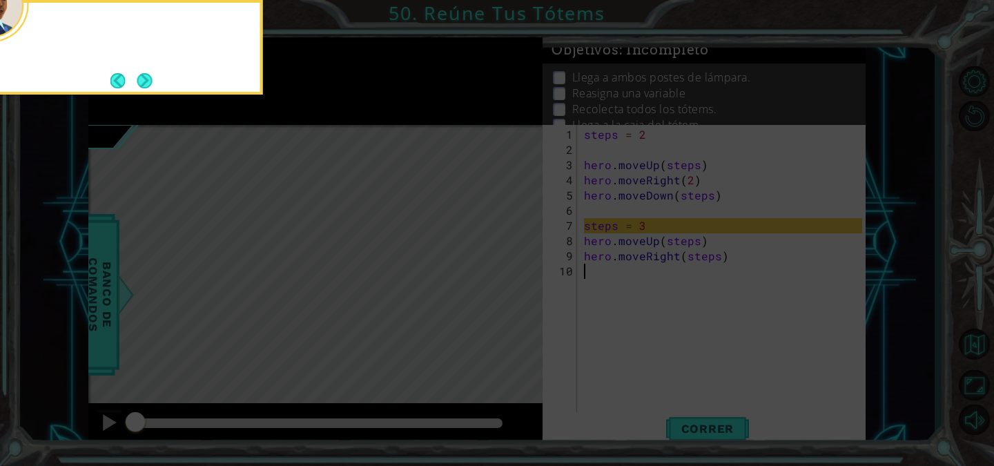
click at [148, 75] on button "Next" at bounding box center [145, 80] width 16 height 16
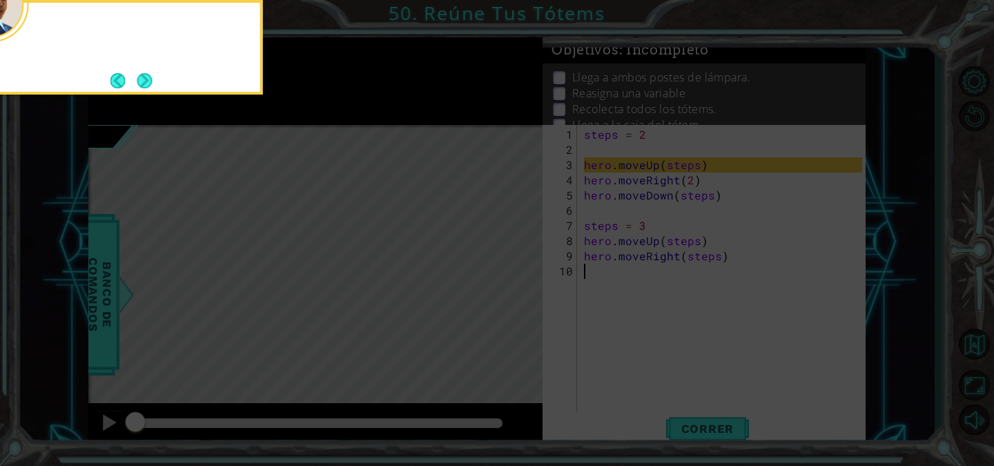
click at [148, 75] on button "Next" at bounding box center [144, 80] width 19 height 19
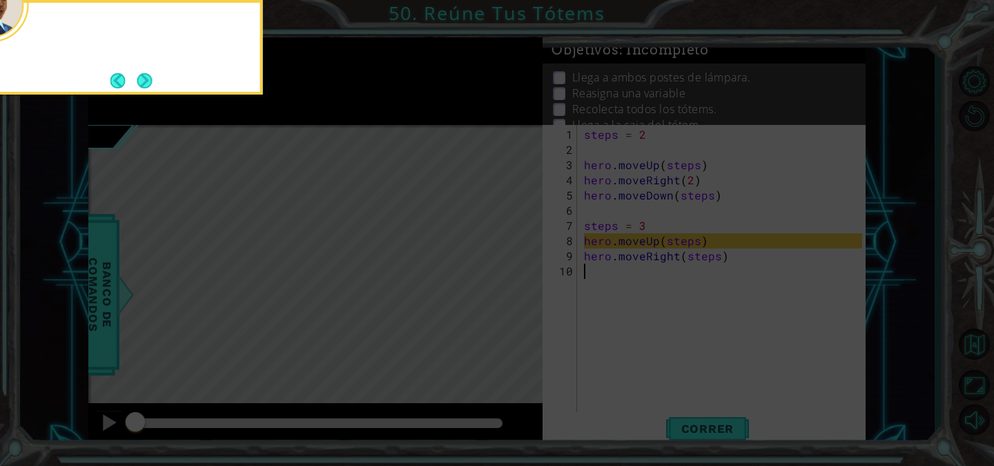
click at [148, 75] on button "Next" at bounding box center [145, 80] width 16 height 16
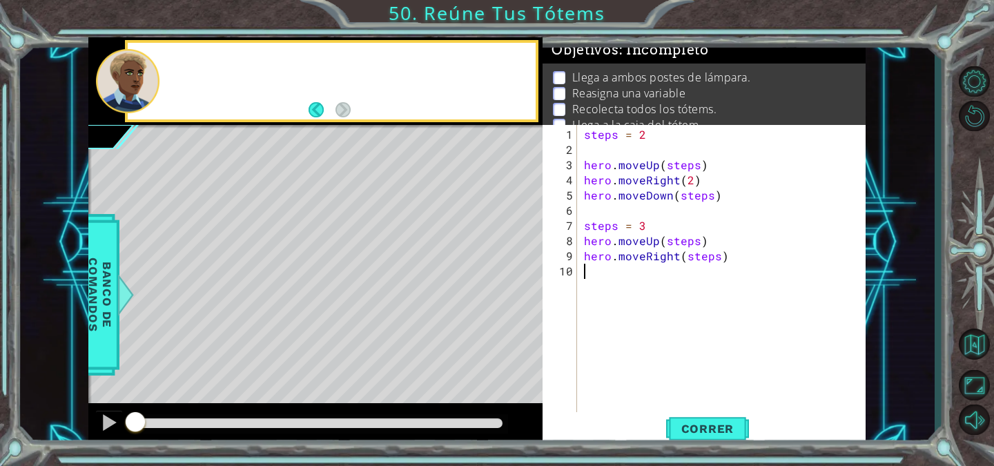
click at [148, 75] on div at bounding box center [128, 81] width 64 height 64
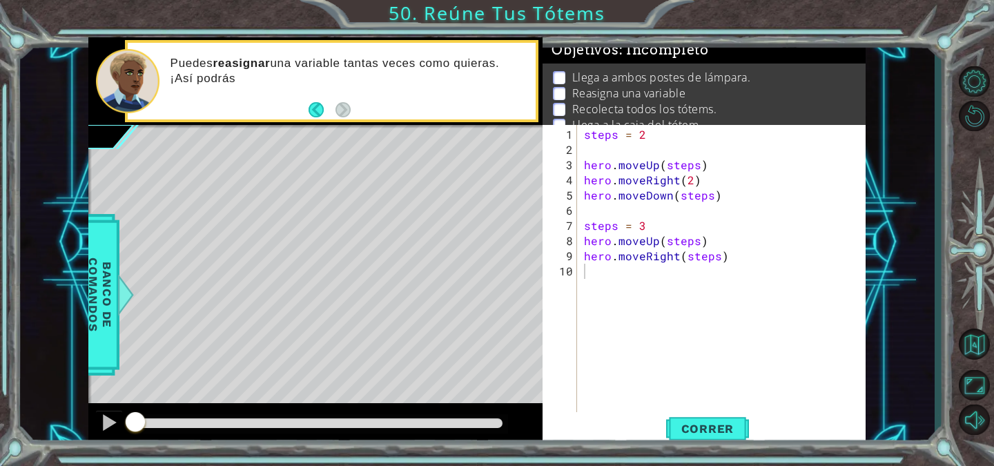
click at [679, 277] on div "steps = 2 hero . moveUp ( steps ) hero . moveRight ( 2 ) hero . moveDown ( step…" at bounding box center [725, 294] width 288 height 334
type textarea "hero.moveDown(steps)"
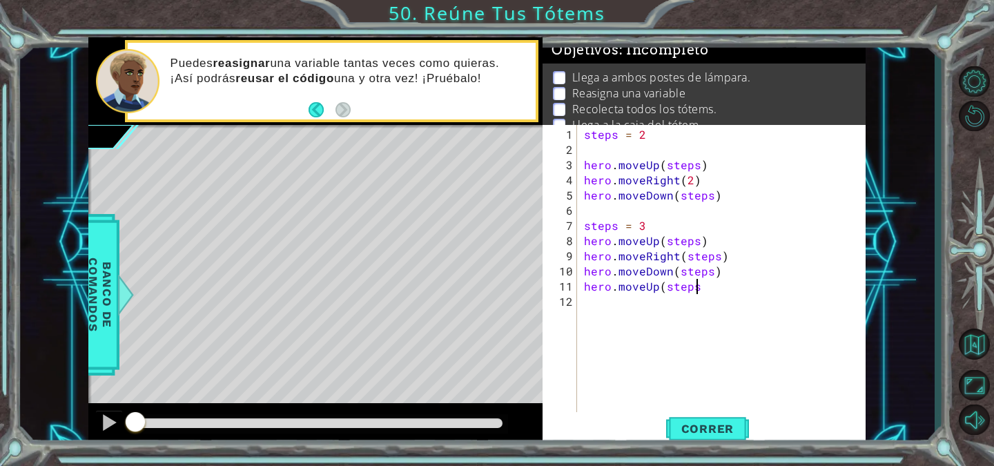
type textarea "hero.moveUp(steps)"
type textarea "("
type textarea "hero.moveRight(steps)"
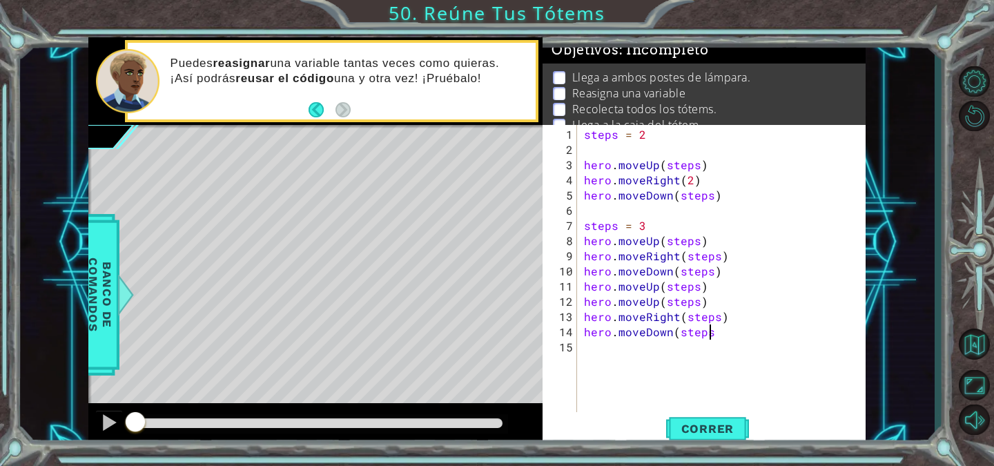
scroll to position [0, 8]
type textarea "hero.moveDown(steps)"
click at [682, 440] on button "Correr" at bounding box center [707, 428] width 83 height 32
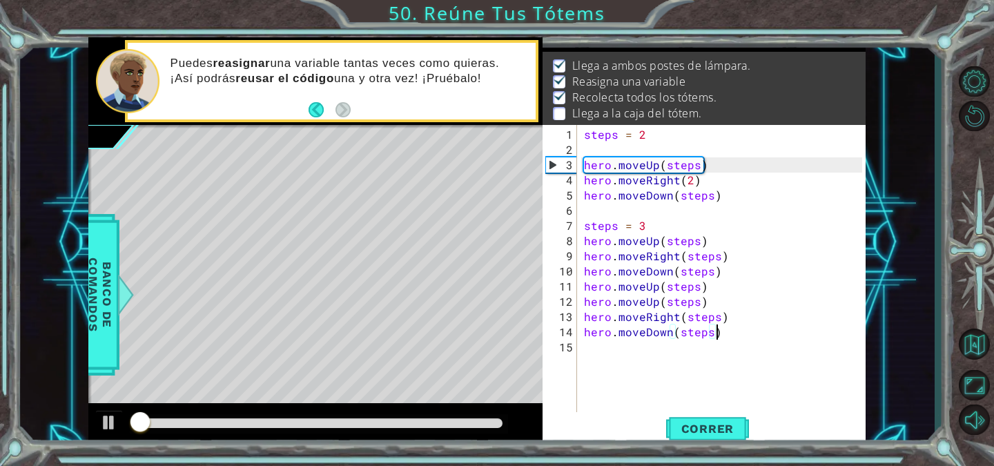
scroll to position [17, 0]
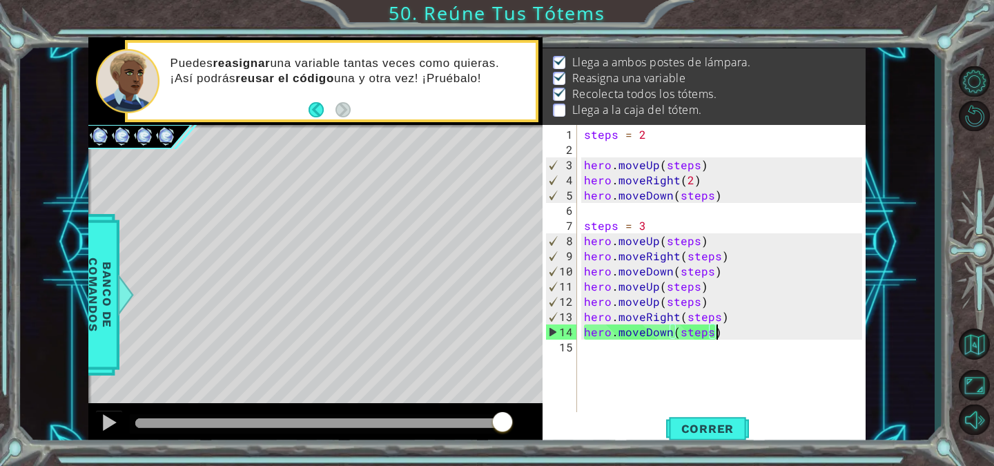
drag, startPoint x: 146, startPoint y: 422, endPoint x: 690, endPoint y: 402, distance: 544.4
click at [690, 402] on div "1 ההההההההההההההההההההההההההההההההההההההההההההההההההההההההההההההההההההההההההההה…" at bounding box center [476, 242] width 777 height 410
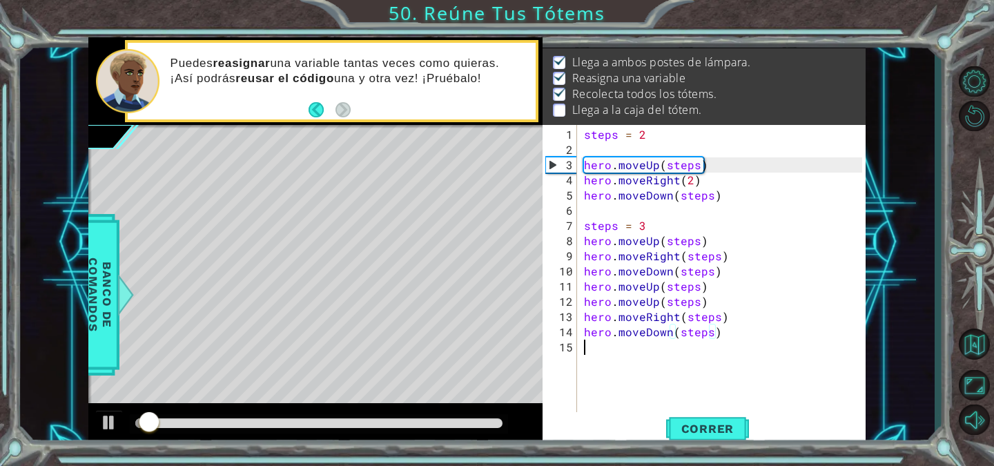
click at [703, 354] on div "steps = 2 hero . moveUp ( steps ) hero . moveRight ( 2 ) hero . moveDown ( step…" at bounding box center [725, 286] width 288 height 319
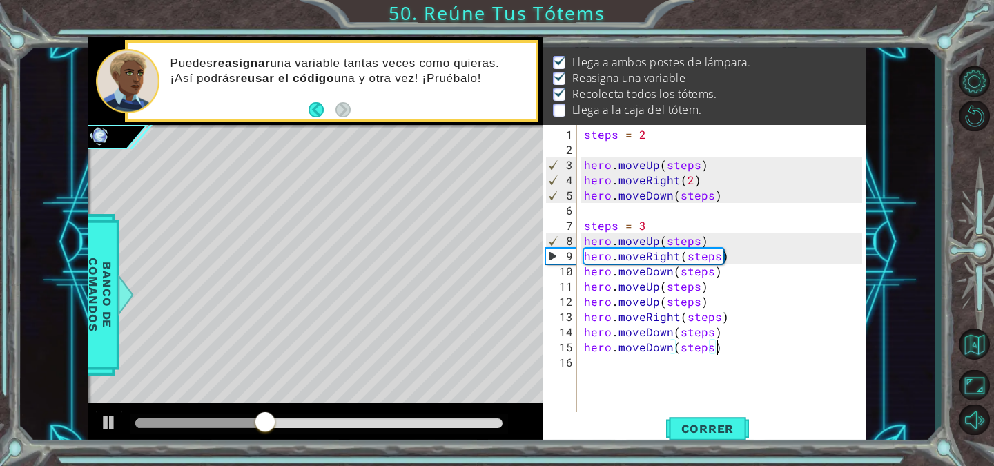
scroll to position [0, 8]
type textarea "hero.moveDown(steps)"
click at [706, 424] on span "Correr" at bounding box center [708, 429] width 81 height 14
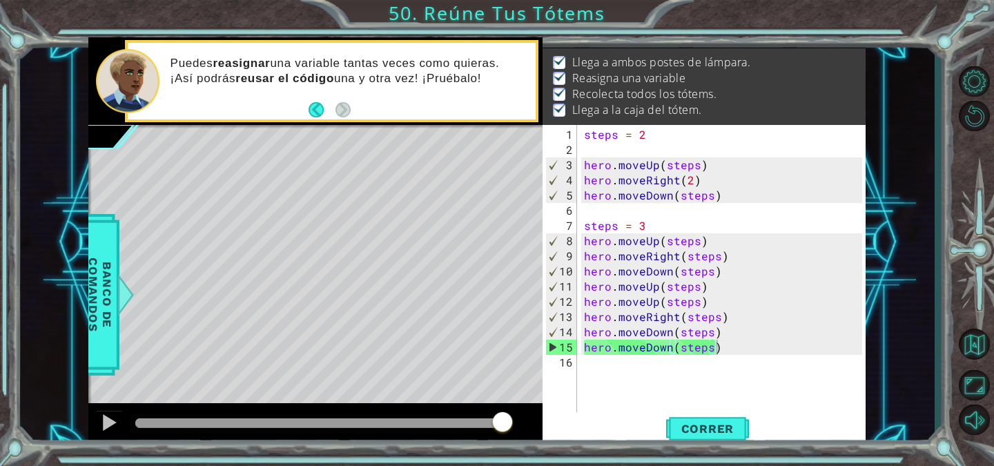
drag, startPoint x: 146, startPoint y: 424, endPoint x: 740, endPoint y: 388, distance: 594.9
click at [740, 388] on div "1 ההההההההההההההההההההההההההההההההההההההההההההההההההההההההההההההההההההההההההההה…" at bounding box center [476, 242] width 777 height 410
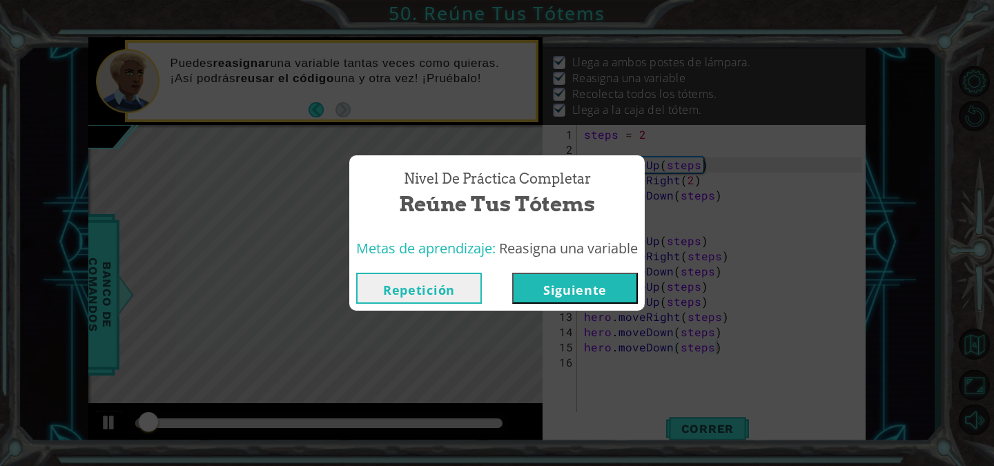
click at [618, 278] on button "Siguiente" at bounding box center [575, 288] width 126 height 31
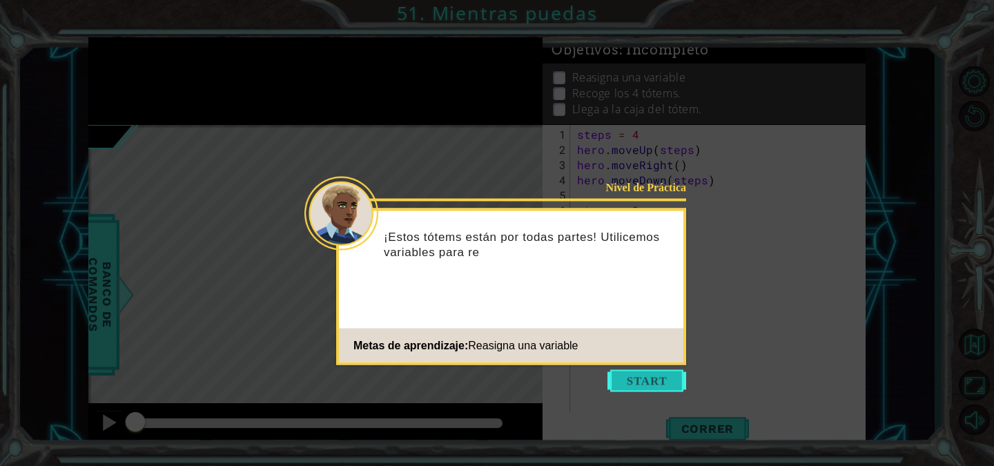
click at [651, 381] on button "Start" at bounding box center [647, 381] width 79 height 22
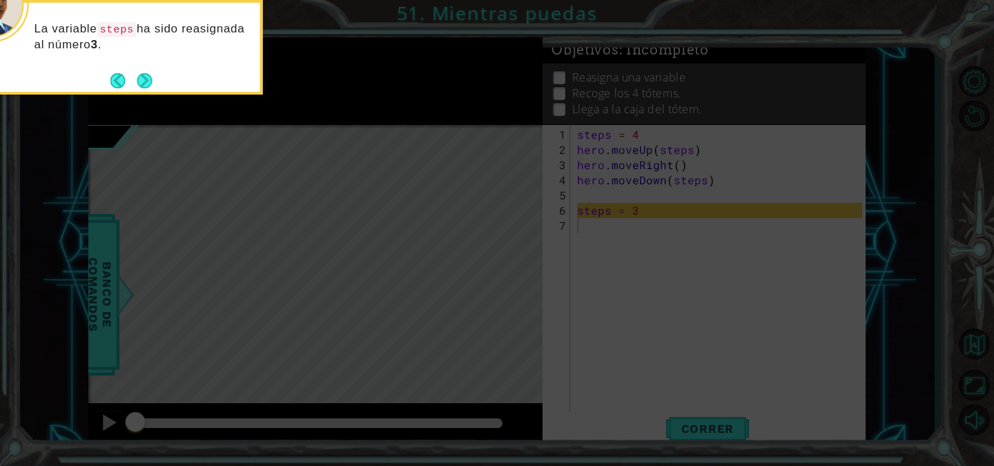
click at [225, 105] on icon at bounding box center [497, 69] width 994 height 793
click at [149, 79] on button "Next" at bounding box center [144, 80] width 25 height 25
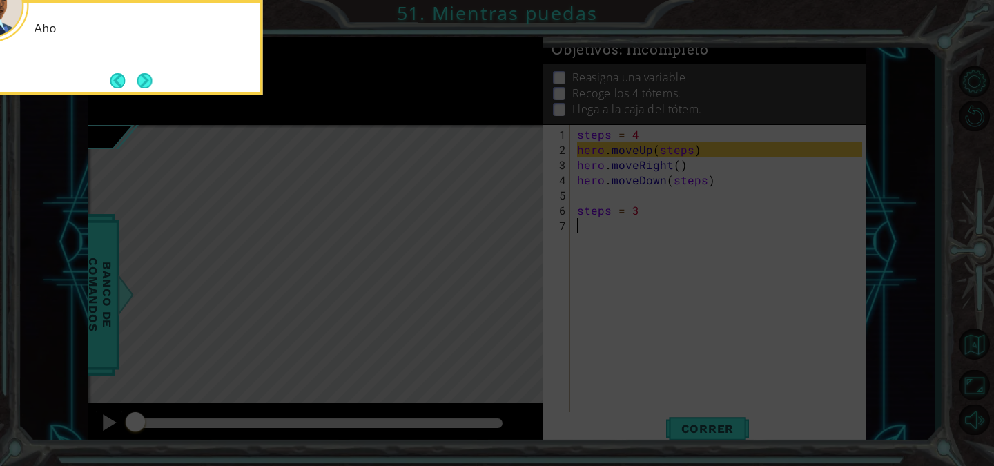
click at [149, 79] on button "Next" at bounding box center [144, 80] width 17 height 17
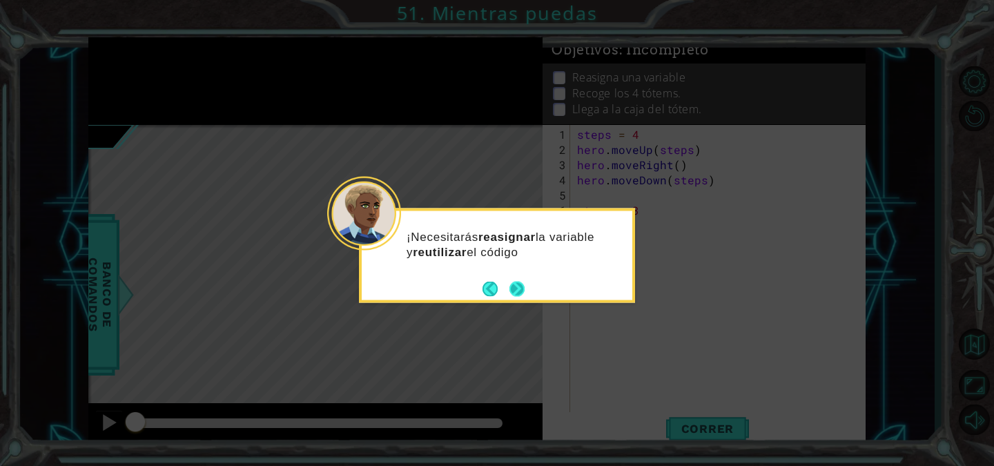
click at [523, 290] on button "Next" at bounding box center [517, 289] width 16 height 16
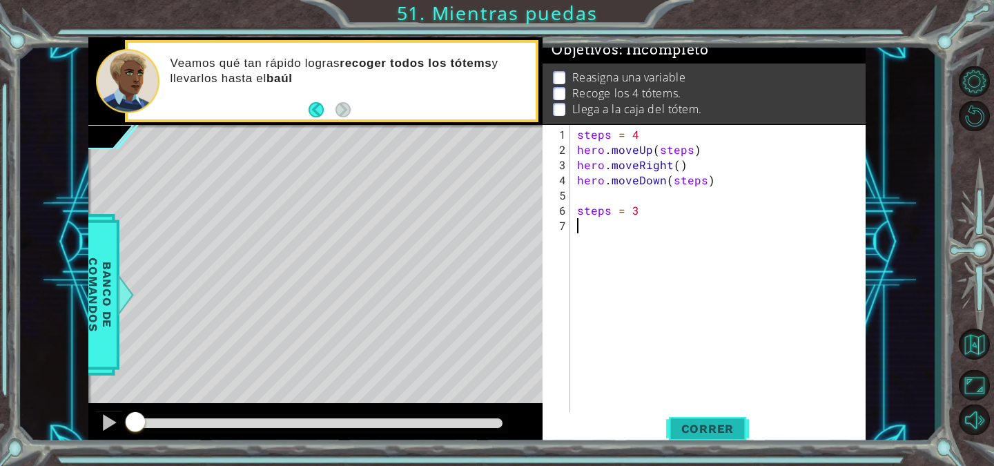
click at [677, 429] on span "Correr" at bounding box center [708, 429] width 81 height 14
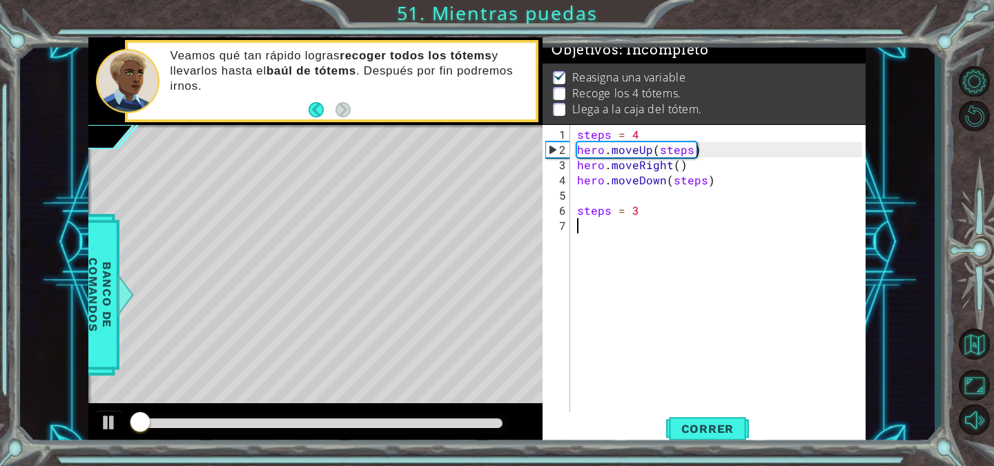
scroll to position [8, 0]
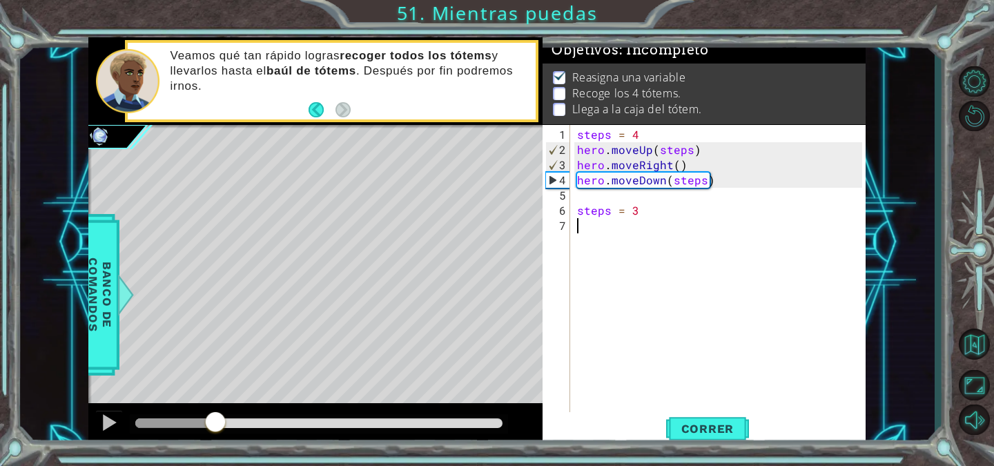
click at [213, 376] on div "methods hero use(thing) moveUp(steps) moveDown(steps) moveLeft(steps) moveRight…" at bounding box center [476, 242] width 777 height 410
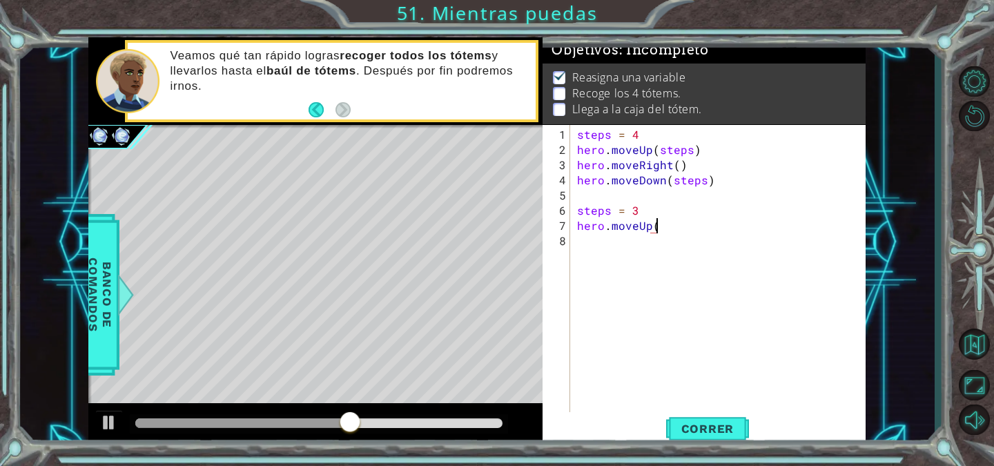
scroll to position [0, 4]
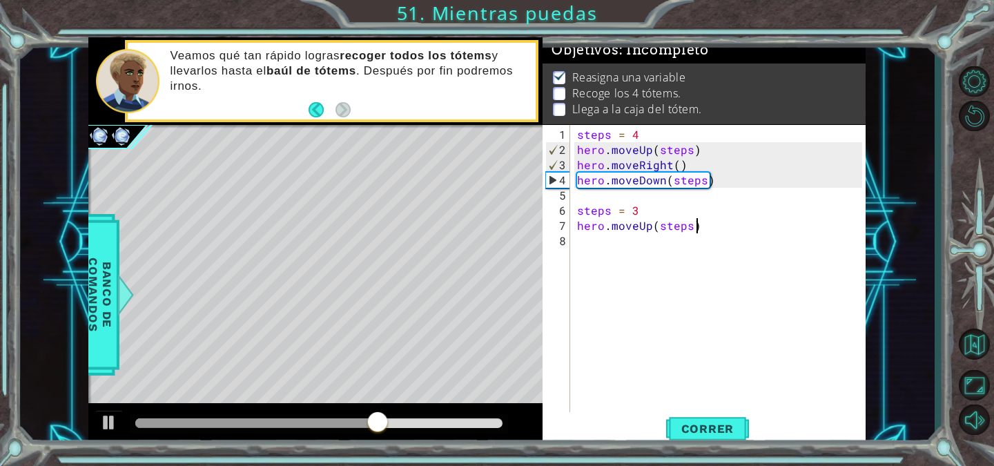
type textarea "hero.moveUp(steps)"
type textarea "hero.moveRight()"
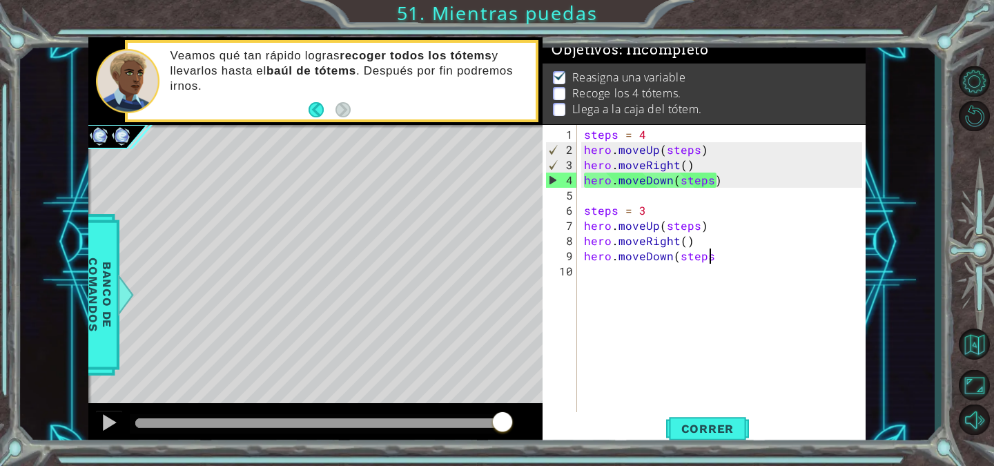
type textarea "hero.moveDown(steps)"
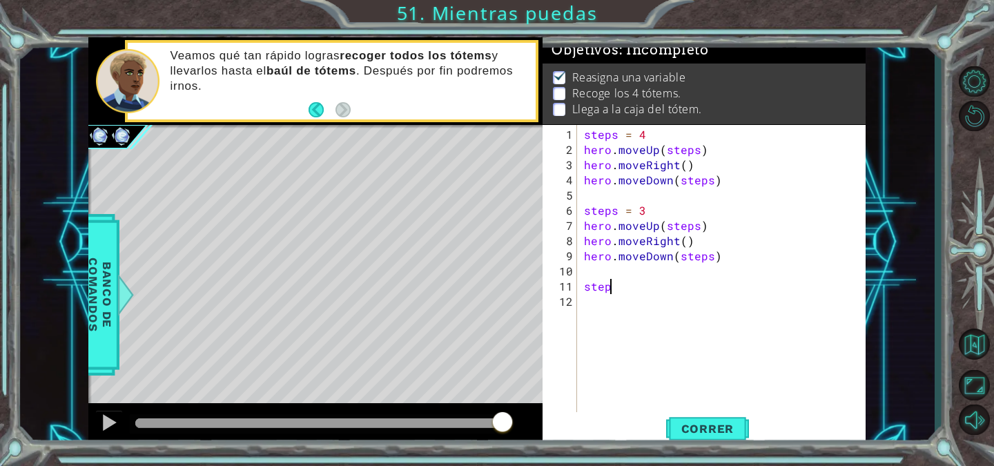
scroll to position [0, 1]
type textarea "steps = 2"
type textarea "hero.moveUp(steps)"
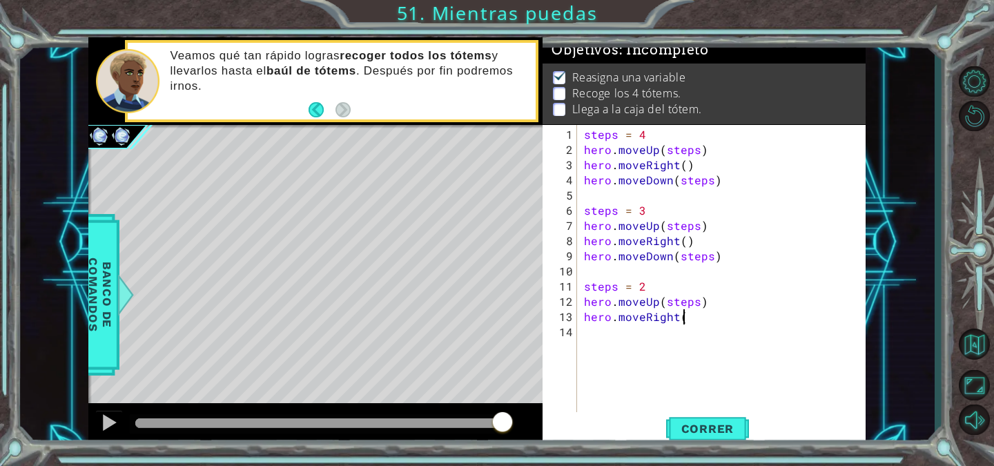
type textarea "hero.moveRight()"
type textarea "hero.moveDown(steps)"
type textarea "steps = 1"
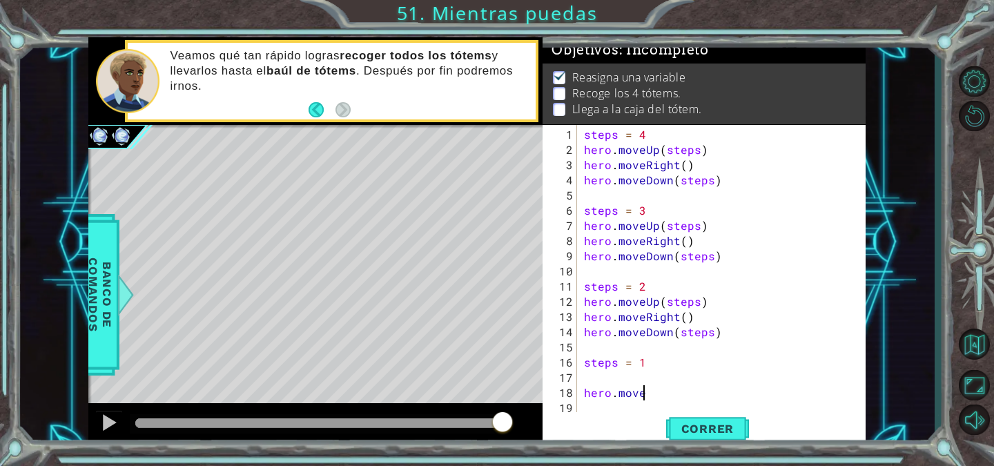
scroll to position [0, 3]
type textarea "hero.moveUp(steps)"
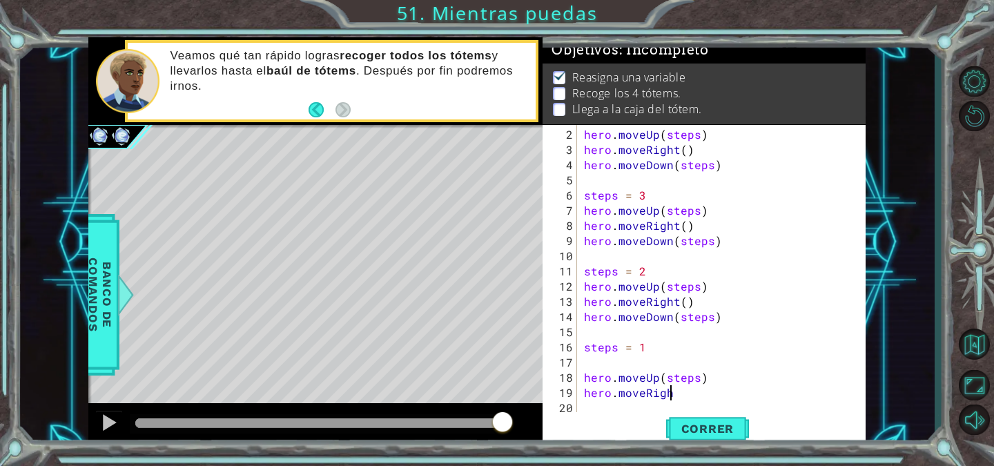
scroll to position [0, 5]
type textarea "hero.moveRight(steps)"
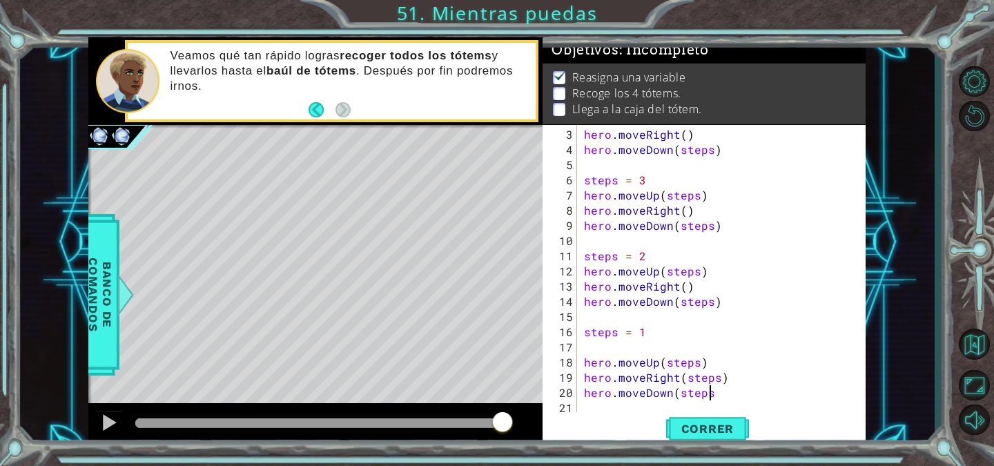
scroll to position [0, 8]
type textarea "hero.moveDown(steps)"
click at [714, 427] on span "Correr" at bounding box center [708, 429] width 81 height 14
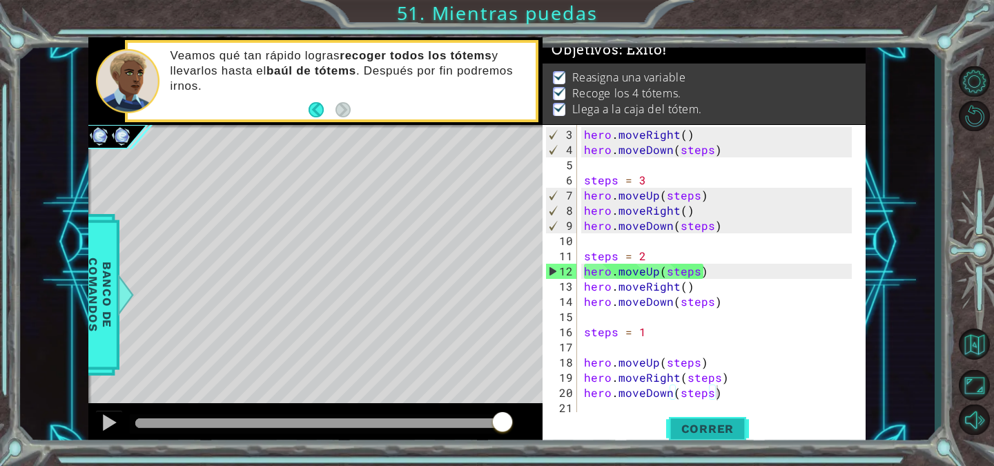
drag, startPoint x: 146, startPoint y: 426, endPoint x: 674, endPoint y: 415, distance: 527.6
click at [674, 415] on div "1 ההההההההההההההההההההההההההההההההההההההההההההההההההההההההההההההההההההההההההההה…" at bounding box center [476, 242] width 777 height 410
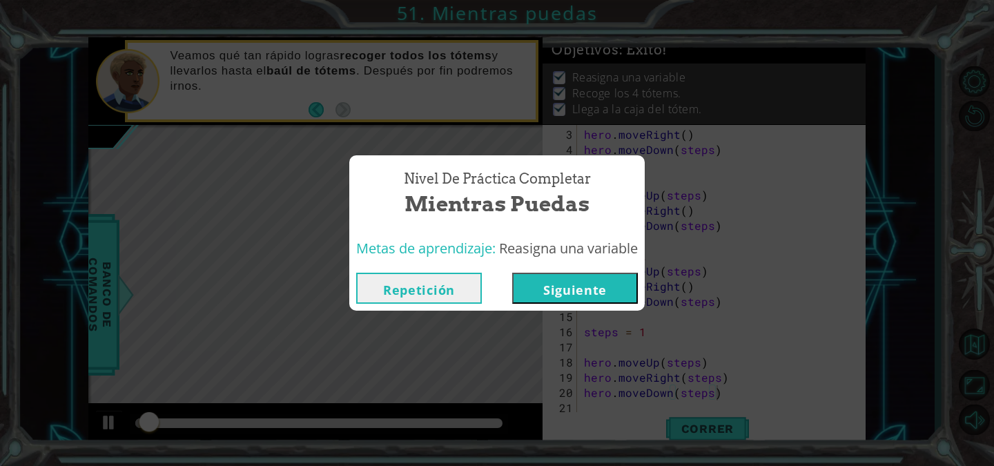
click at [547, 284] on button "Siguiente" at bounding box center [575, 288] width 126 height 31
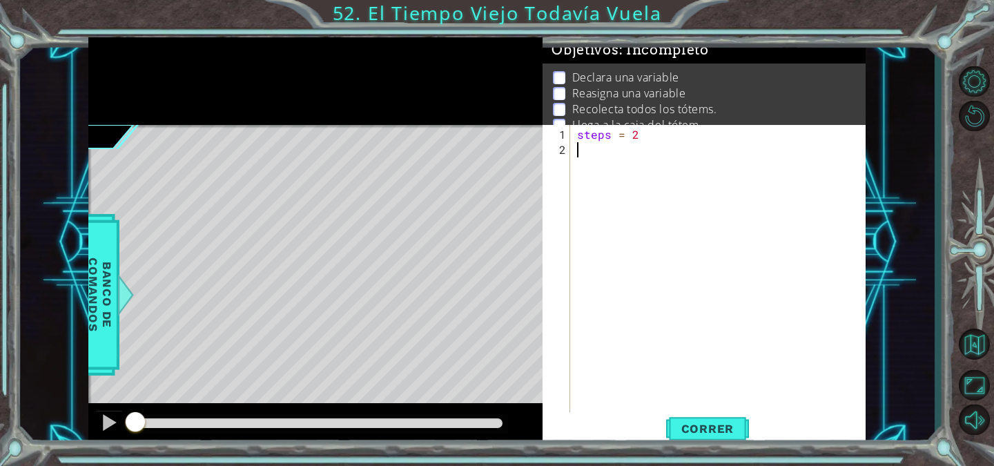
type textarea "s"
type textarea "hero.moveRight(steps)"
type textarea "hero.moveDown()"
type textarea "hero.moveLeft(steps)"
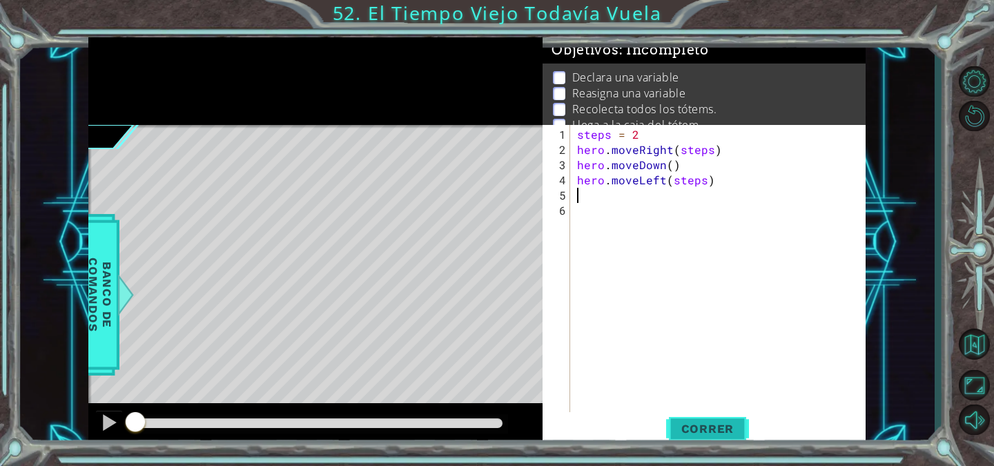
click at [709, 434] on span "Correr" at bounding box center [708, 429] width 81 height 14
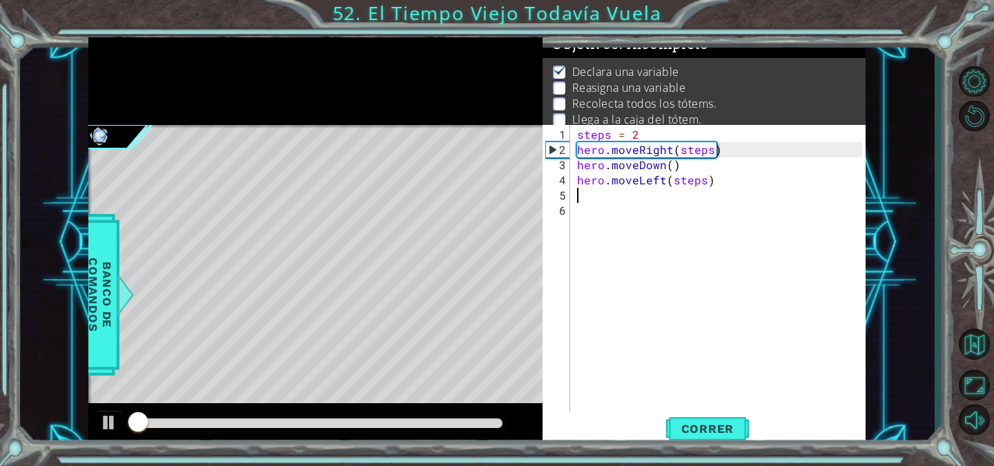
scroll to position [17, 0]
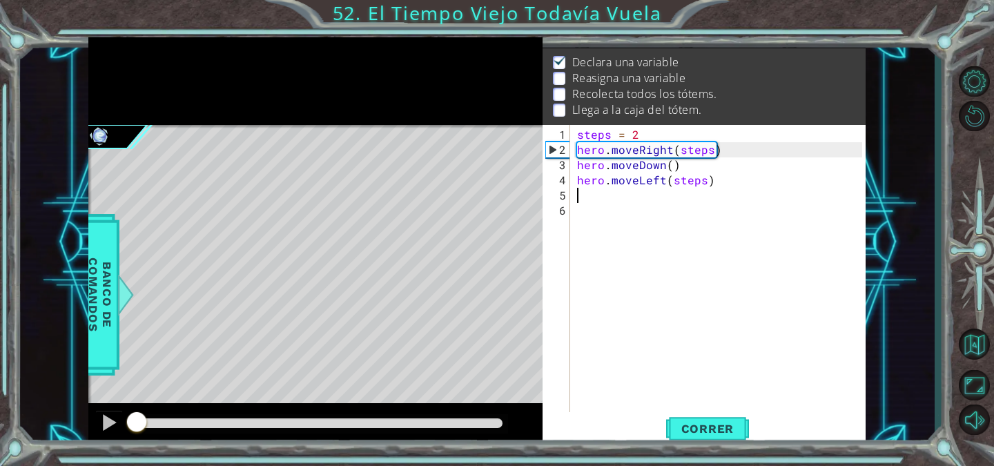
drag, startPoint x: 144, startPoint y: 423, endPoint x: 81, endPoint y: 398, distance: 66.9
click at [81, 398] on div "1 ההההההההההההההההההההההההההההההההההההההההההההההההההההההההההההההההההההההההההההה…" at bounding box center [477, 242] width 915 height 410
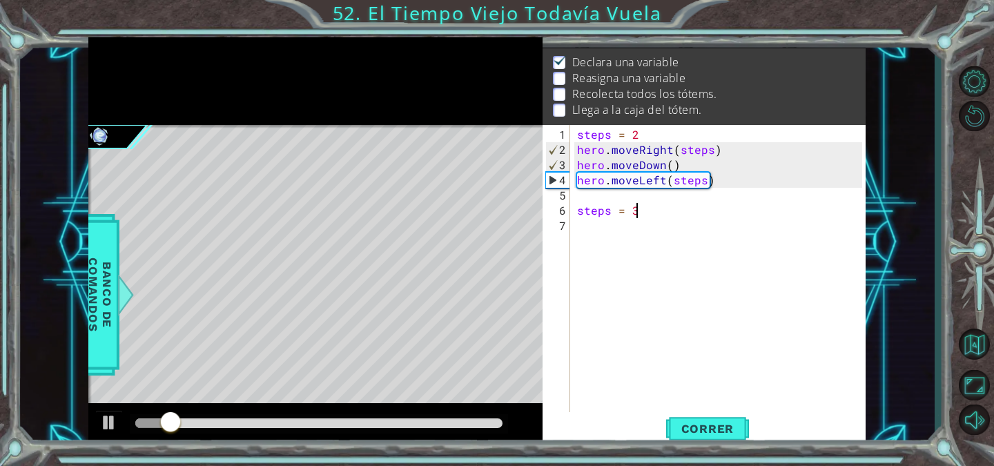
scroll to position [0, 3]
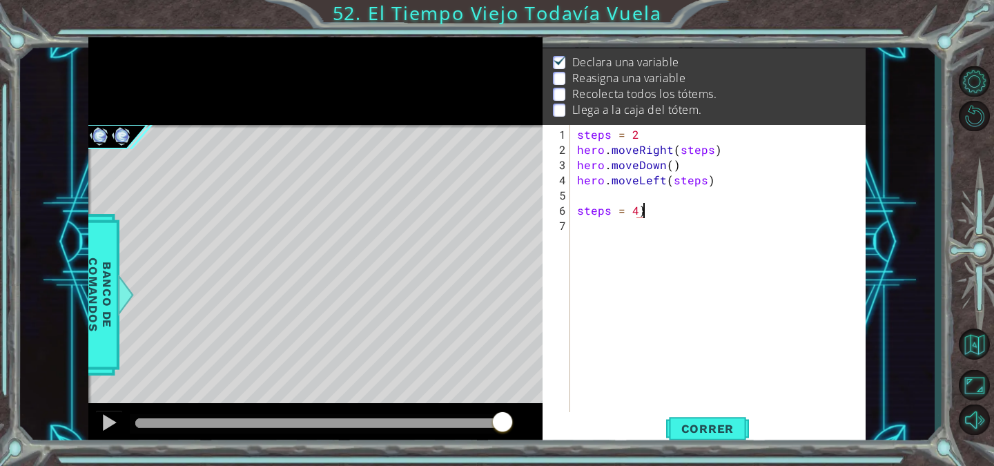
type textarea "steps = 4"
type textarea "herp.moveRight(steps"
type textarea "herp.moveRight(steps)"
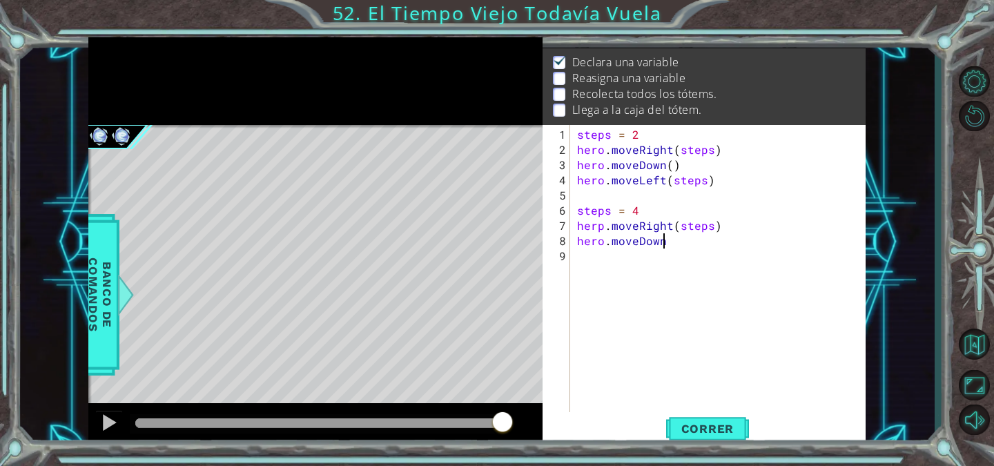
type textarea "hero.moveDown()"
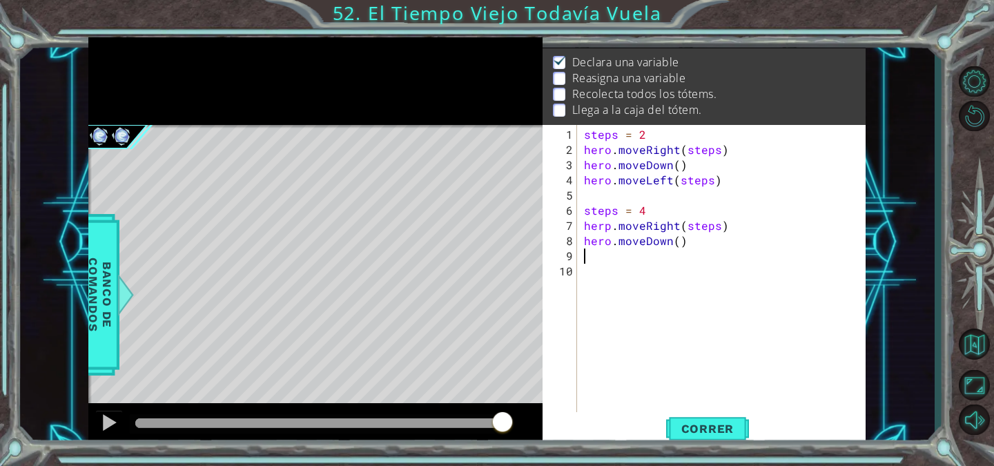
type textarea "h"
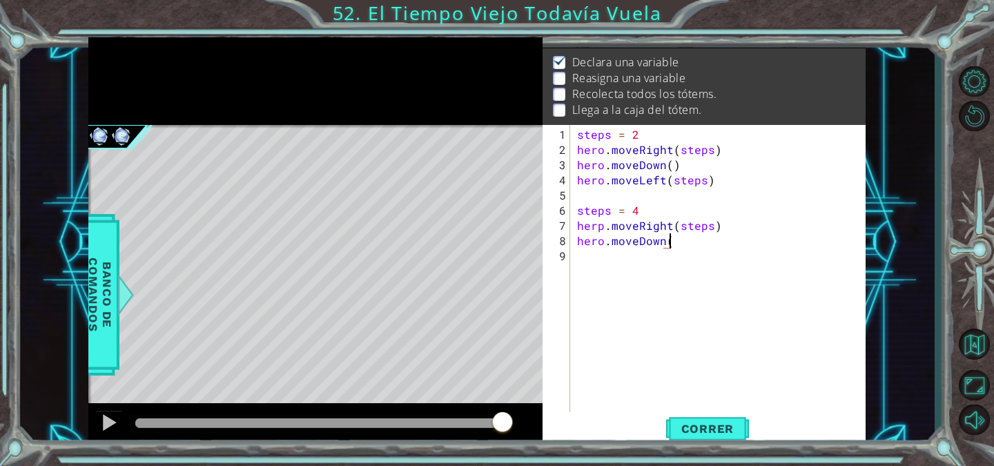
type textarea "hero.moveDown()"
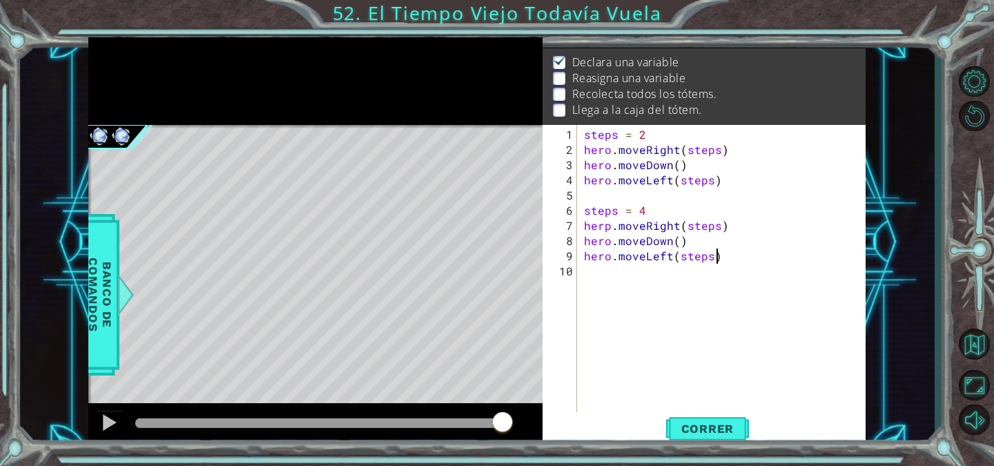
scroll to position [0, 8]
click at [610, 230] on div "steps = 2 hero . moveRight ( steps ) hero . moveDown ( ) hero . moveLeft ( step…" at bounding box center [725, 286] width 289 height 319
type textarea "hero.moveRight(steps)"
click at [626, 275] on div "steps = 2 hero . moveRight ( steps ) hero . moveDown ( ) hero . moveLeft ( step…" at bounding box center [725, 286] width 289 height 319
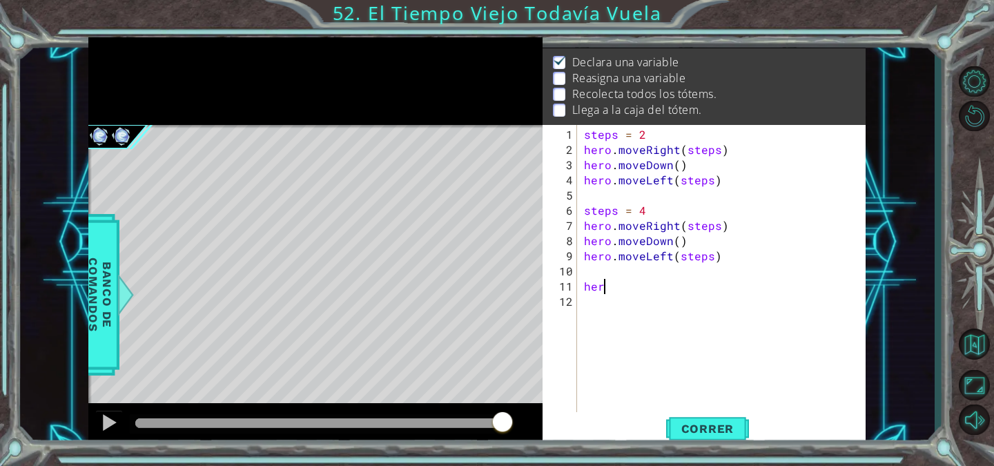
scroll to position [0, 0]
type textarea "h"
type textarea "steps = 6"
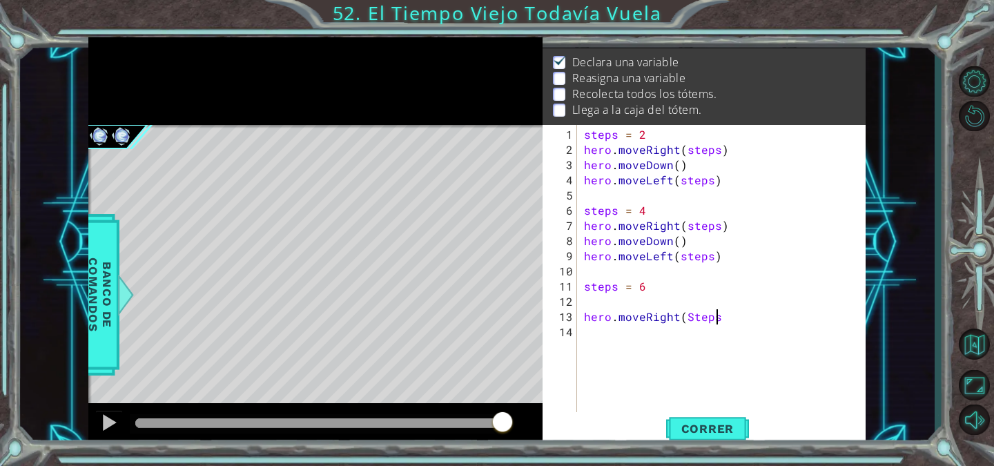
type textarea "hero.moveRight(Steps)"
type textarea "hero.moveDown()"
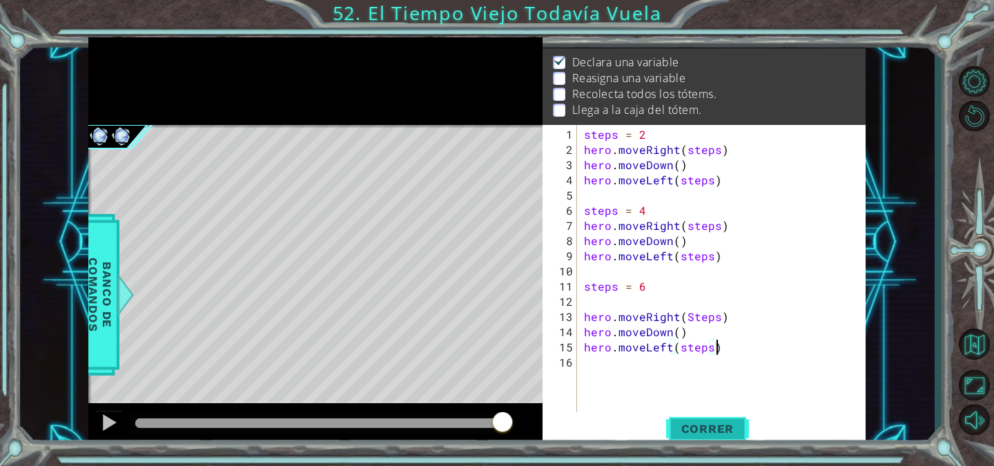
click at [681, 433] on span "Correr" at bounding box center [708, 429] width 81 height 14
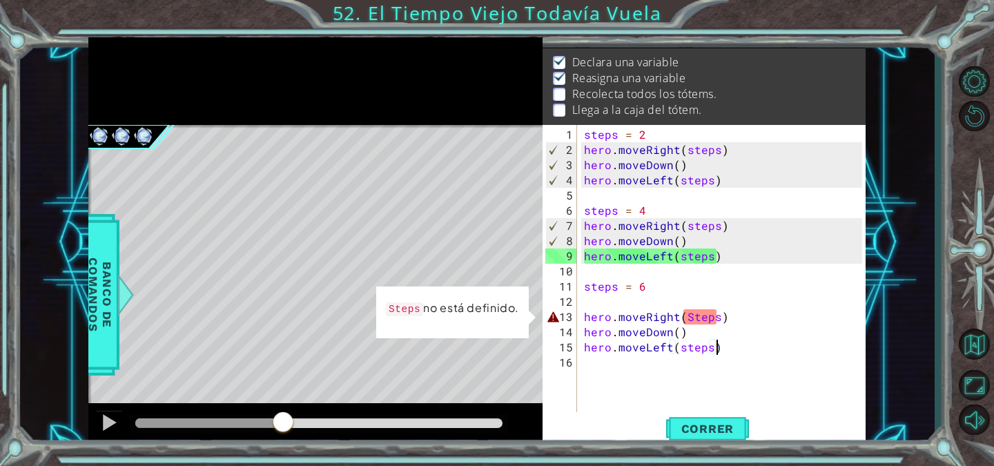
click at [272, 401] on div "methods hero use(thing) moveUp(steps) moveDown(steps) moveLeft(steps) moveRight…" at bounding box center [476, 242] width 777 height 410
click at [693, 324] on div "steps = 2 hero . moveRight ( steps ) hero . moveDown ( ) hero . moveLeft ( step…" at bounding box center [725, 286] width 289 height 319
click at [688, 318] on div "steps = 2 hero . moveRight ( steps ) hero . moveDown ( ) hero . moveLeft ( step…" at bounding box center [725, 286] width 289 height 319
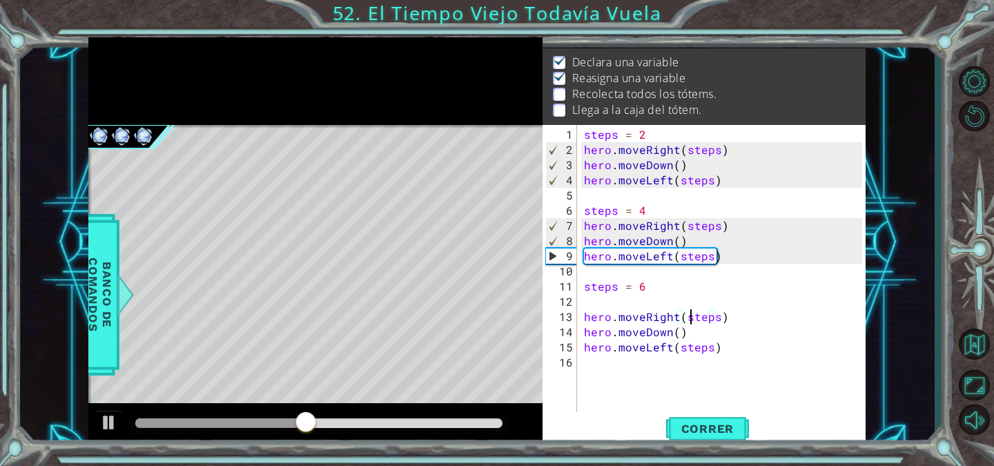
scroll to position [0, 6]
type textarea "hero.moveRight(steps)"
click at [708, 436] on button "Correr" at bounding box center [707, 428] width 83 height 32
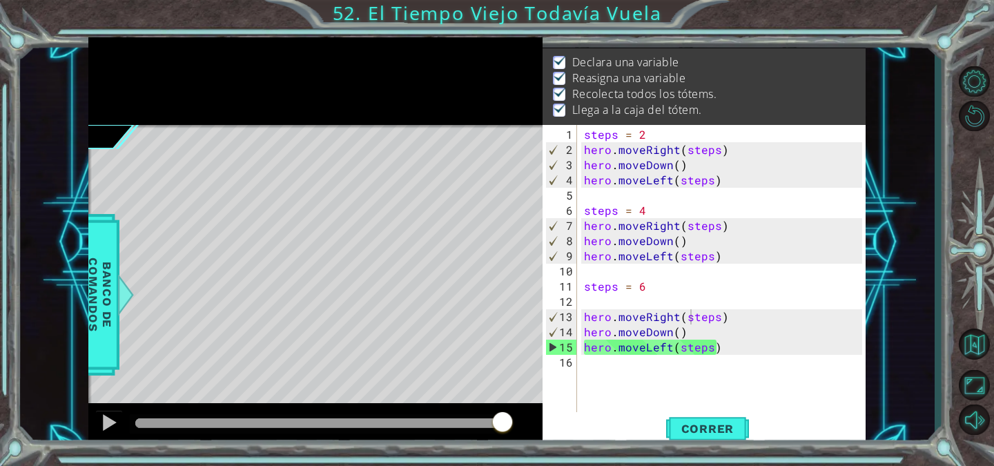
drag, startPoint x: 142, startPoint y: 427, endPoint x: 918, endPoint y: 428, distance: 775.4
click at [918, 428] on div "1 ההההההההההההההההההההההההההההההההההההההההההההההההההההההההההההההההההההההההההההה…" at bounding box center [477, 242] width 915 height 410
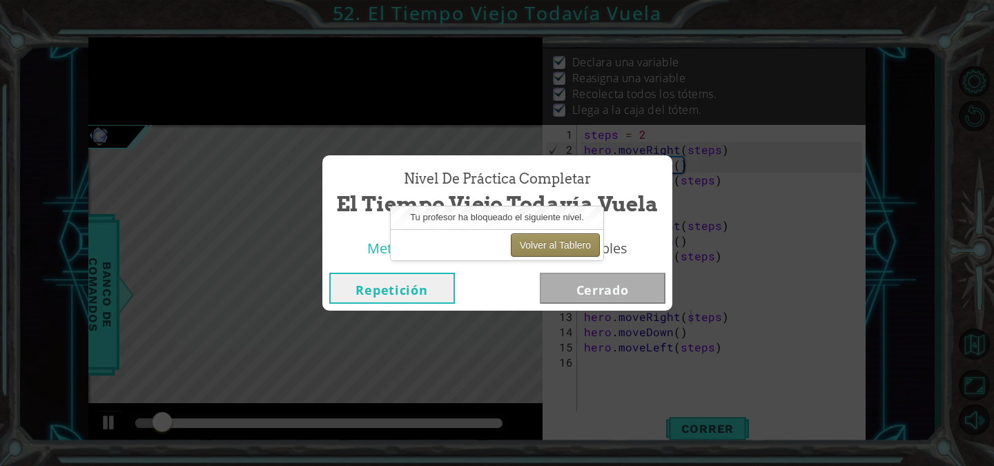
click at [562, 247] on button "Volver al Tablero" at bounding box center [555, 244] width 89 height 23
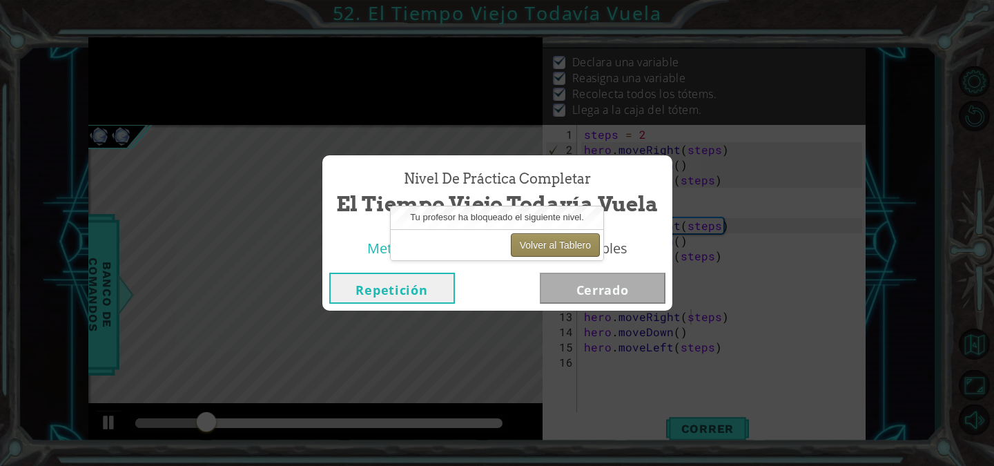
click at [562, 247] on button "Volver al Tablero" at bounding box center [555, 244] width 89 height 23
